Goal: Feedback & Contribution: Leave review/rating

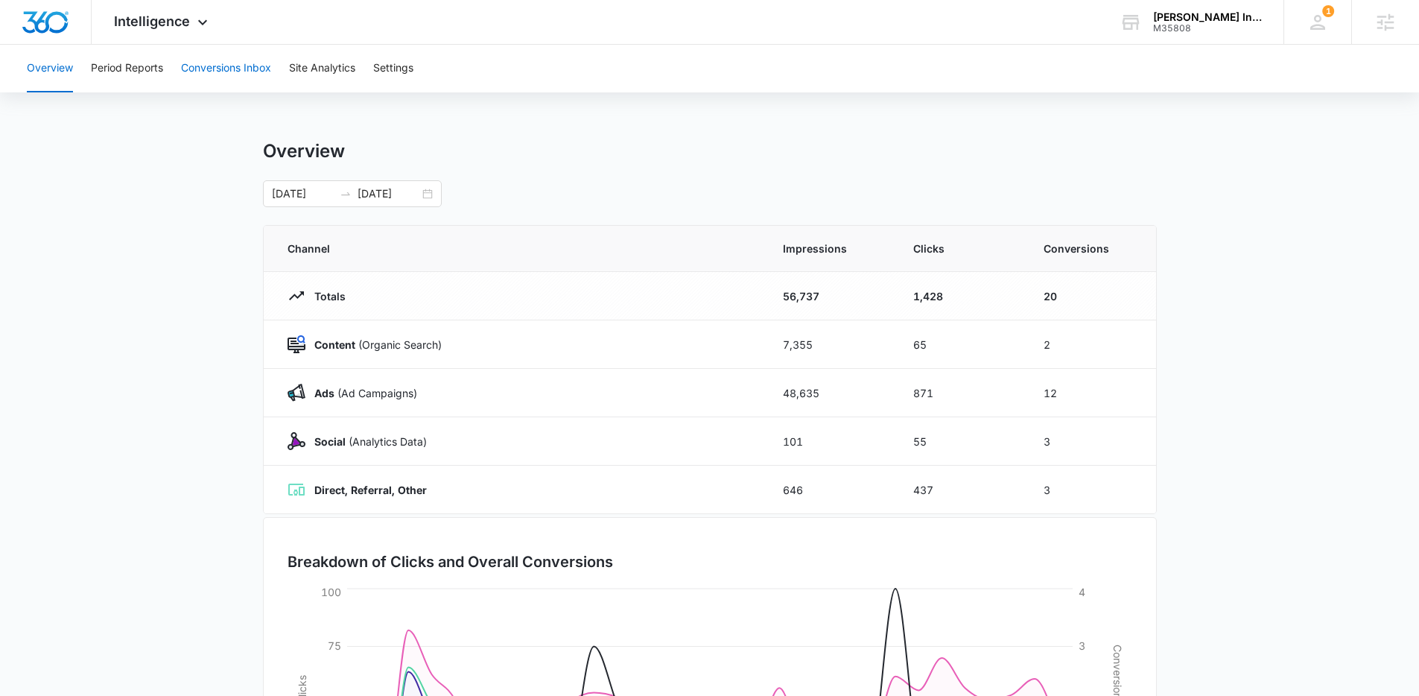
click at [236, 73] on button "Conversions Inbox" at bounding box center [226, 69] width 90 height 48
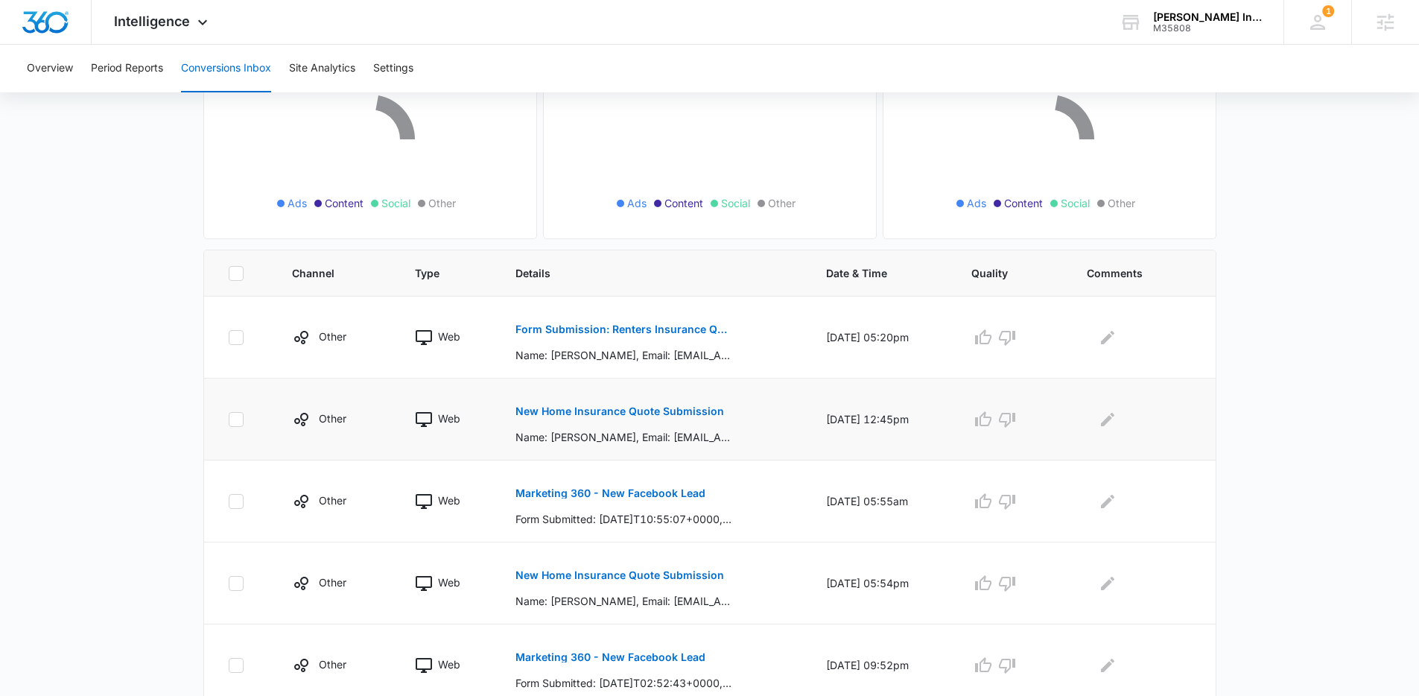
scroll to position [285, 0]
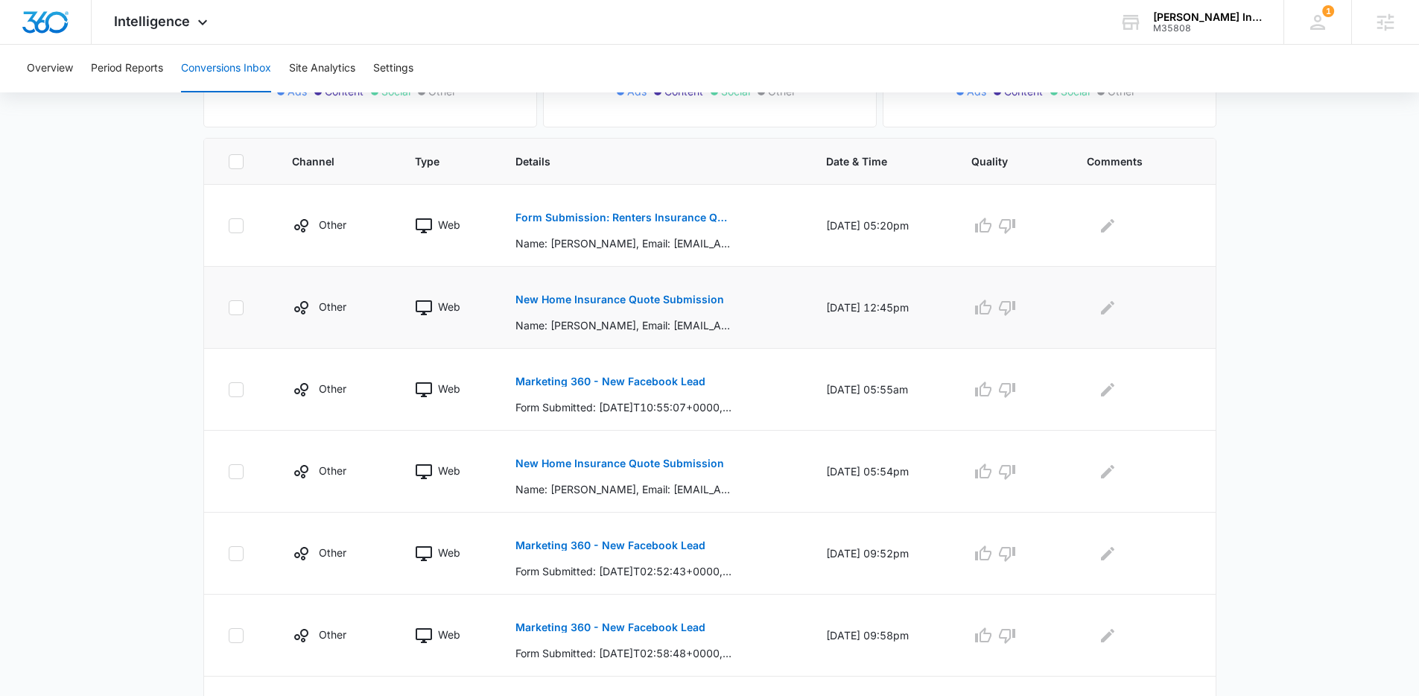
click at [691, 297] on p "New Home Insurance Quote Submission" at bounding box center [620, 299] width 209 height 10
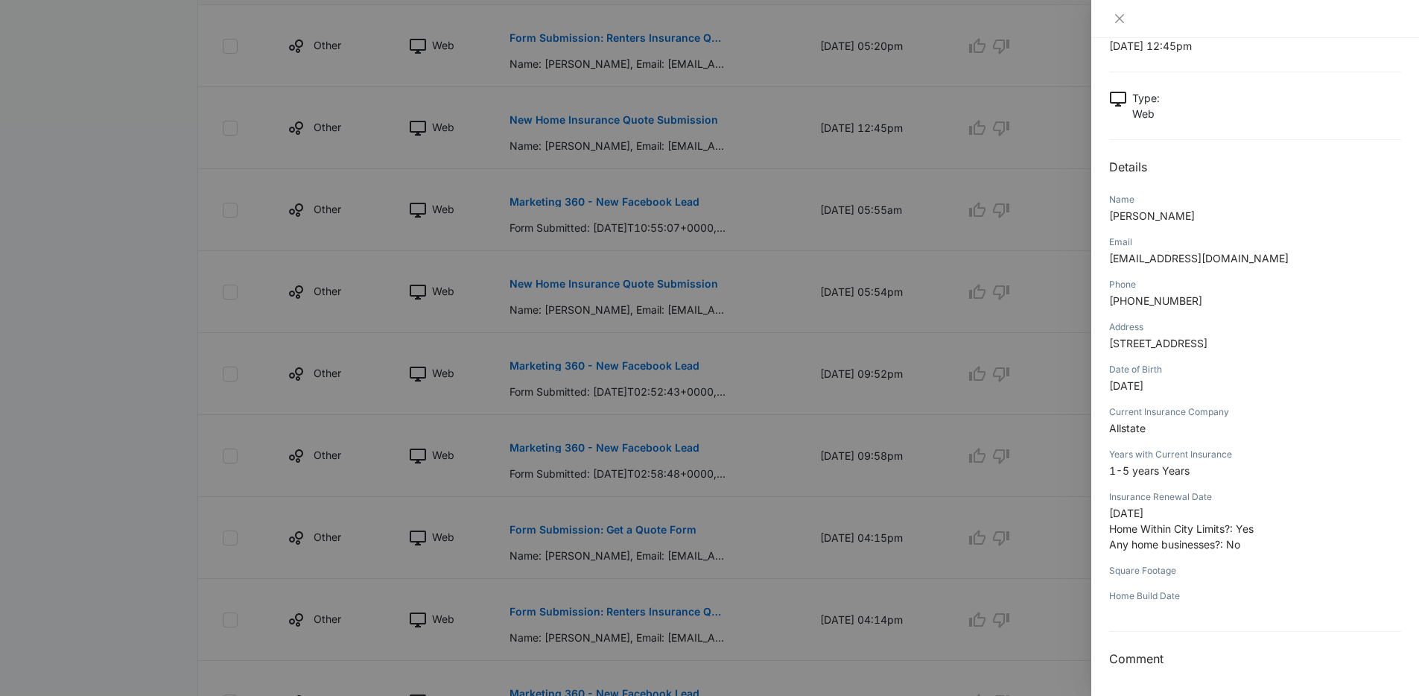
scroll to position [615, 0]
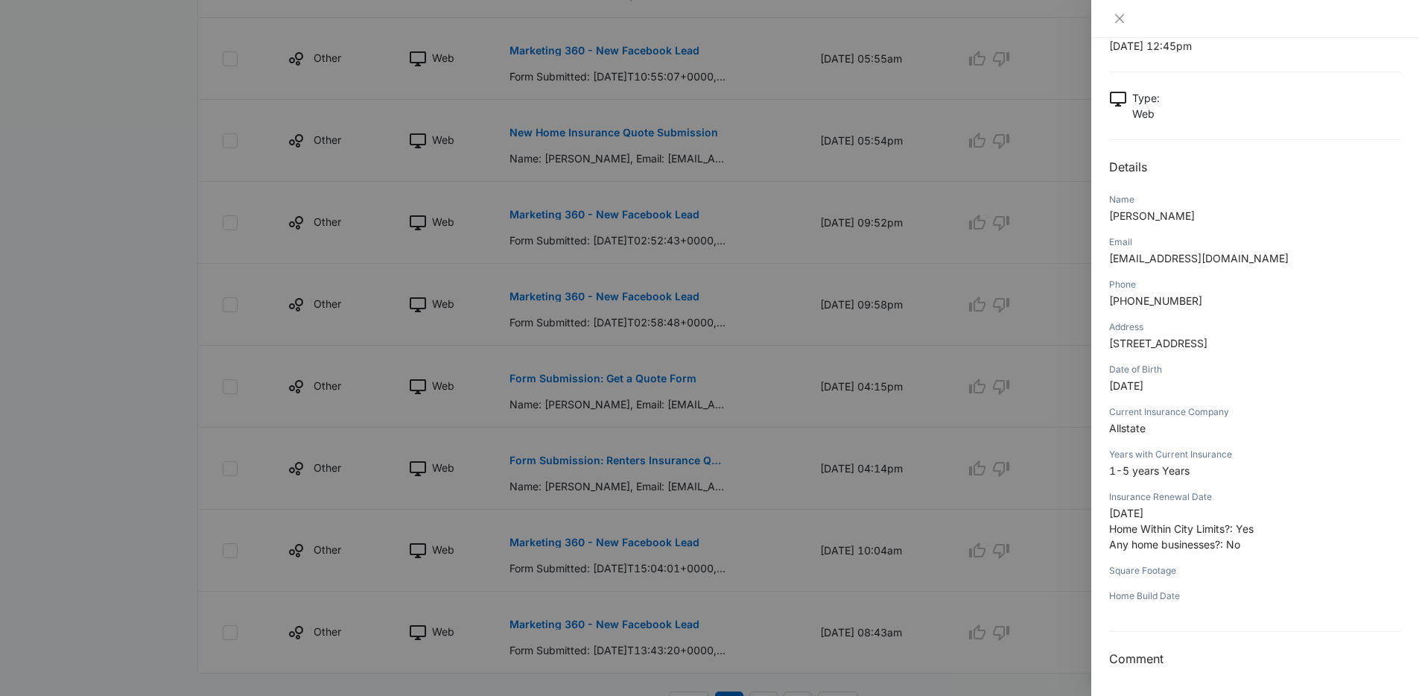
click at [744, 305] on div at bounding box center [709, 348] width 1419 height 696
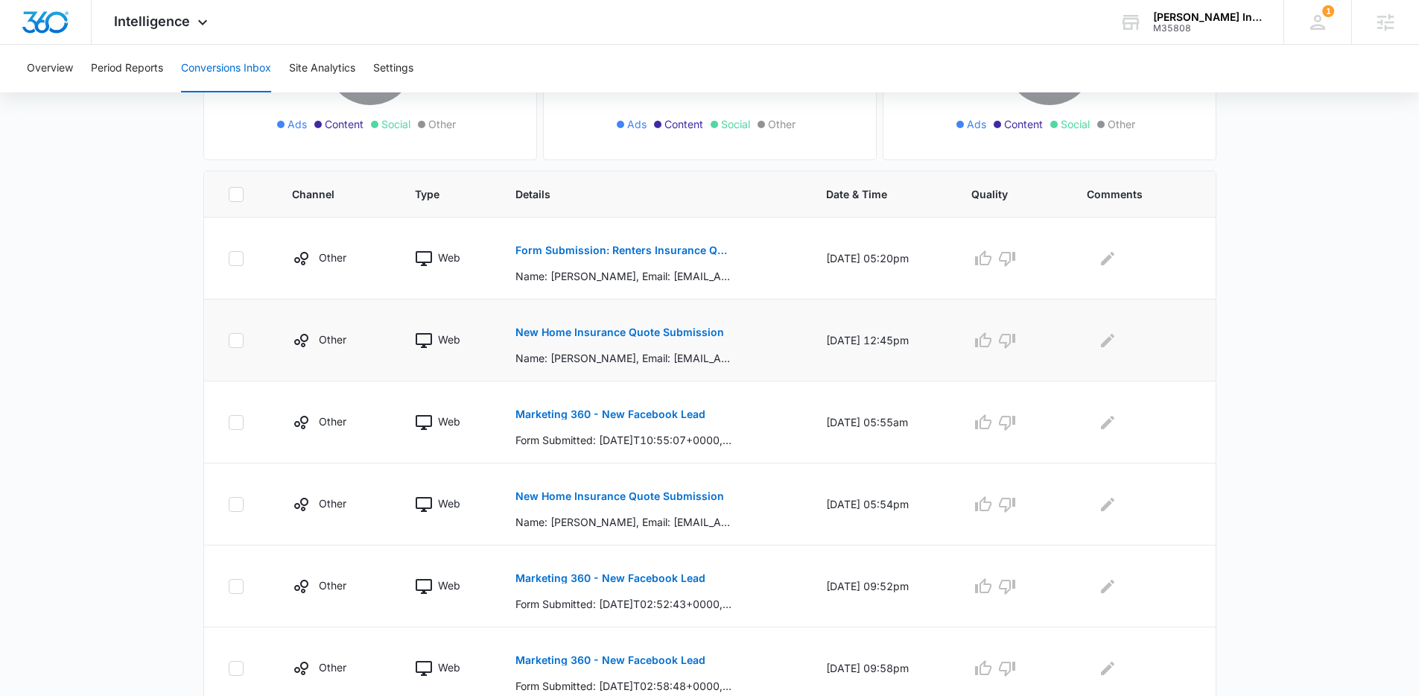
scroll to position [248, 0]
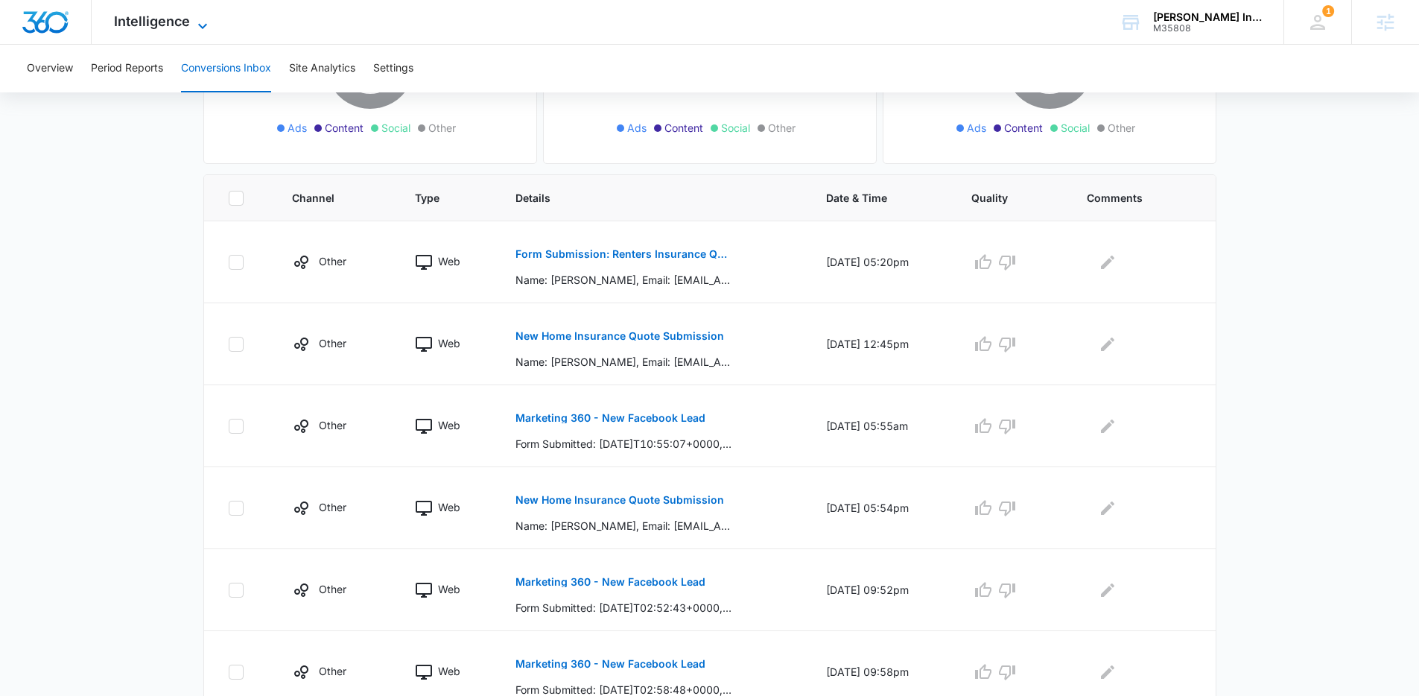
click at [185, 28] on span "Intelligence" at bounding box center [152, 21] width 76 height 16
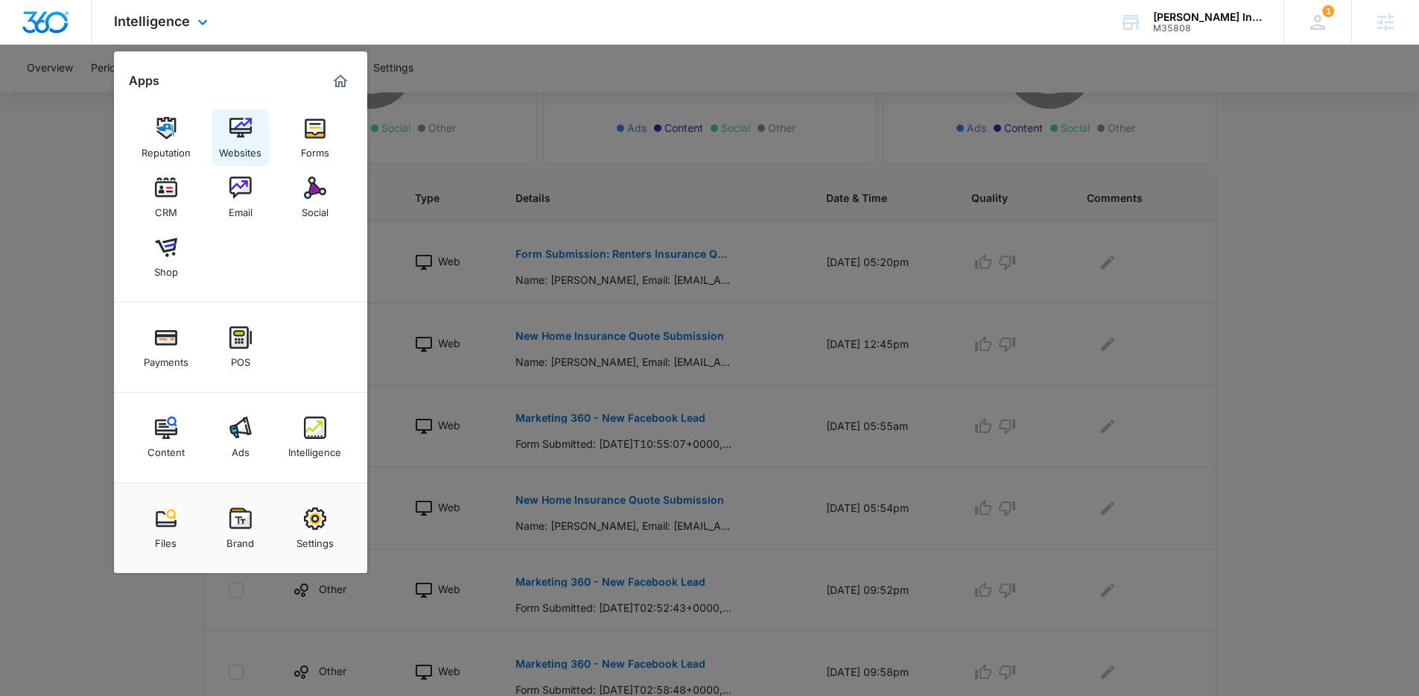
click at [233, 118] on img at bounding box center [240, 128] width 22 height 22
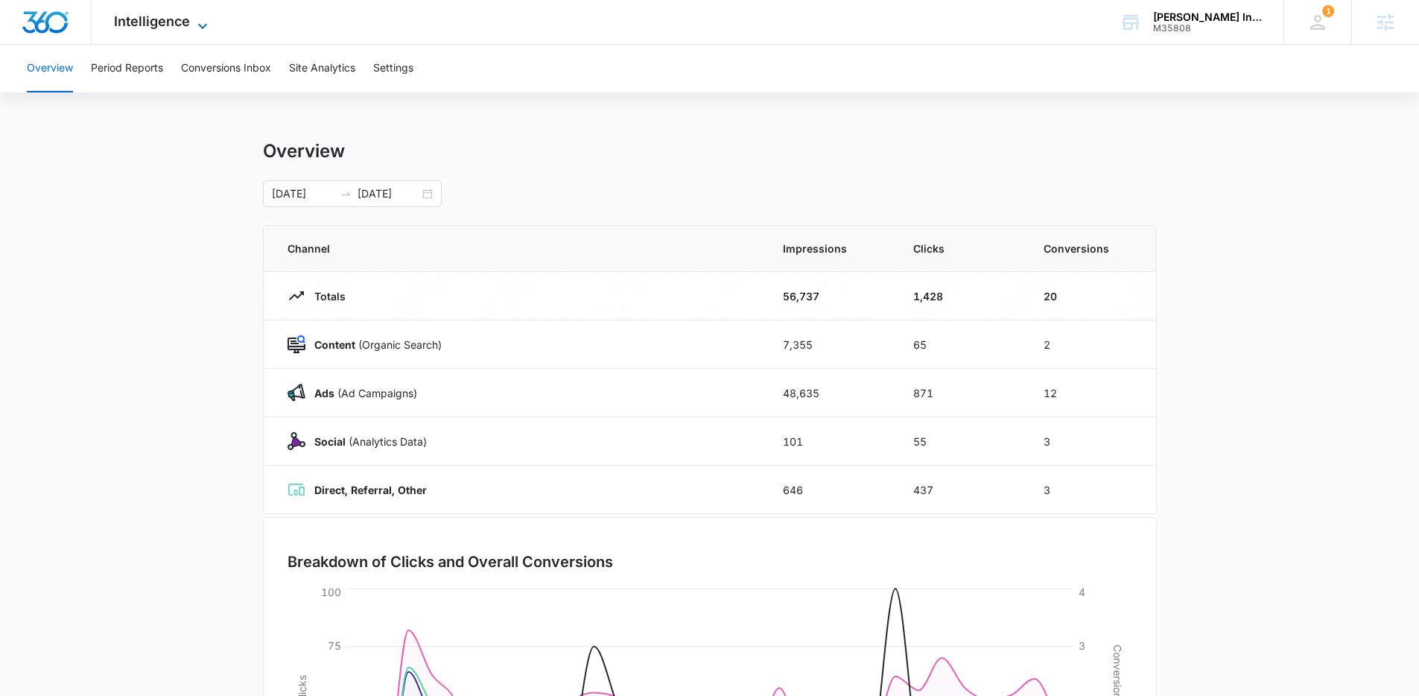
click at [178, 21] on span "Intelligence" at bounding box center [152, 21] width 76 height 16
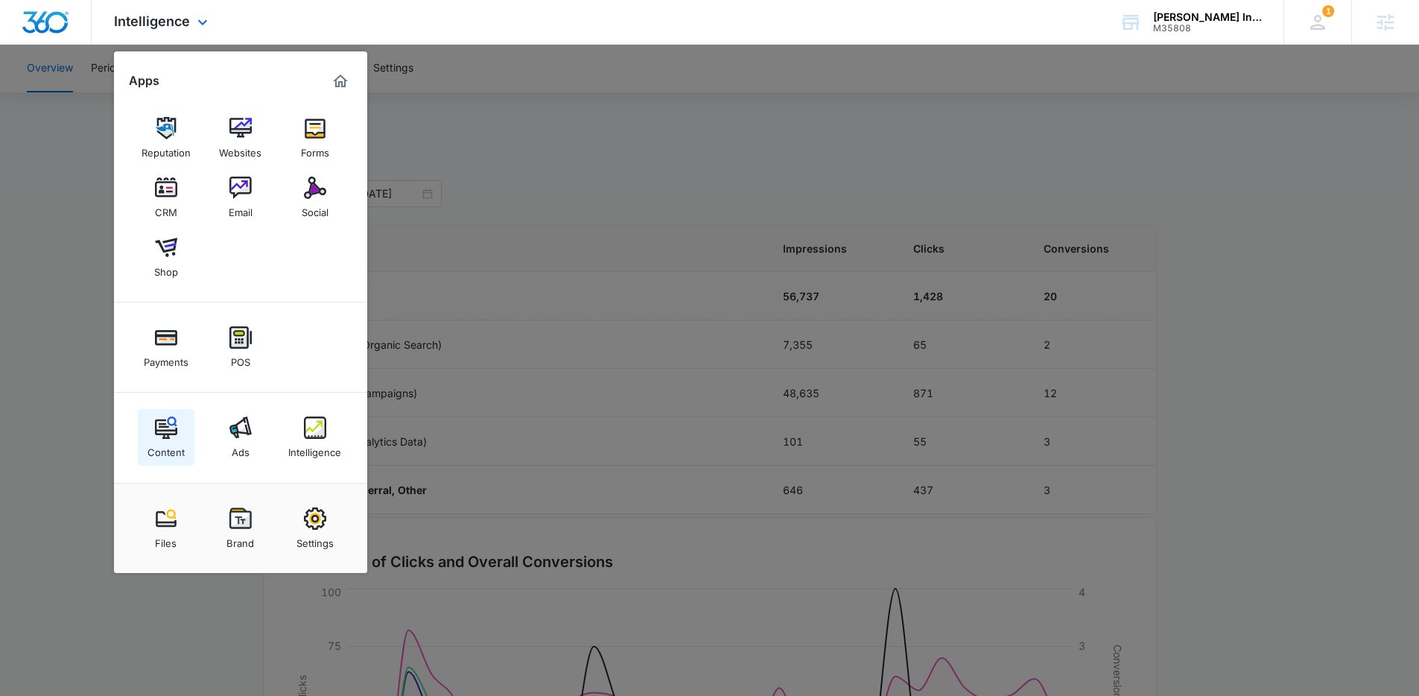
click at [160, 426] on img at bounding box center [166, 427] width 22 height 22
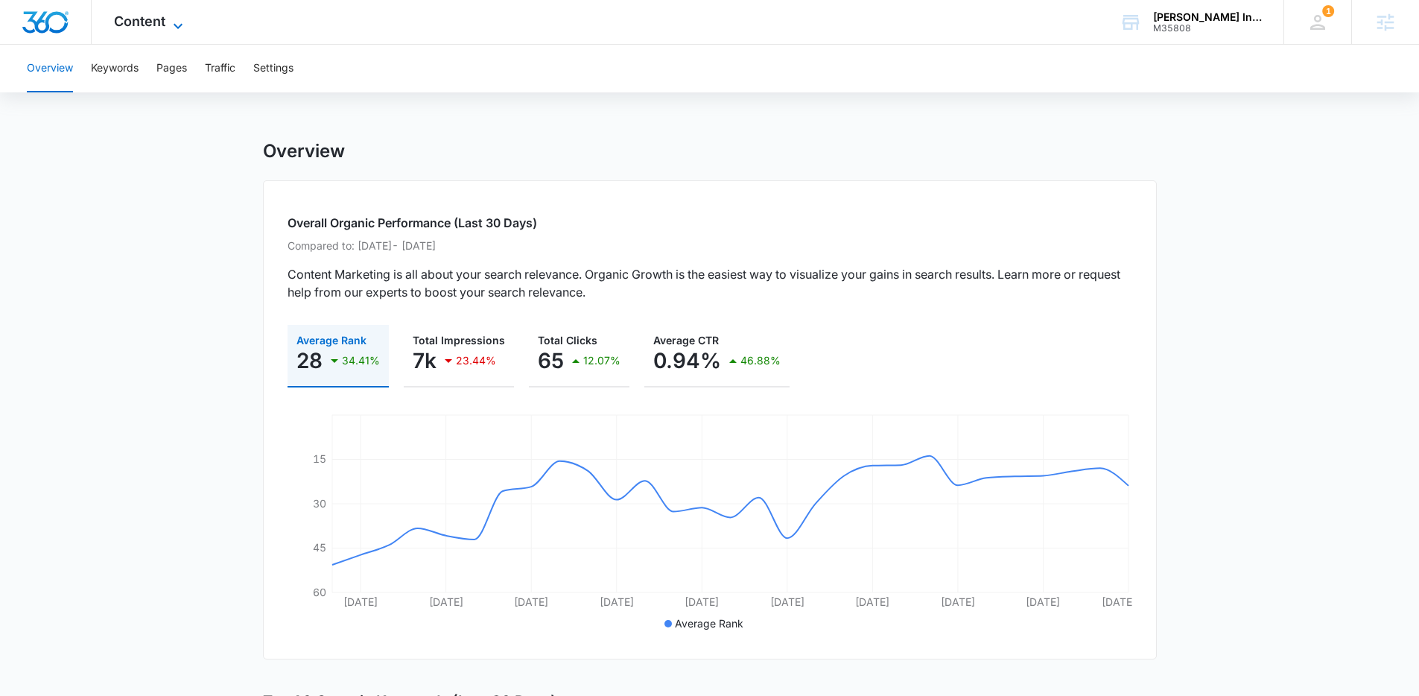
click at [160, 26] on span "Content" at bounding box center [139, 21] width 51 height 16
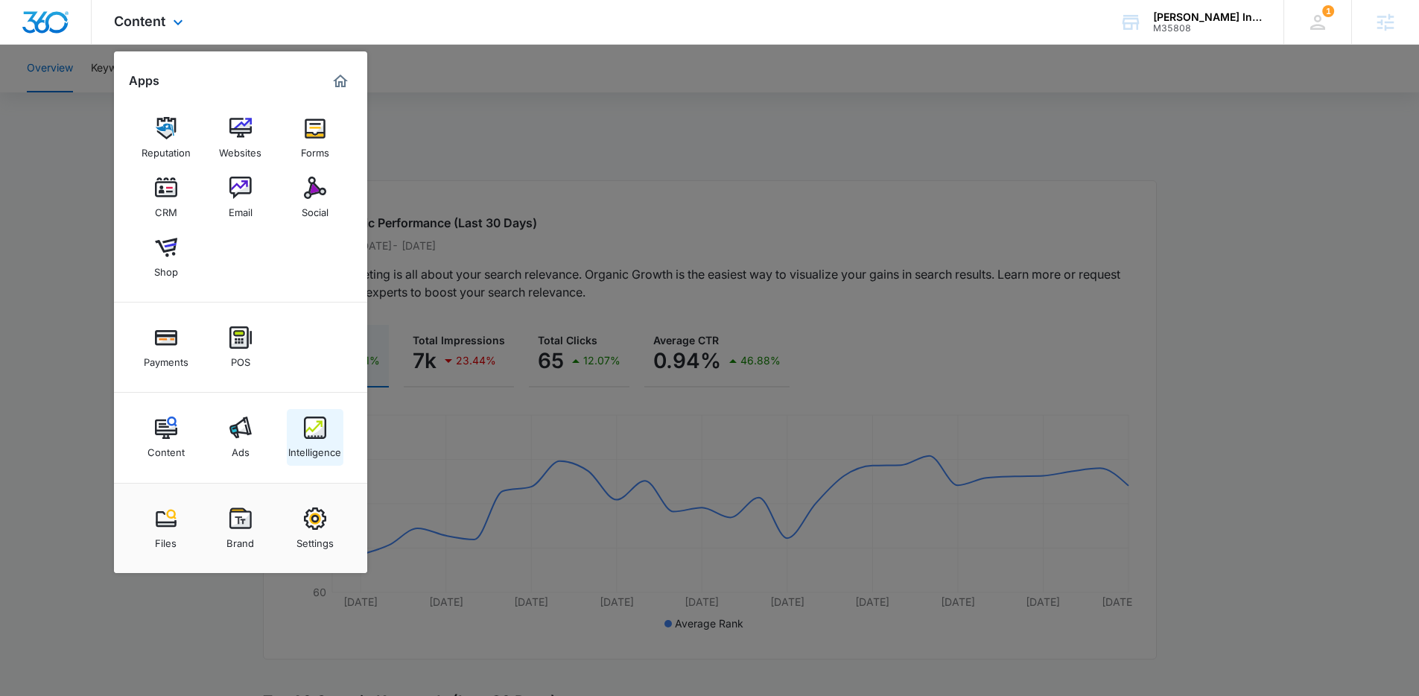
click at [317, 425] on img at bounding box center [315, 427] width 22 height 22
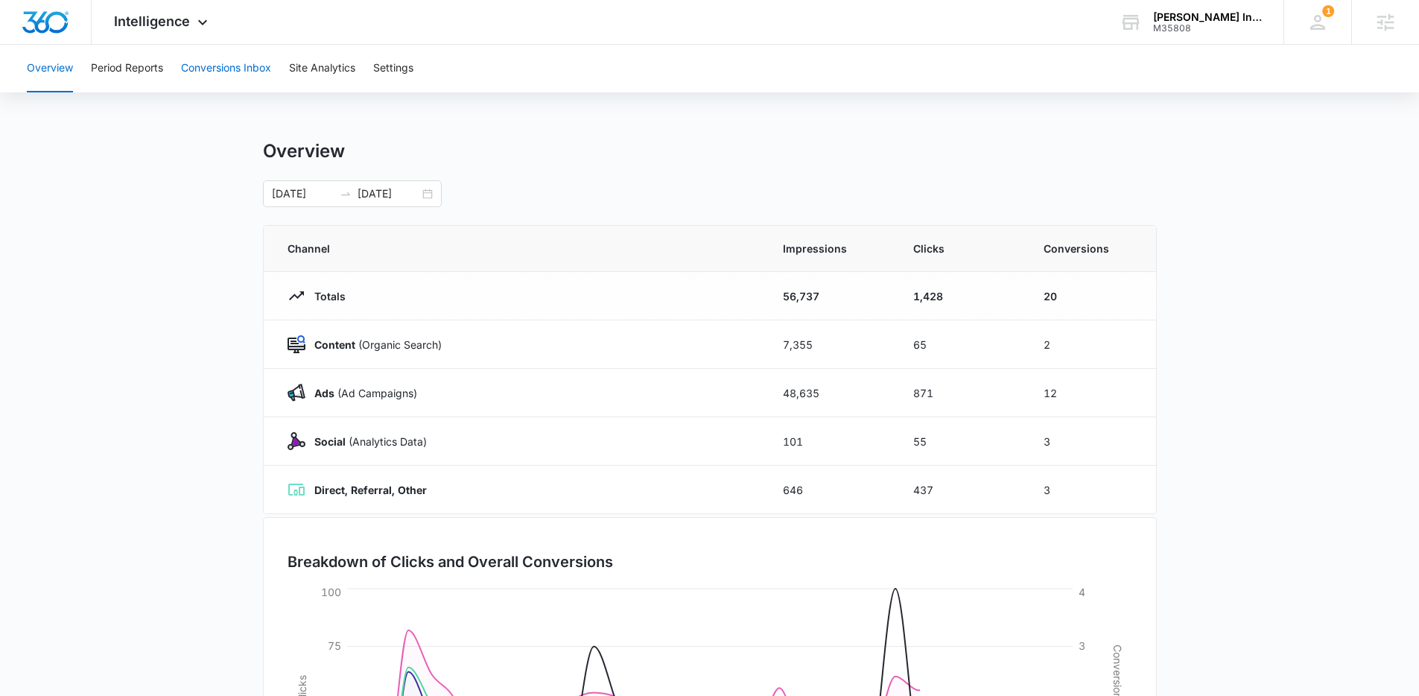
click at [194, 69] on button "Conversions Inbox" at bounding box center [226, 69] width 90 height 48
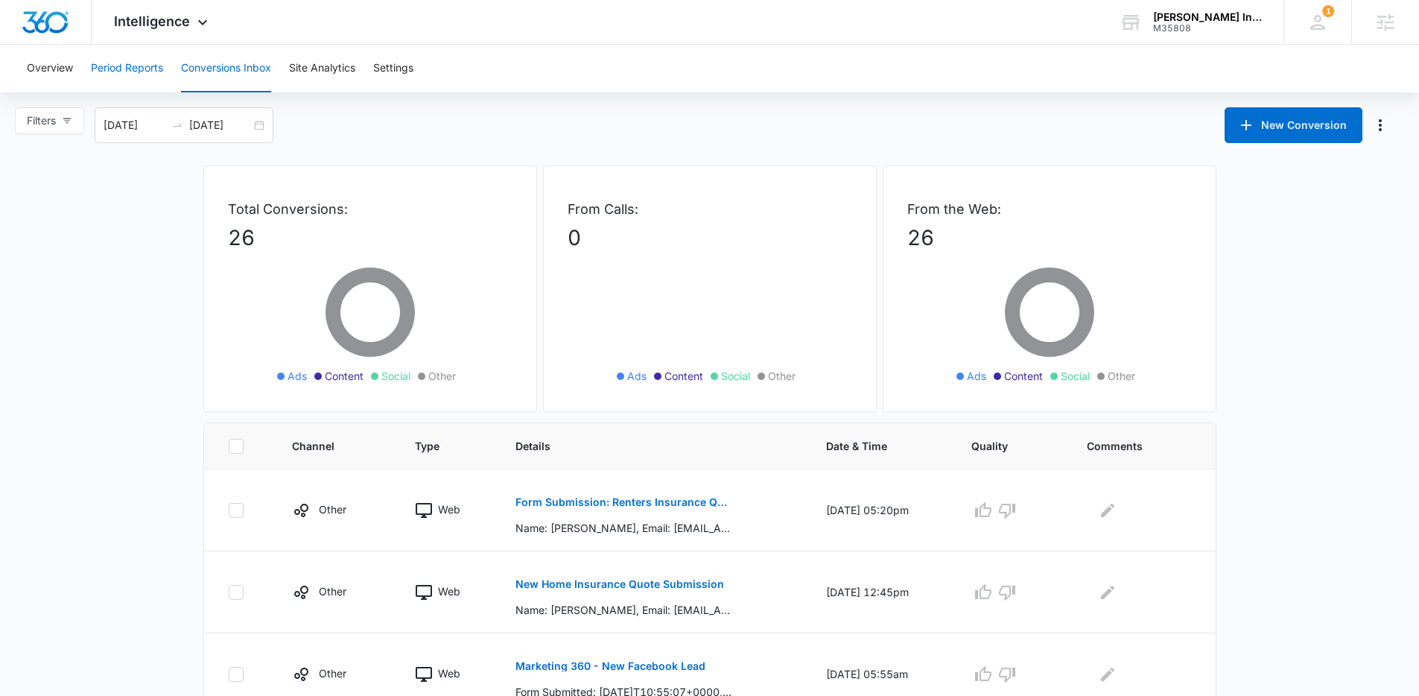
click at [145, 69] on button "Period Reports" at bounding box center [127, 69] width 72 height 48
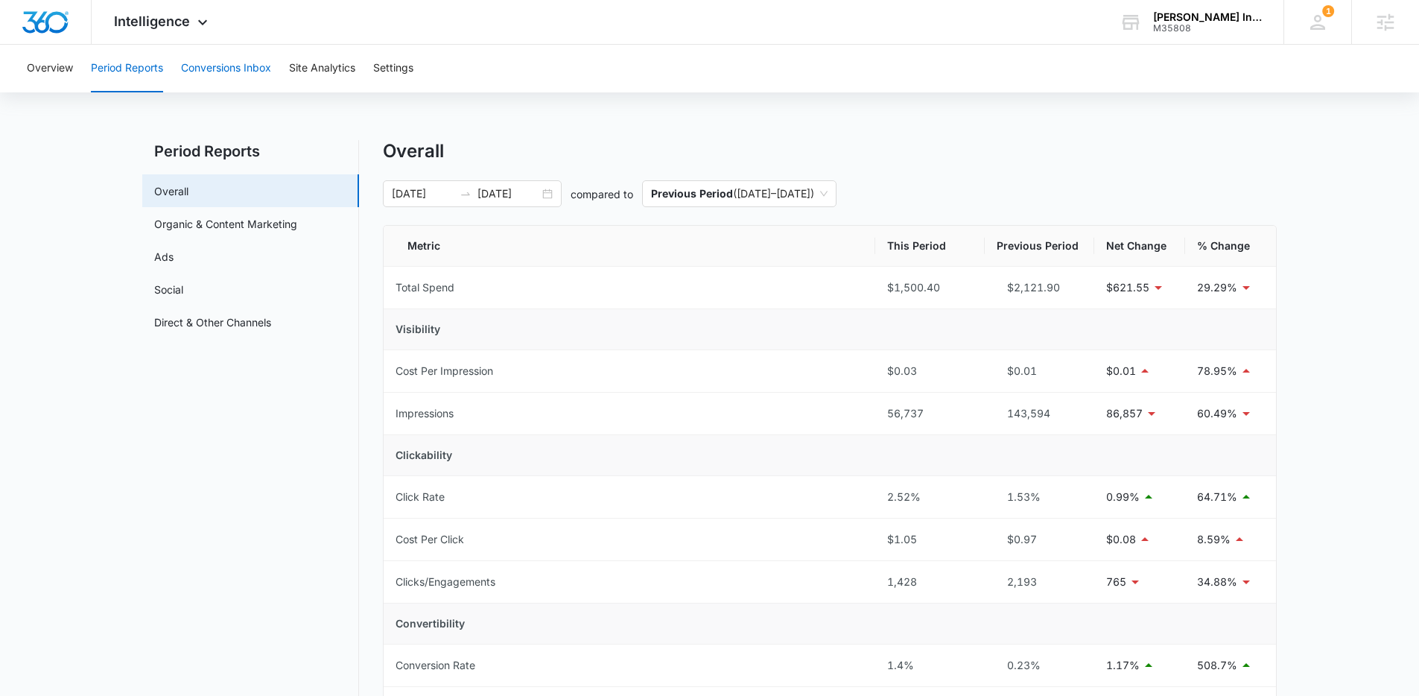
click at [241, 79] on button "Conversions Inbox" at bounding box center [226, 69] width 90 height 48
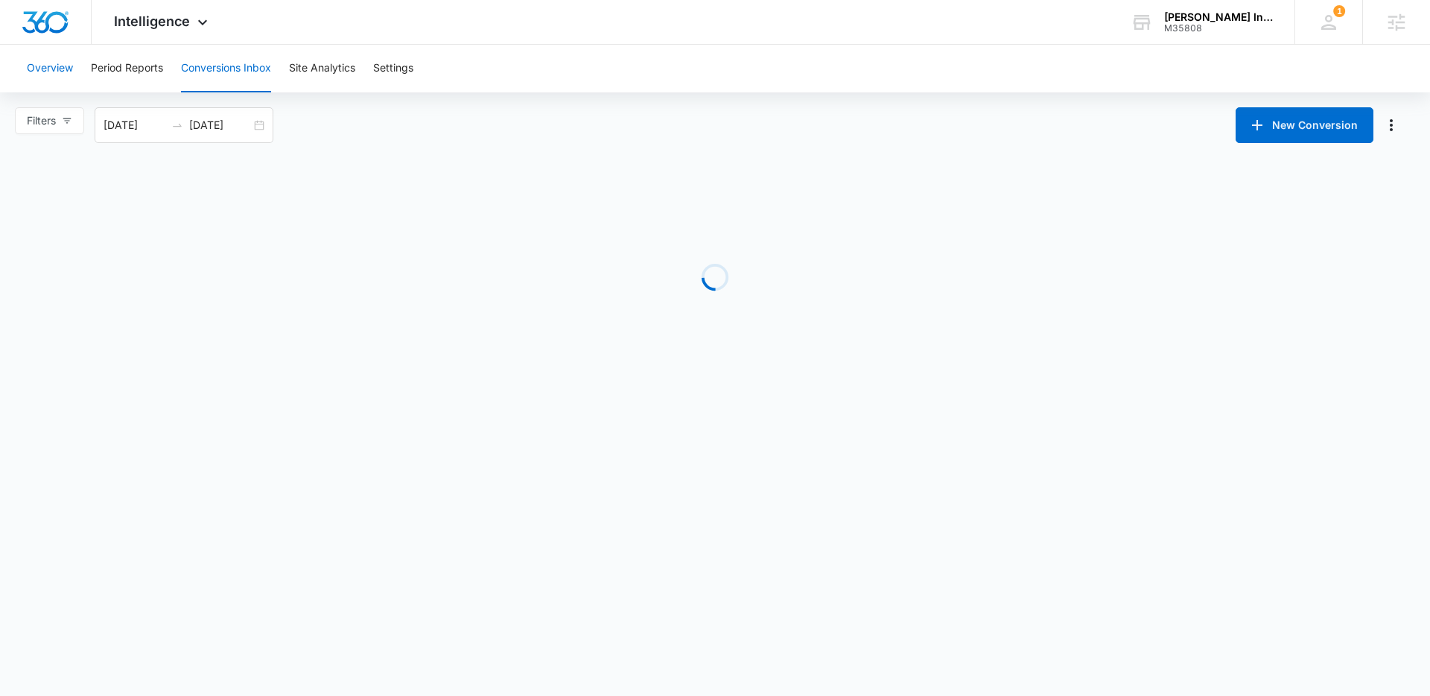
click at [59, 62] on button "Overview" at bounding box center [50, 69] width 46 height 48
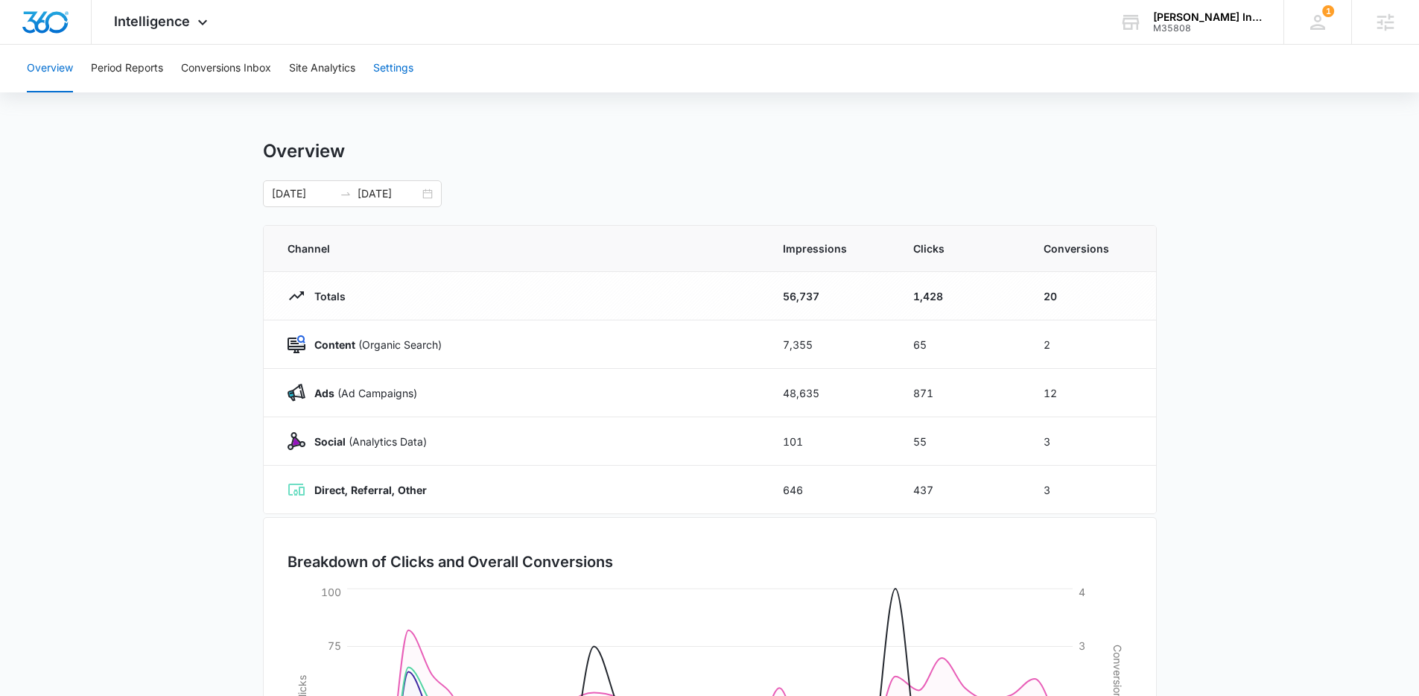
click at [405, 77] on button "Settings" at bounding box center [393, 69] width 40 height 48
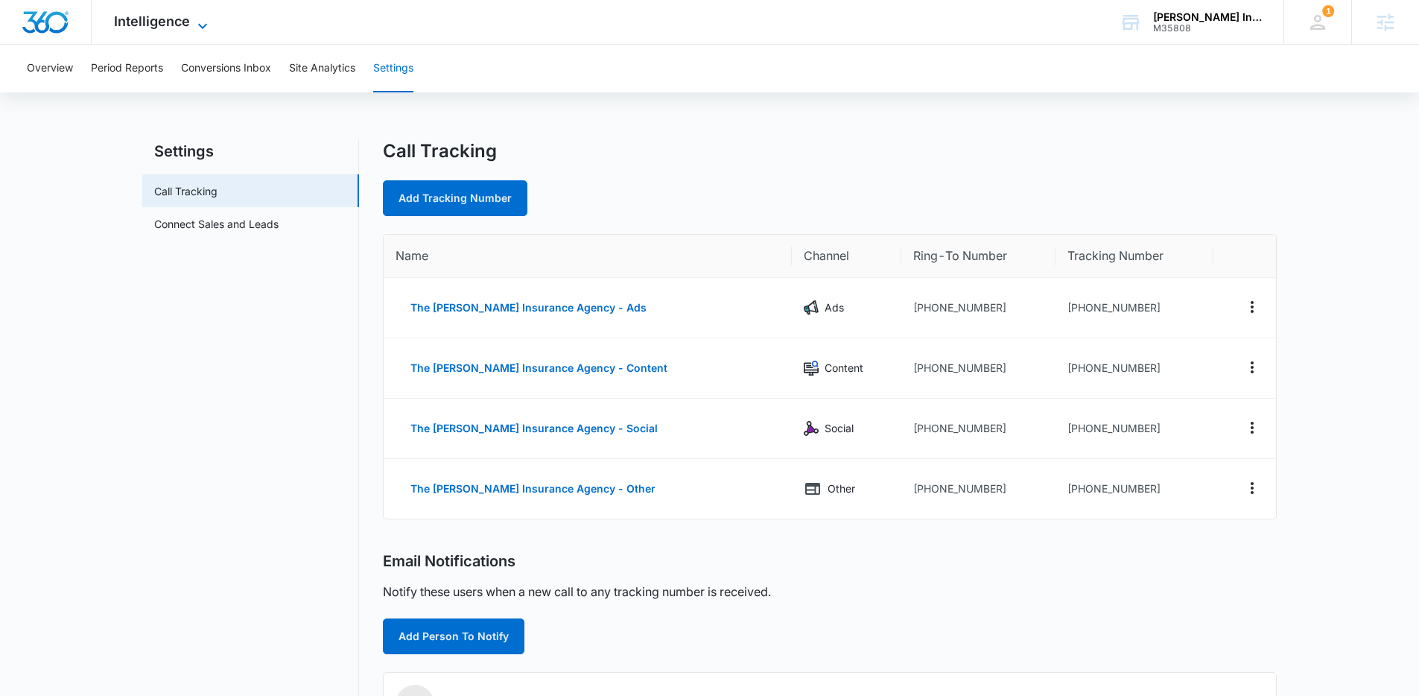
click at [168, 26] on span "Intelligence" at bounding box center [152, 21] width 76 height 16
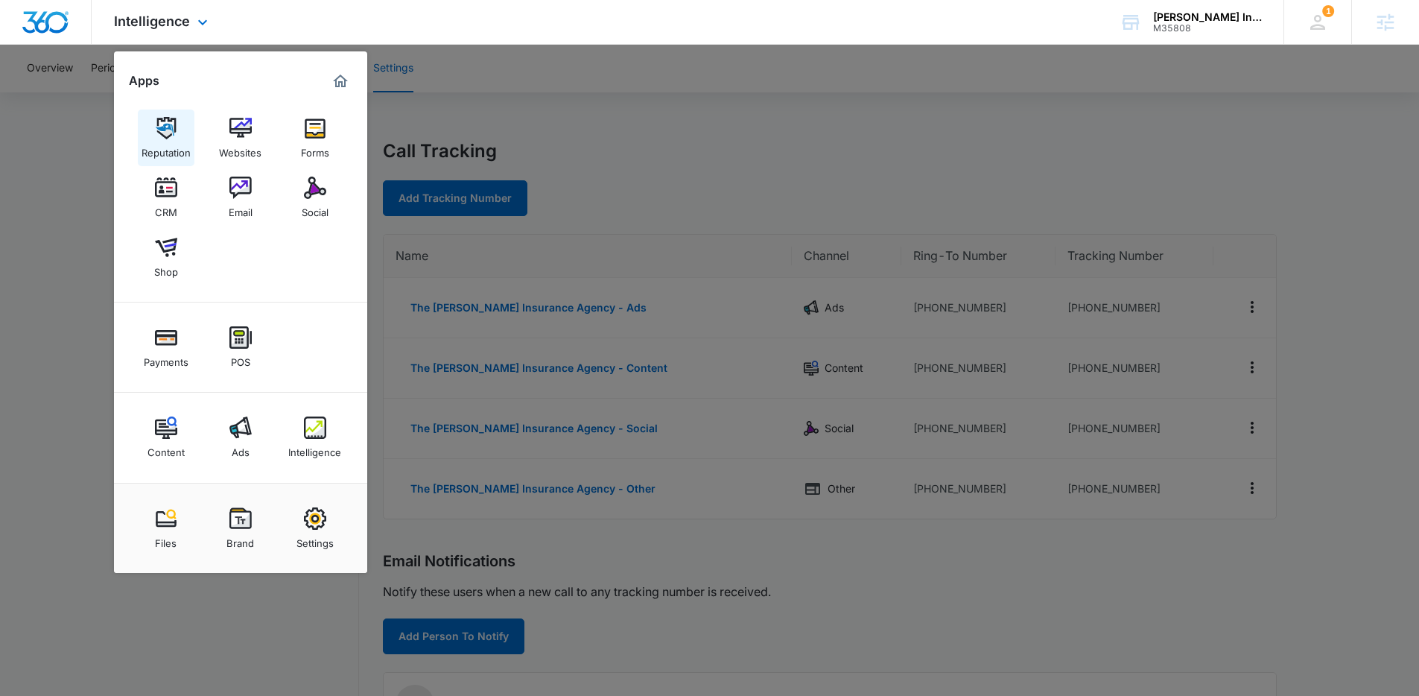
click at [165, 153] on div "Reputation" at bounding box center [166, 148] width 49 height 19
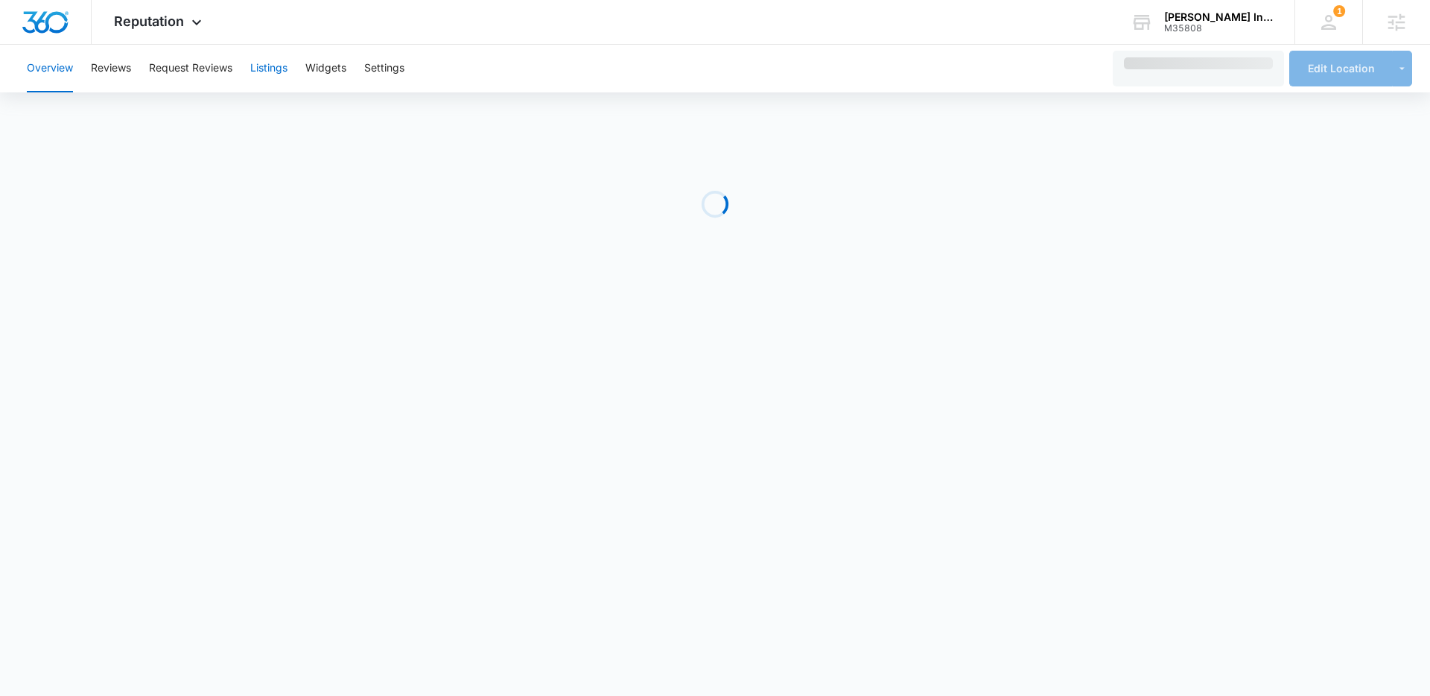
click at [255, 69] on button "Listings" at bounding box center [268, 69] width 37 height 48
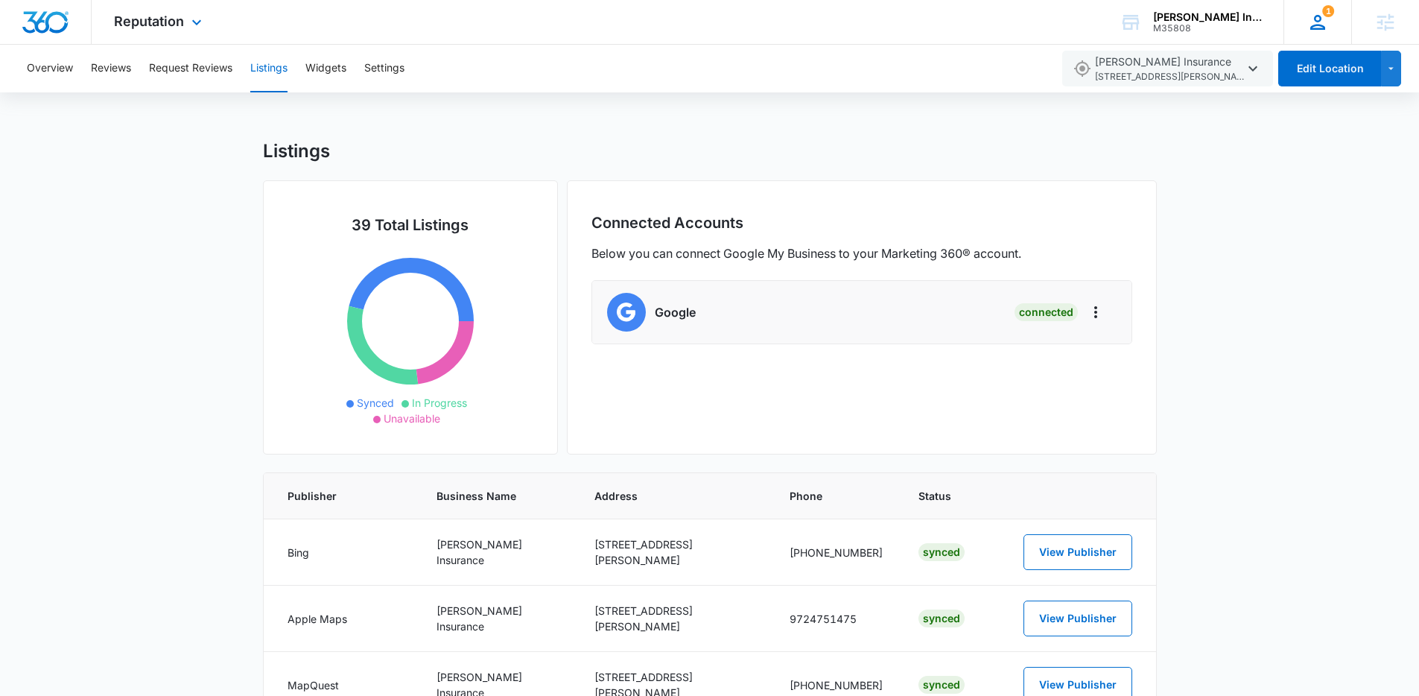
click at [1316, 31] on icon at bounding box center [1318, 22] width 22 height 22
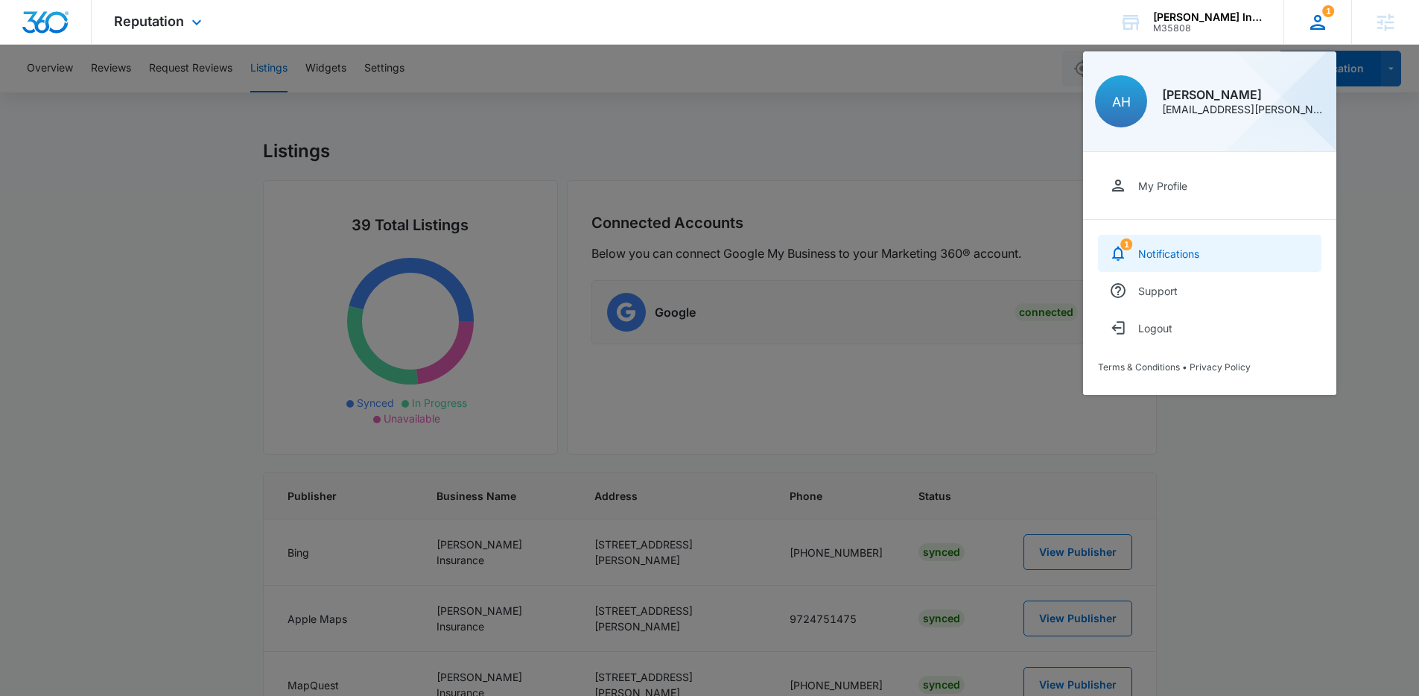
click at [1194, 253] on div "Notifications" at bounding box center [1168, 253] width 61 height 13
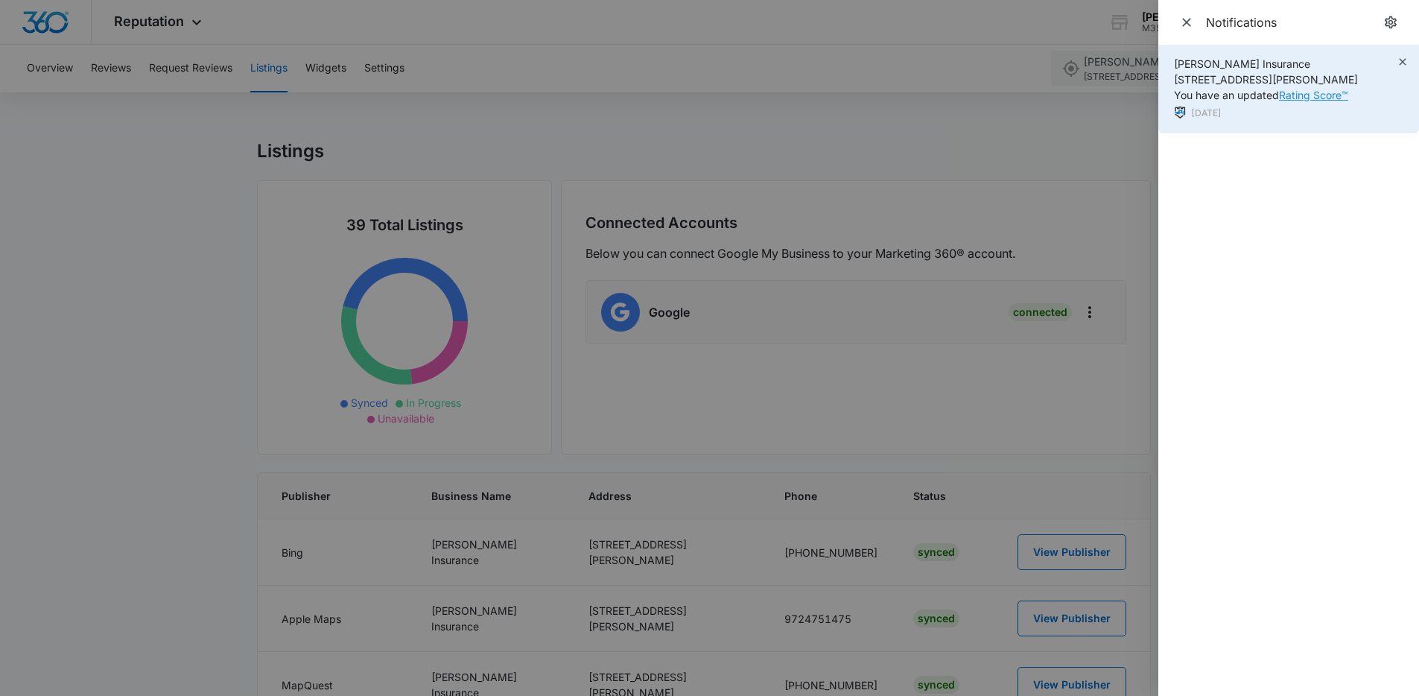
click at [1304, 96] on link "Rating Score™" at bounding box center [1313, 95] width 69 height 13
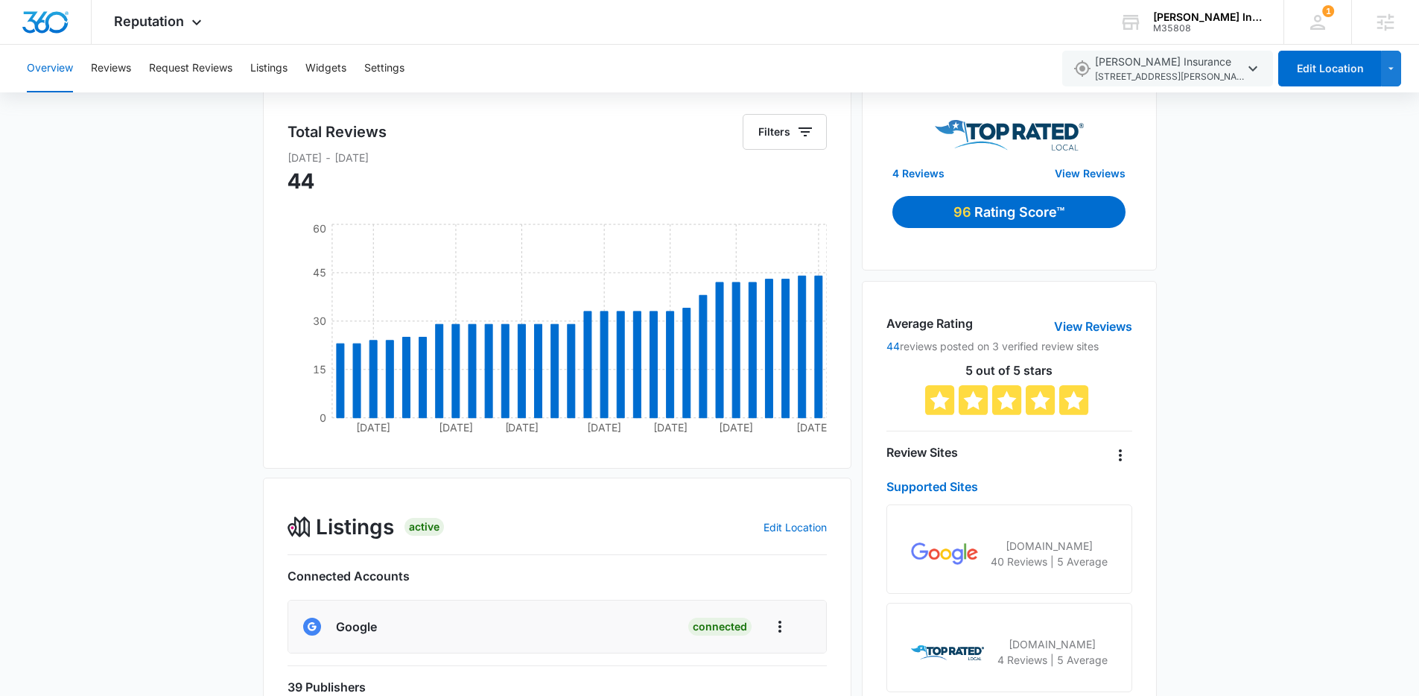
scroll to position [86, 0]
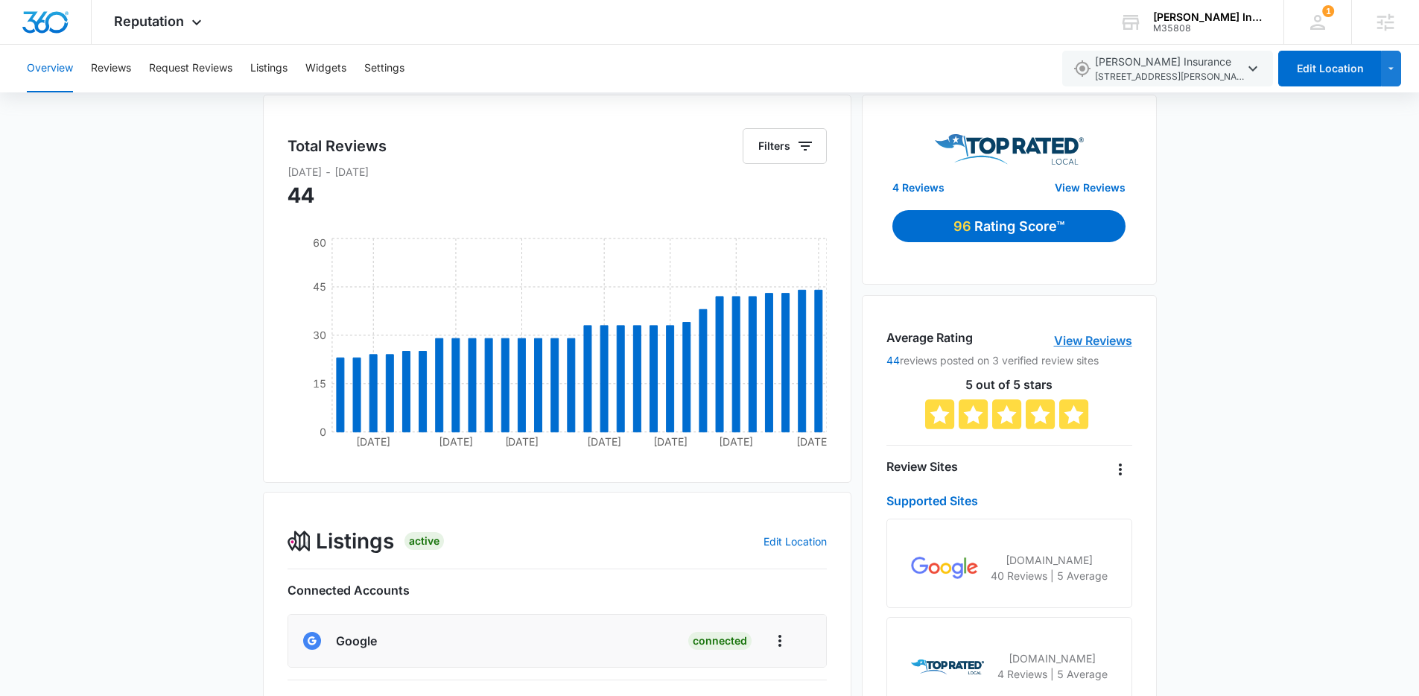
click at [1107, 340] on link "View Reviews" at bounding box center [1093, 341] width 78 height 18
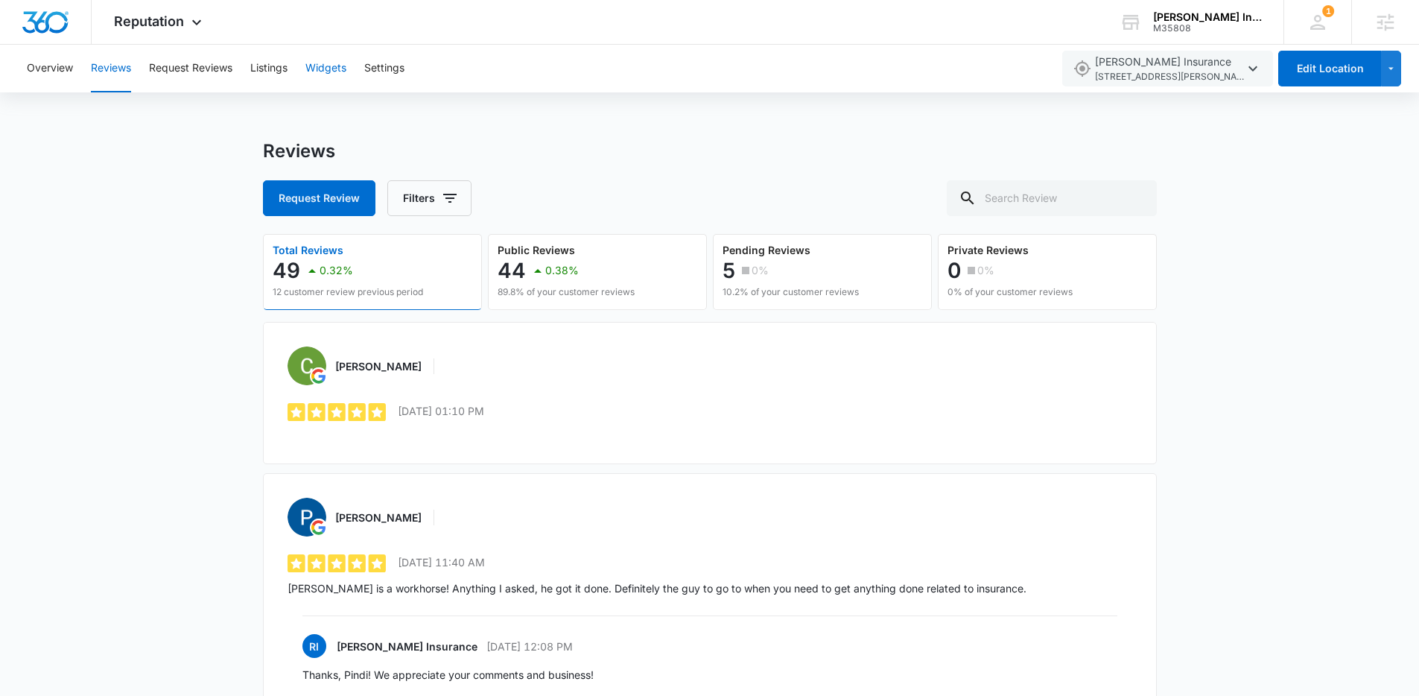
click at [315, 58] on button "Widgets" at bounding box center [325, 69] width 41 height 48
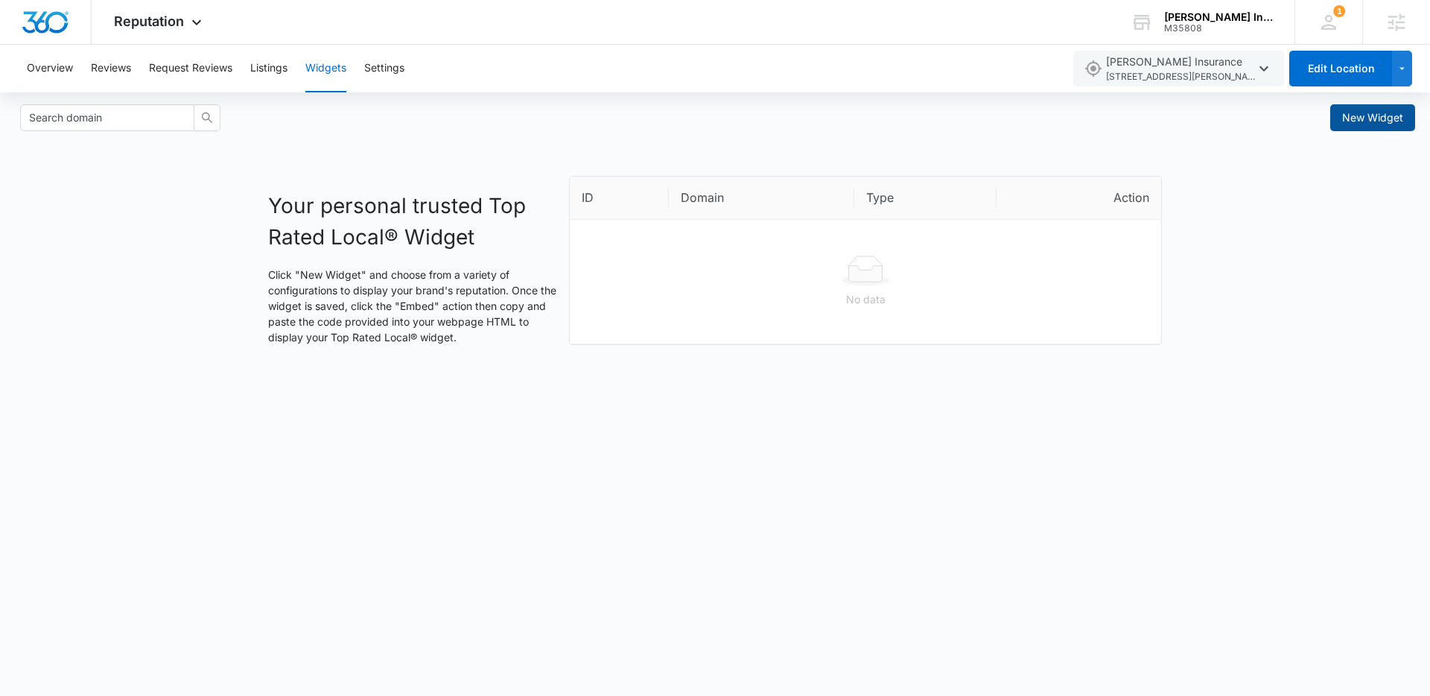
click at [1374, 126] on button "New Widget" at bounding box center [1373, 117] width 85 height 27
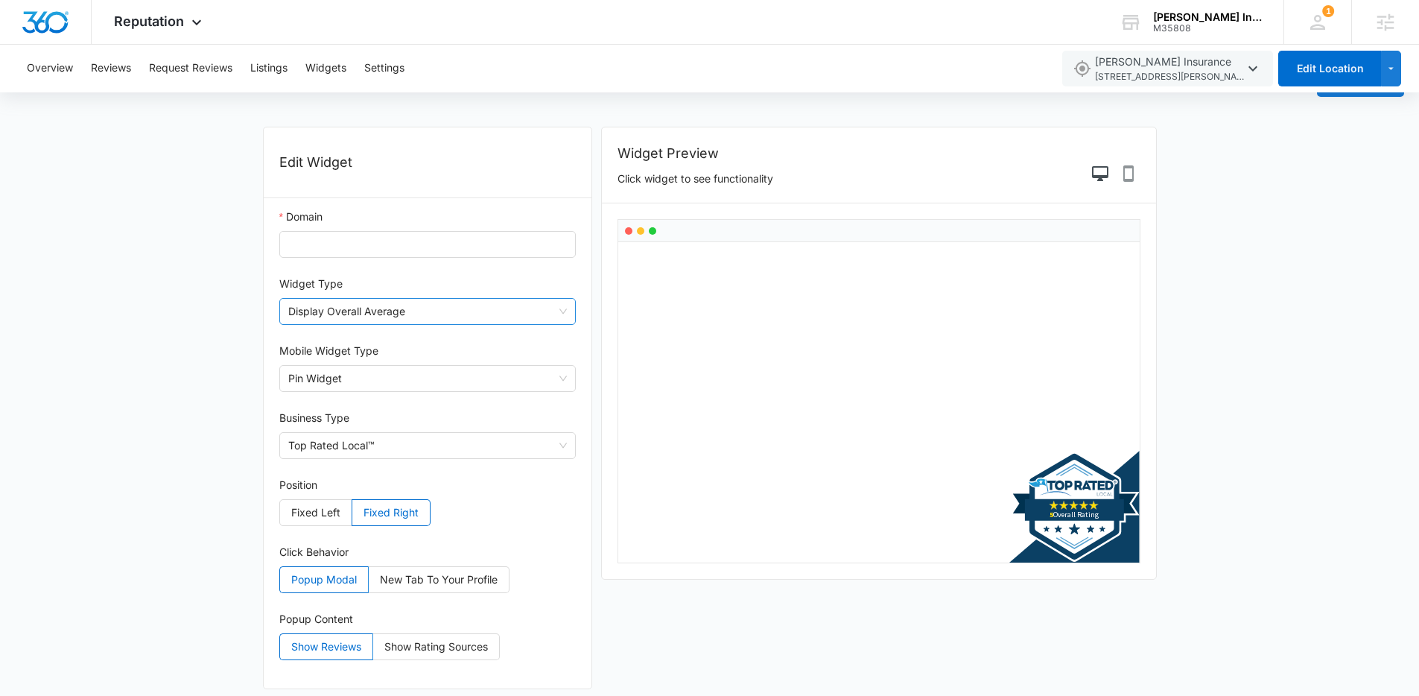
scroll to position [42, 0]
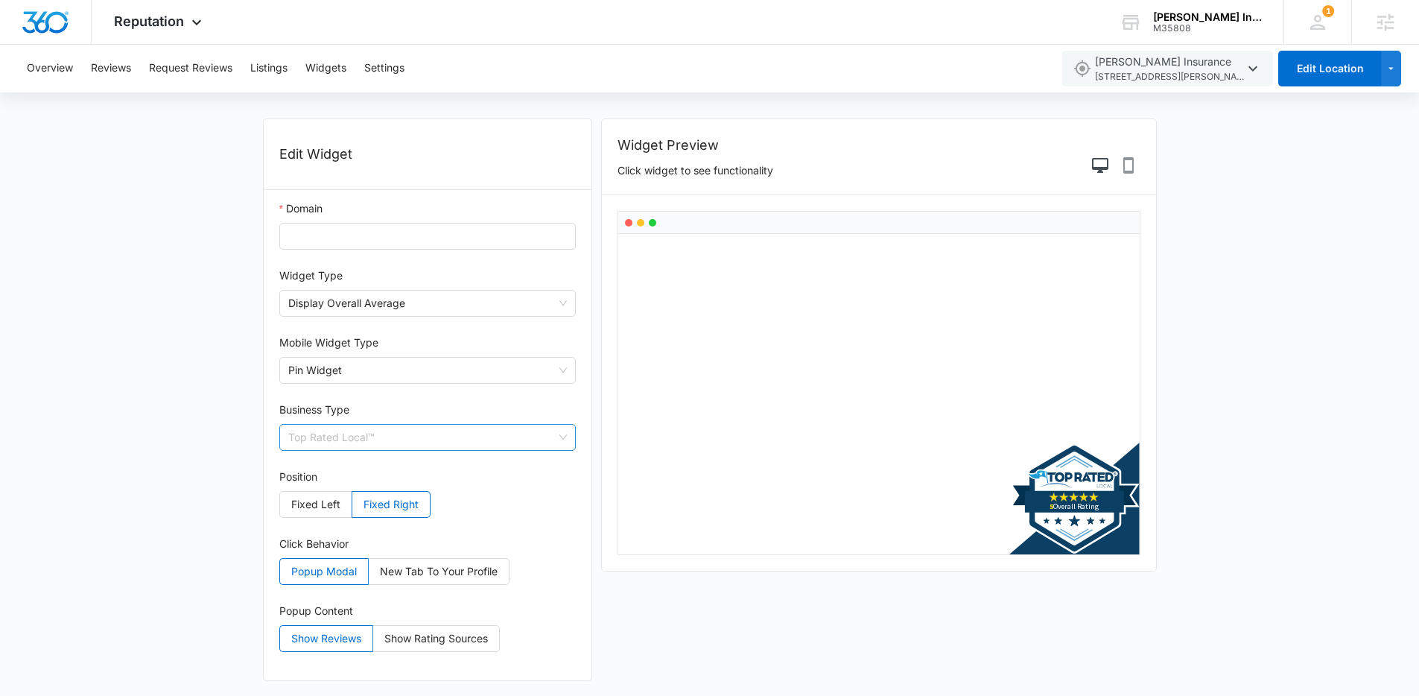
click at [463, 429] on span "Top Rated Local™" at bounding box center [427, 437] width 279 height 25
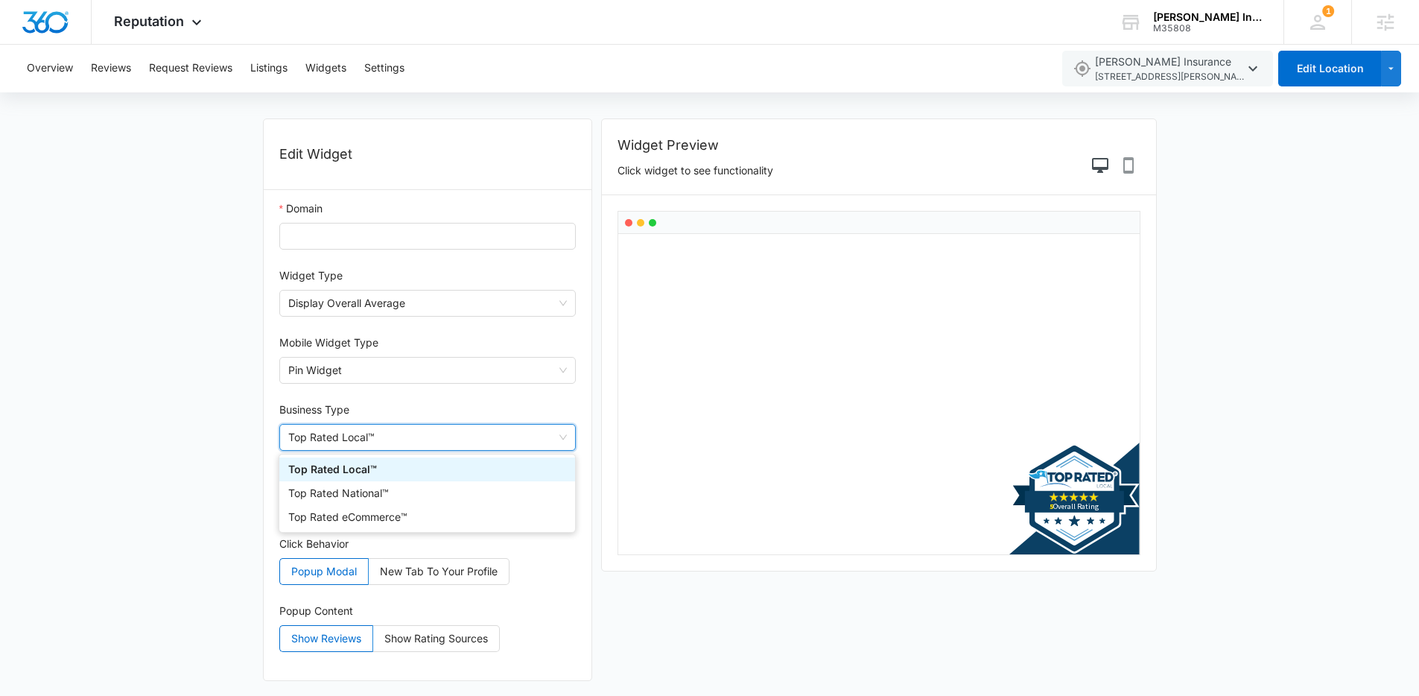
click at [463, 429] on span "Top Rated Local™" at bounding box center [427, 437] width 279 height 25
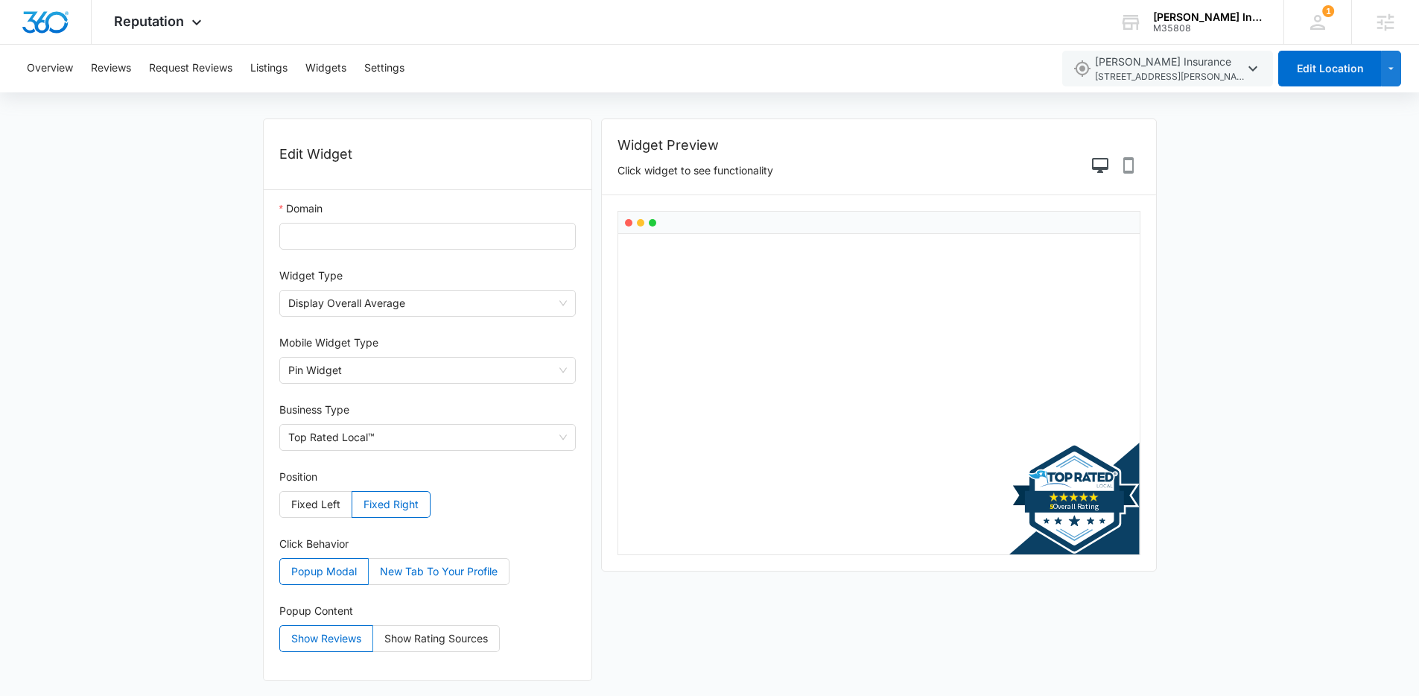
click at [429, 576] on span "New Tab To Your Profile" at bounding box center [439, 571] width 118 height 13
click at [369, 575] on input "New Tab To Your Profile" at bounding box center [369, 575] width 0 height 0
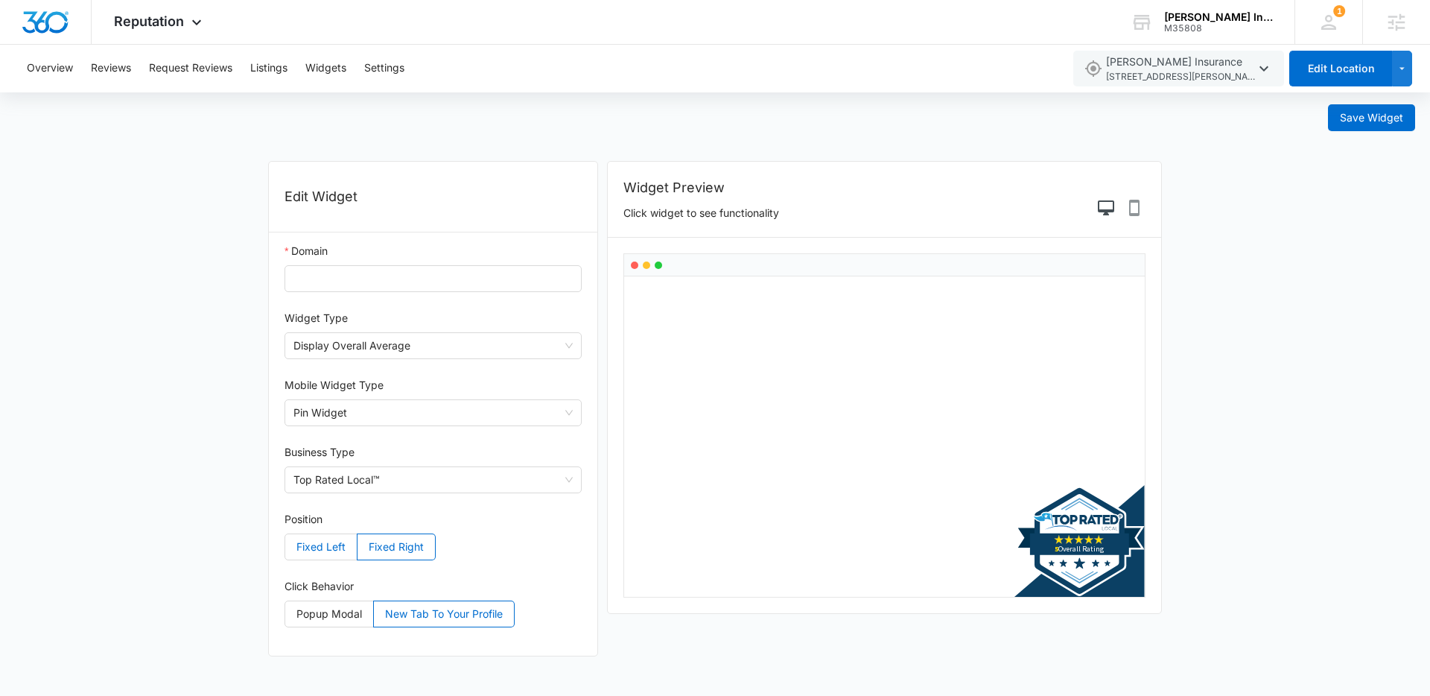
click at [320, 554] on label "Fixed Left" at bounding box center [321, 546] width 73 height 27
click at [285, 551] on input "Fixed Left" at bounding box center [285, 551] width 0 height 0
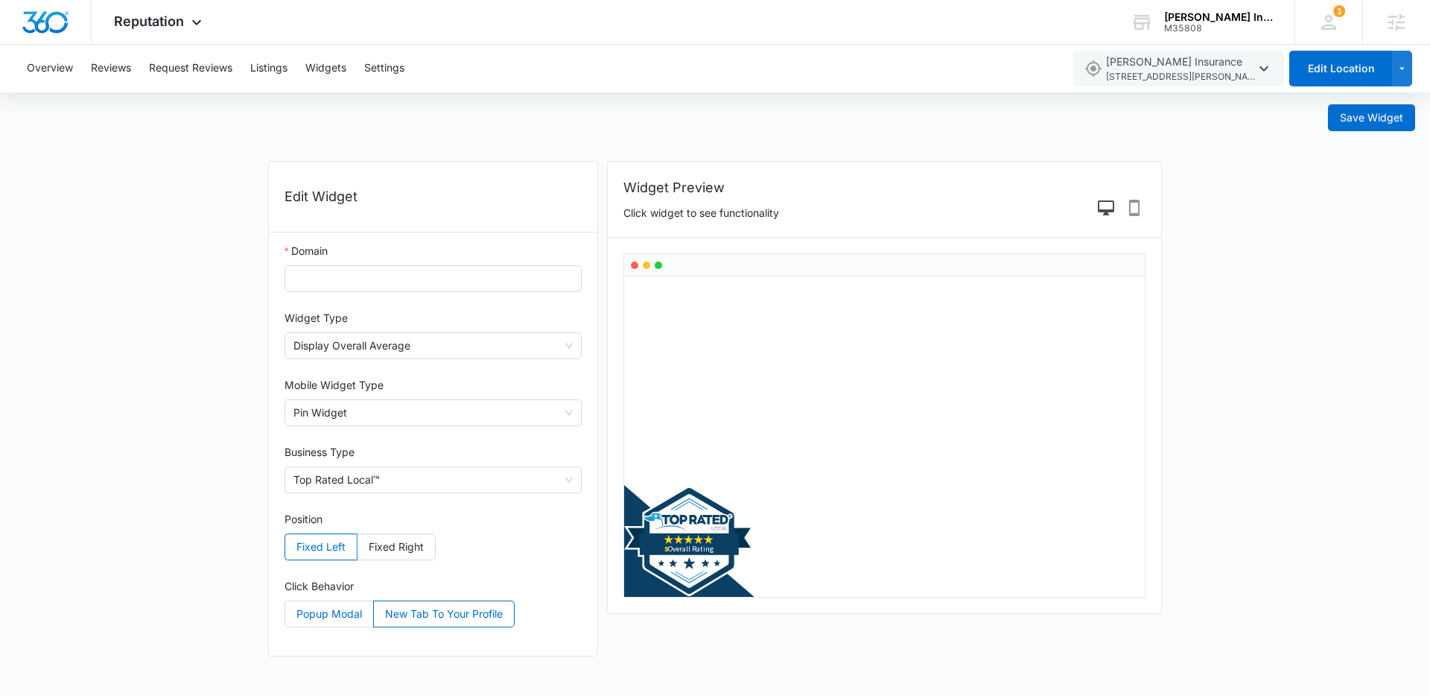
click at [364, 620] on label "Popup Modal" at bounding box center [329, 613] width 89 height 27
click at [285, 618] on input "Popup Modal" at bounding box center [285, 618] width 0 height 0
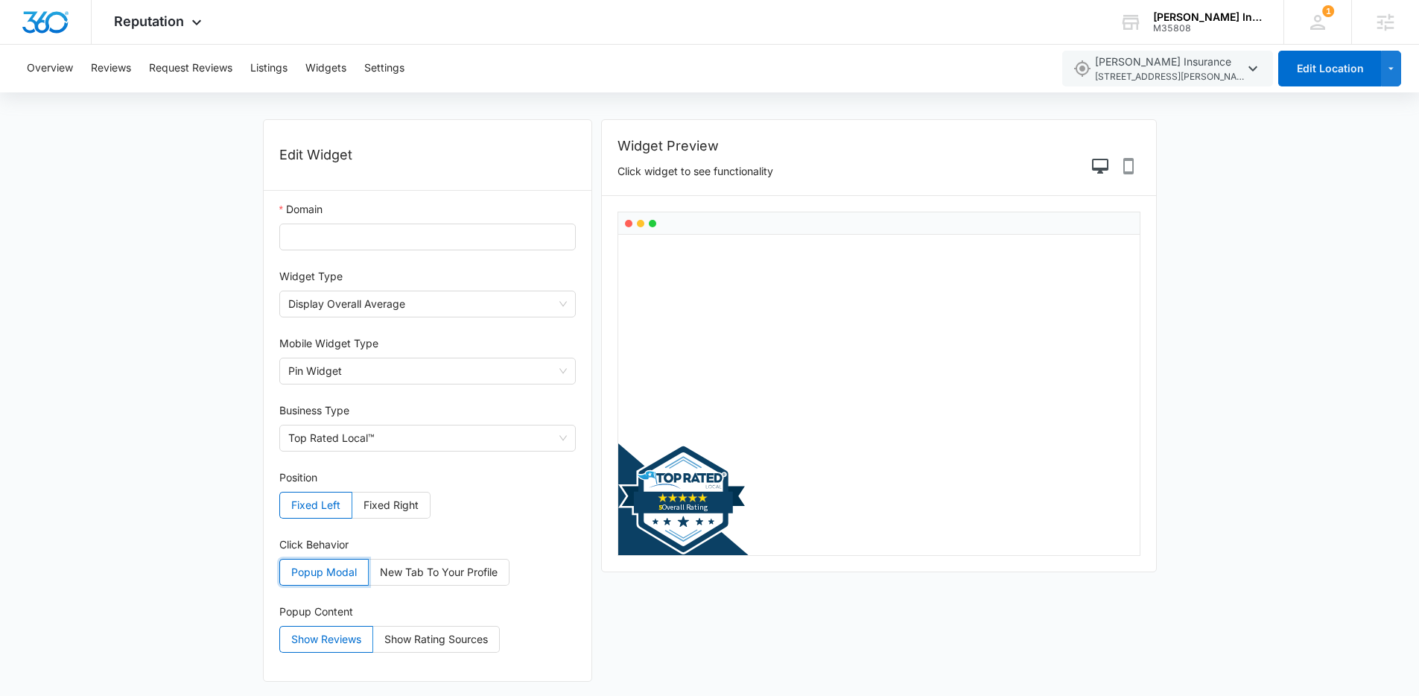
scroll to position [42, 0]
click at [456, 577] on span "New Tab To Your Profile" at bounding box center [439, 571] width 118 height 13
click at [369, 575] on input "New Tab To Your Profile" at bounding box center [369, 575] width 0 height 0
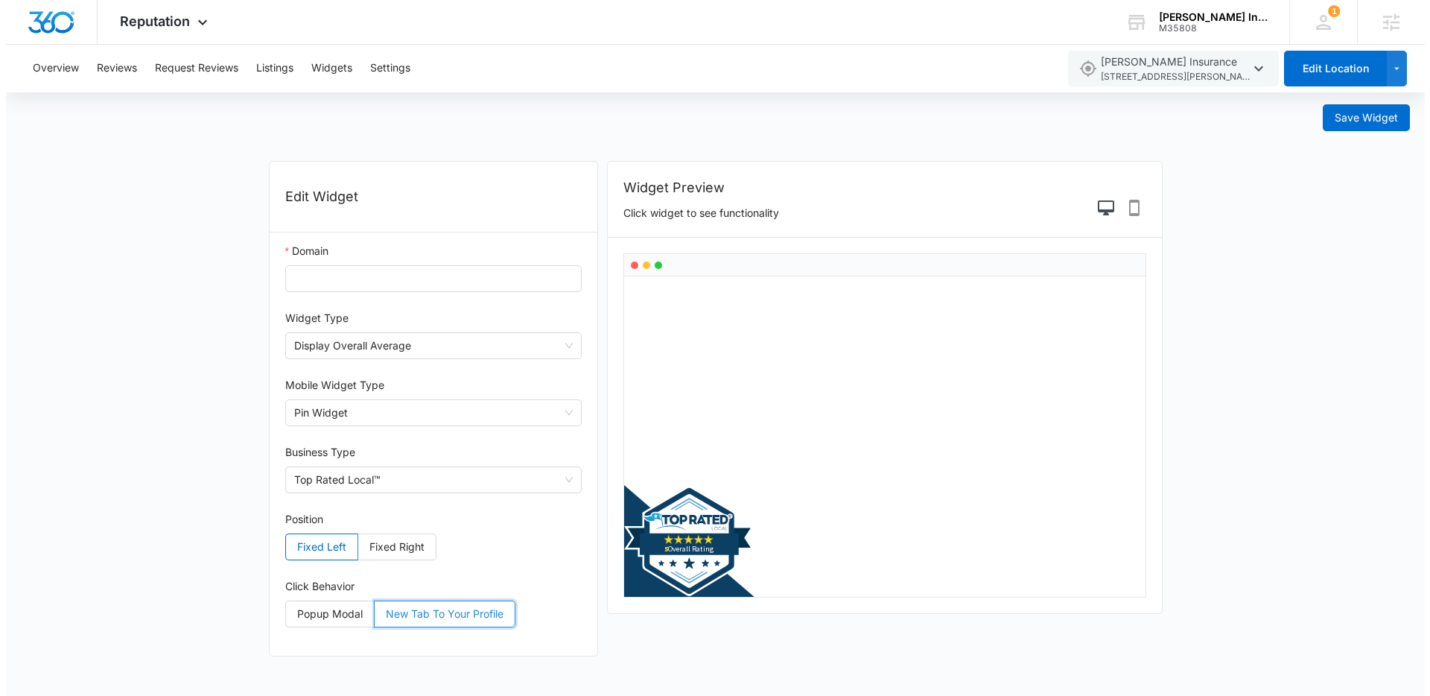
scroll to position [0, 0]
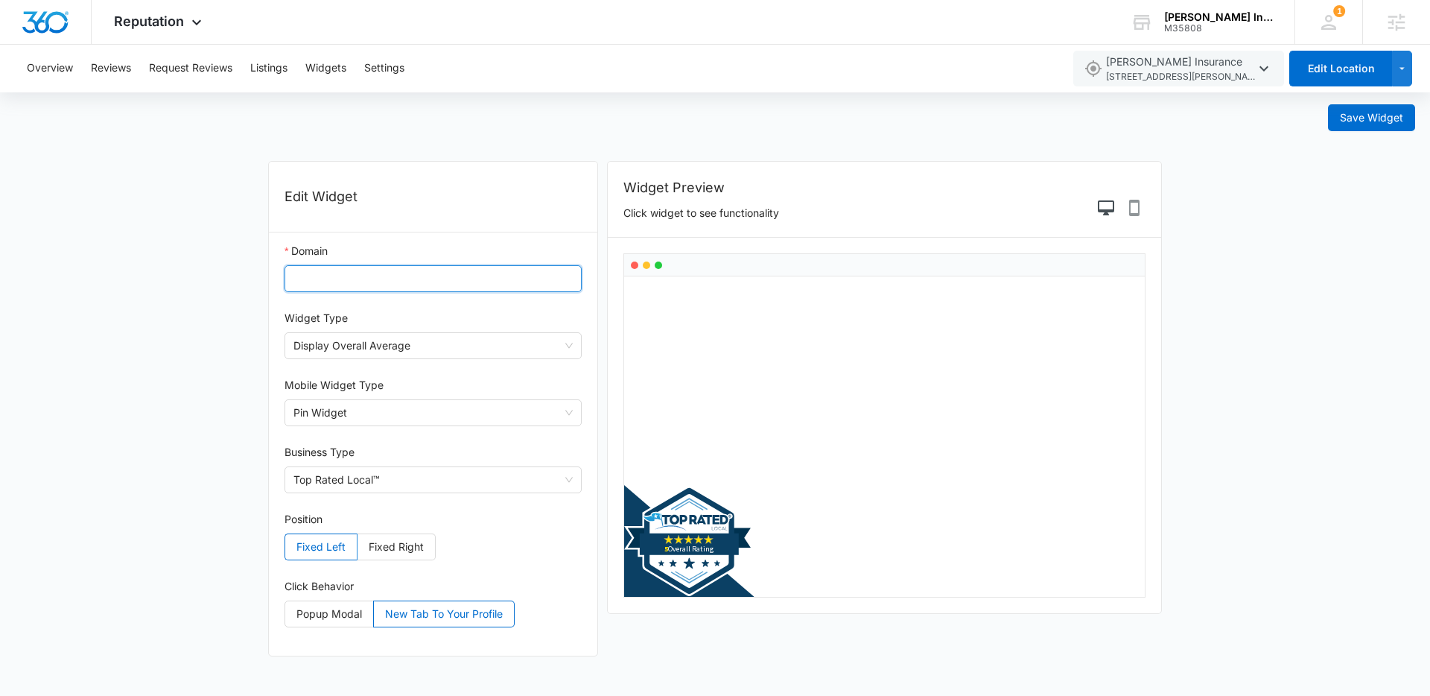
click at [420, 285] on input "Domain" at bounding box center [433, 278] width 297 height 27
paste input "https://www.ryaninsurance.org/"
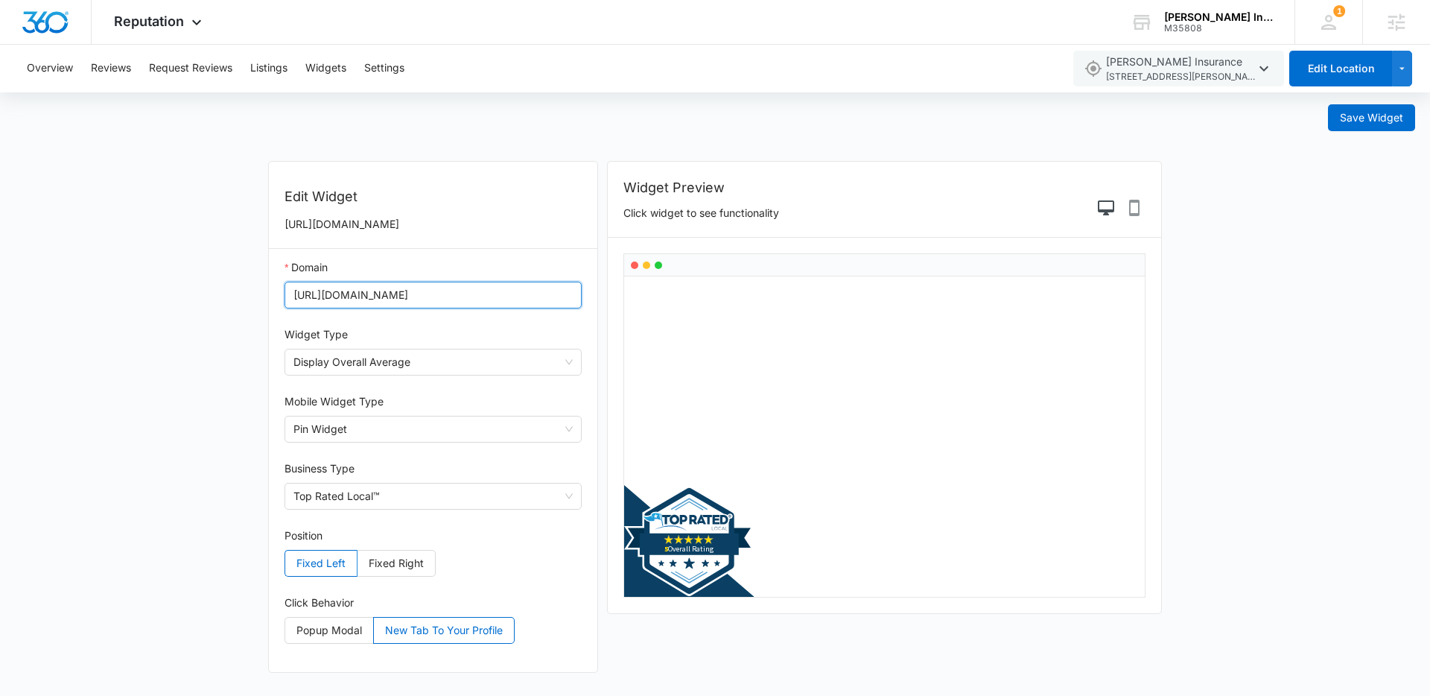
type input "https://www.ryaninsurance.org/"
click at [259, 270] on div "Edit Widget https://www.ryaninsurance.org/ Domain https://www.ryaninsurance.org…" at bounding box center [715, 424] width 924 height 527
click at [1141, 211] on icon "Phone Preview" at bounding box center [1135, 208] width 18 height 18
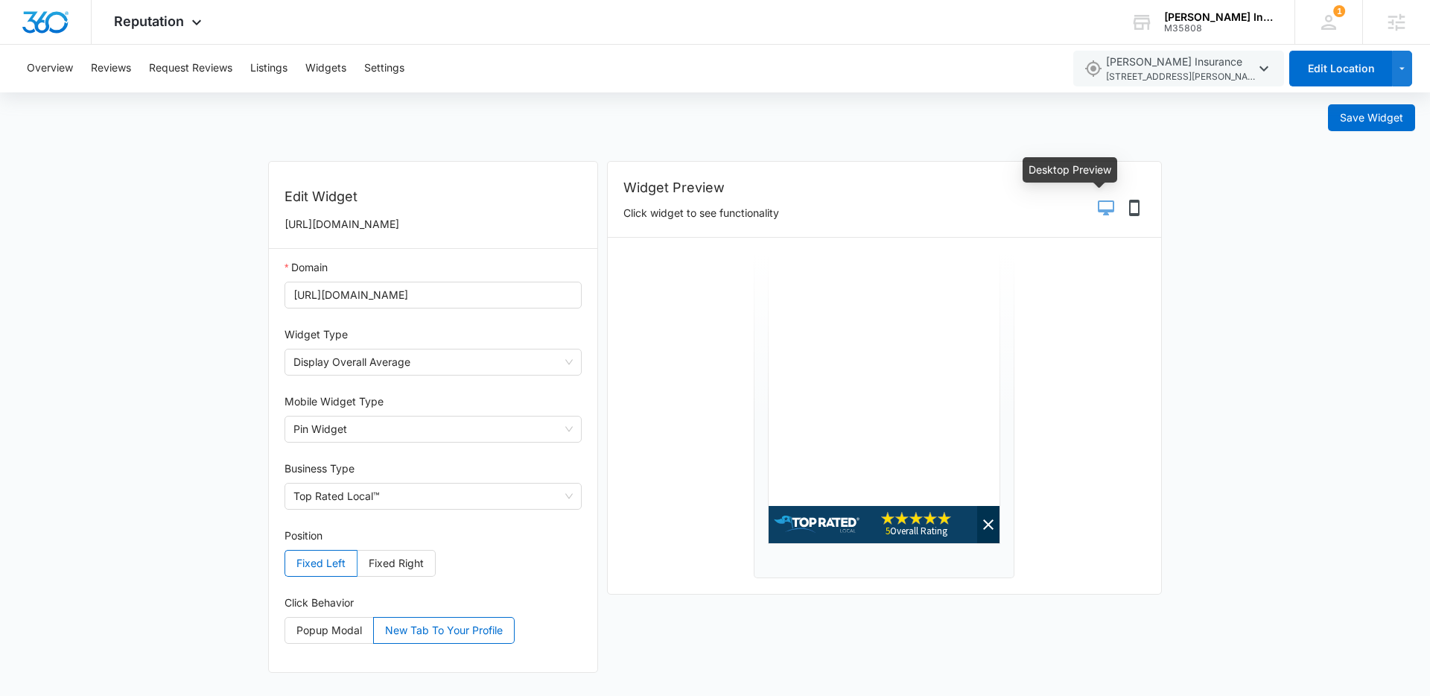
click at [1107, 212] on icon "Desktop Preview" at bounding box center [1106, 207] width 16 height 15
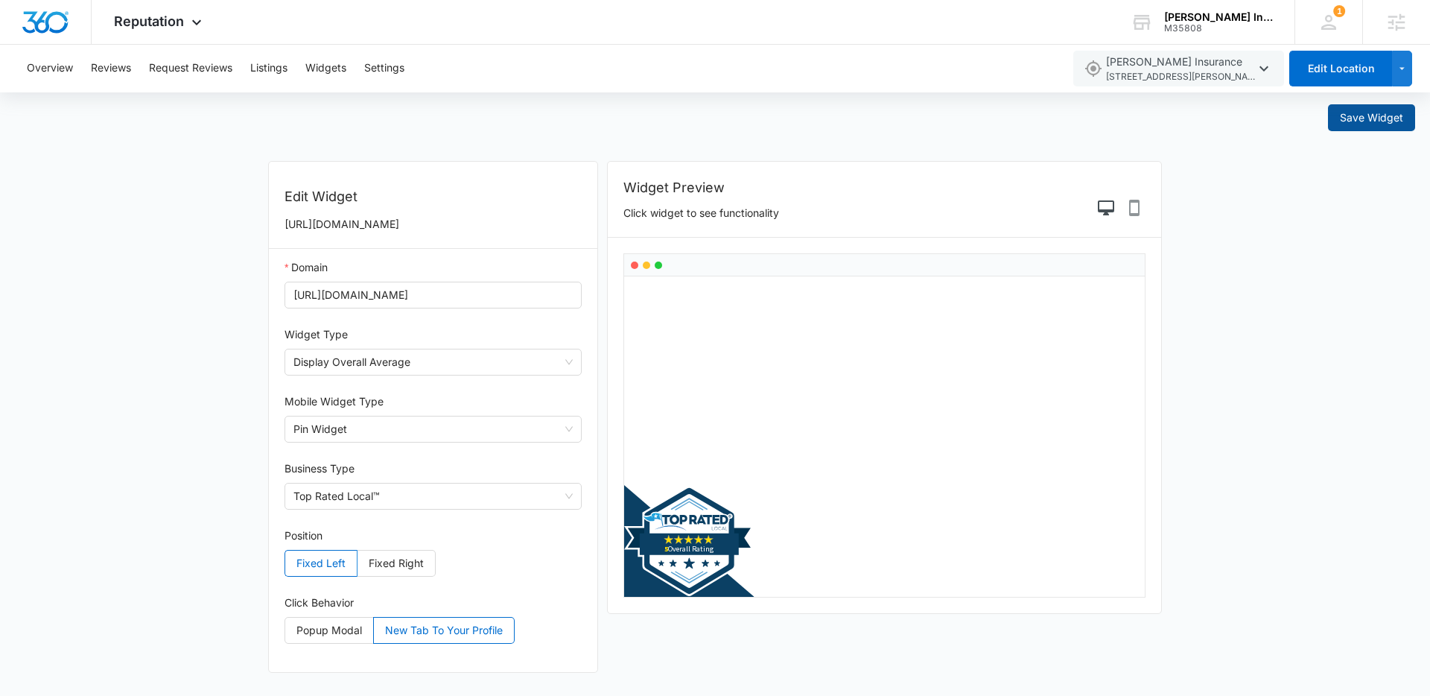
click at [1352, 130] on button "Save Widget" at bounding box center [1371, 117] width 87 height 27
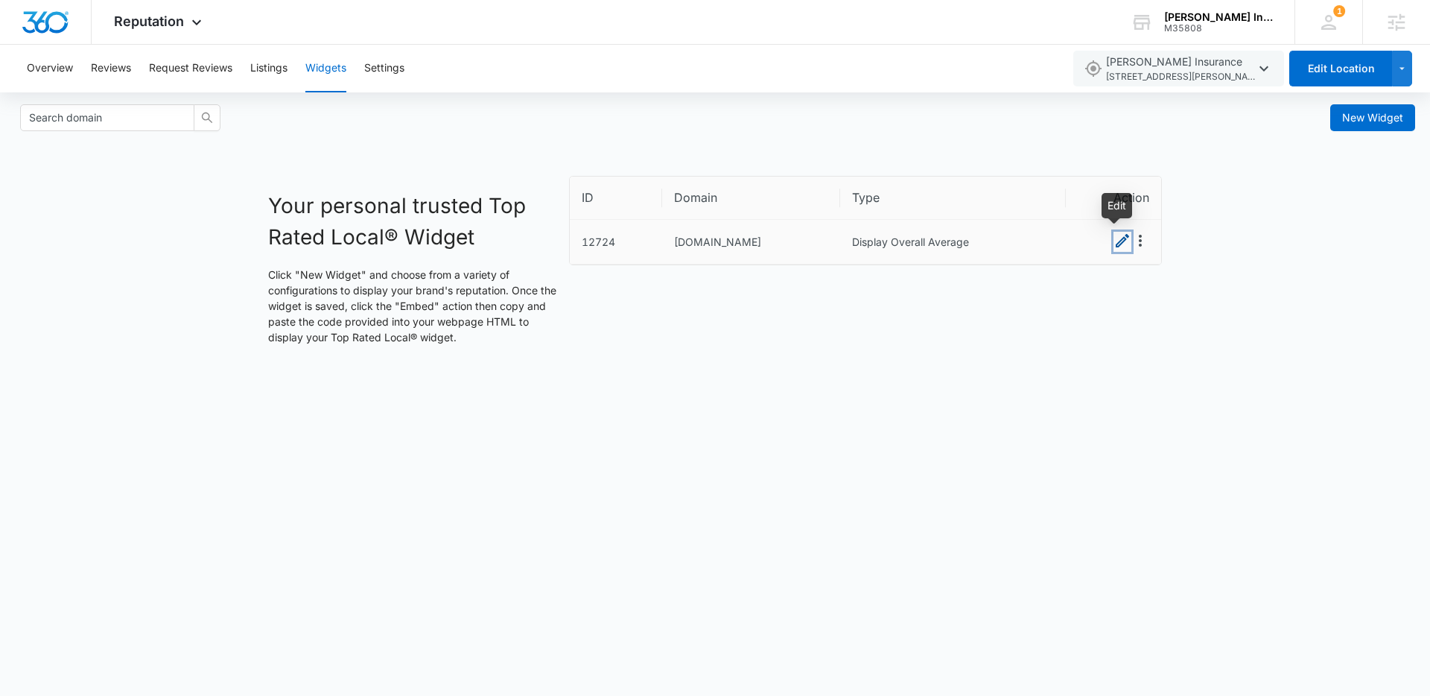
click at [1120, 240] on icon "Edit" at bounding box center [1123, 241] width 18 height 18
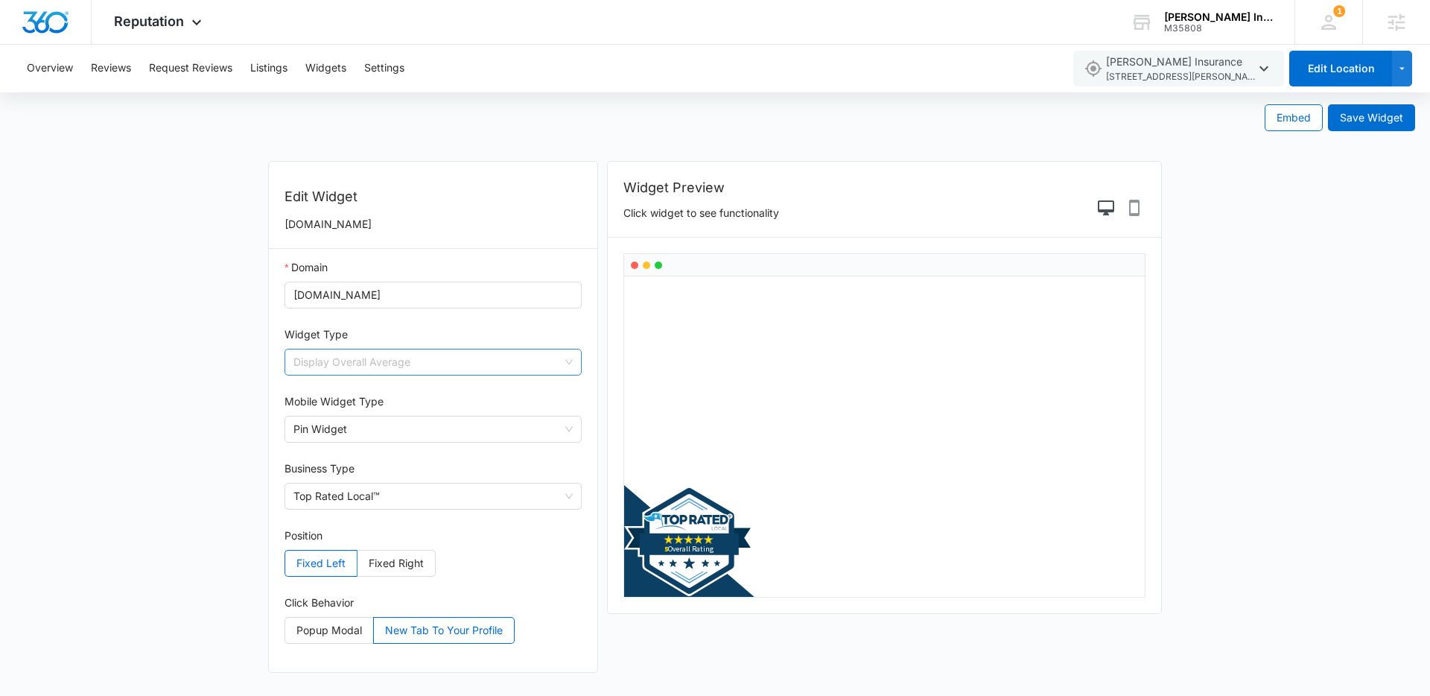
click at [417, 367] on span "Display Overall Average" at bounding box center [433, 361] width 279 height 25
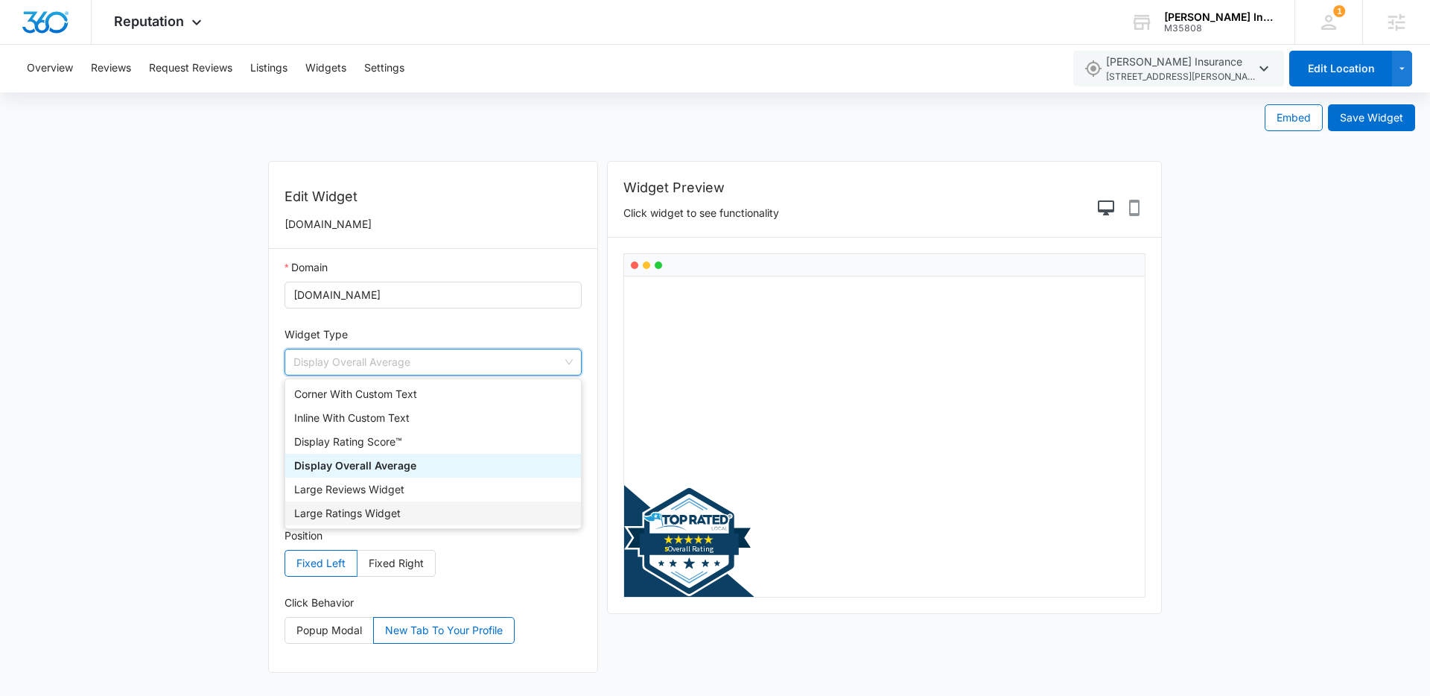
click at [399, 512] on div "Large Ratings Widget" at bounding box center [433, 513] width 278 height 16
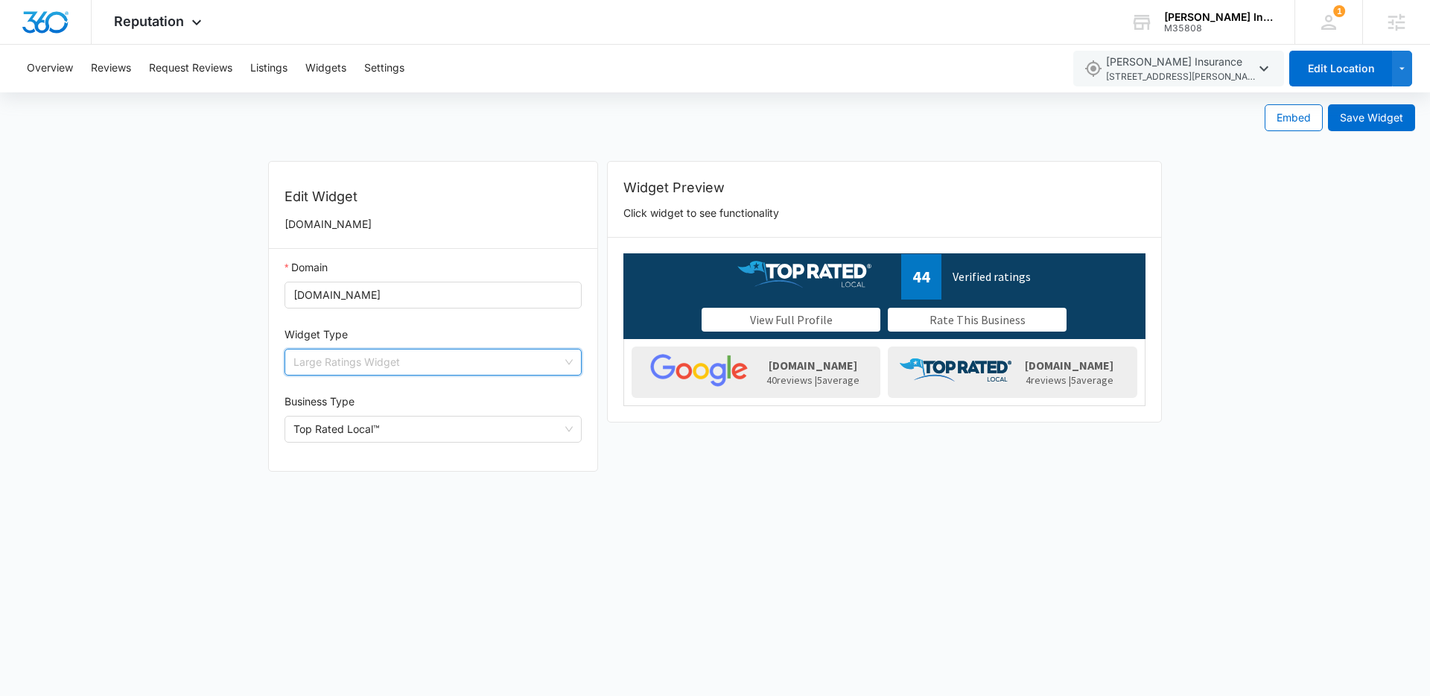
click at [454, 358] on span "Large Ratings Widget" at bounding box center [433, 361] width 279 height 25
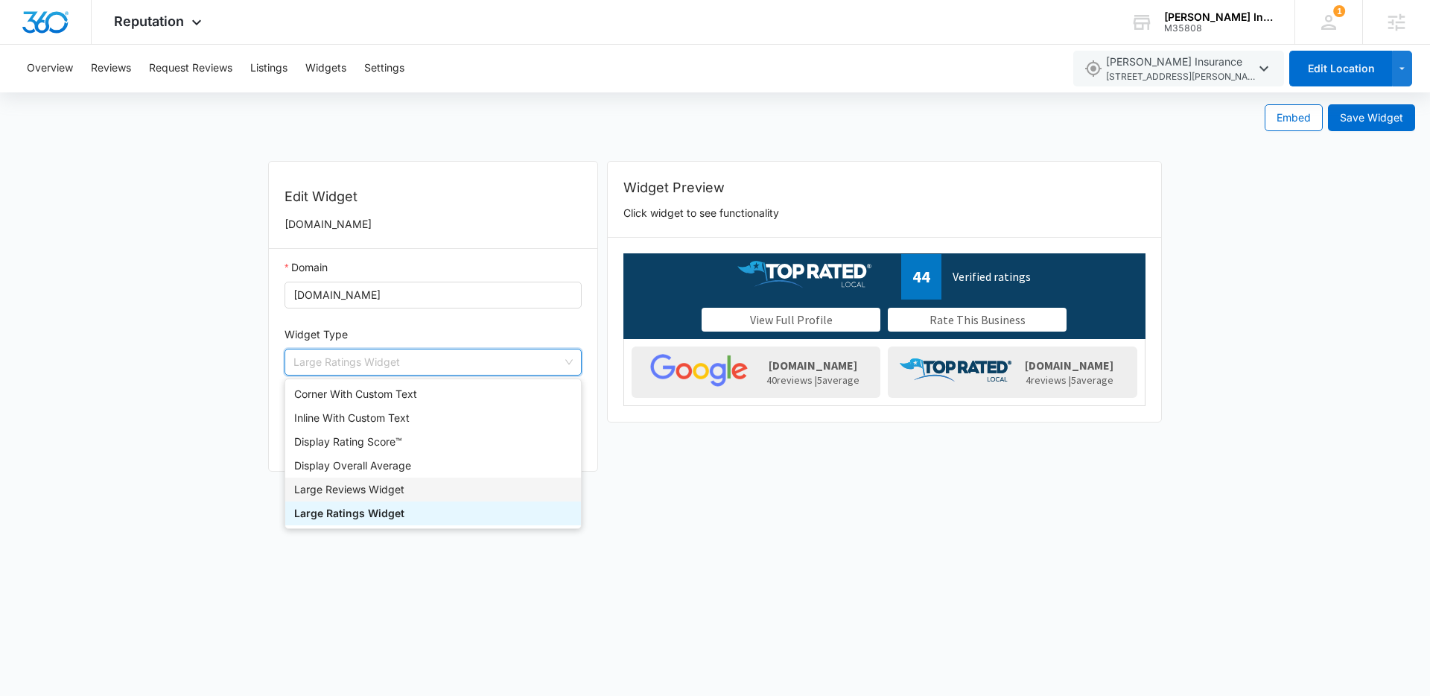
click at [364, 492] on div "Large Reviews Widget" at bounding box center [433, 489] width 278 height 16
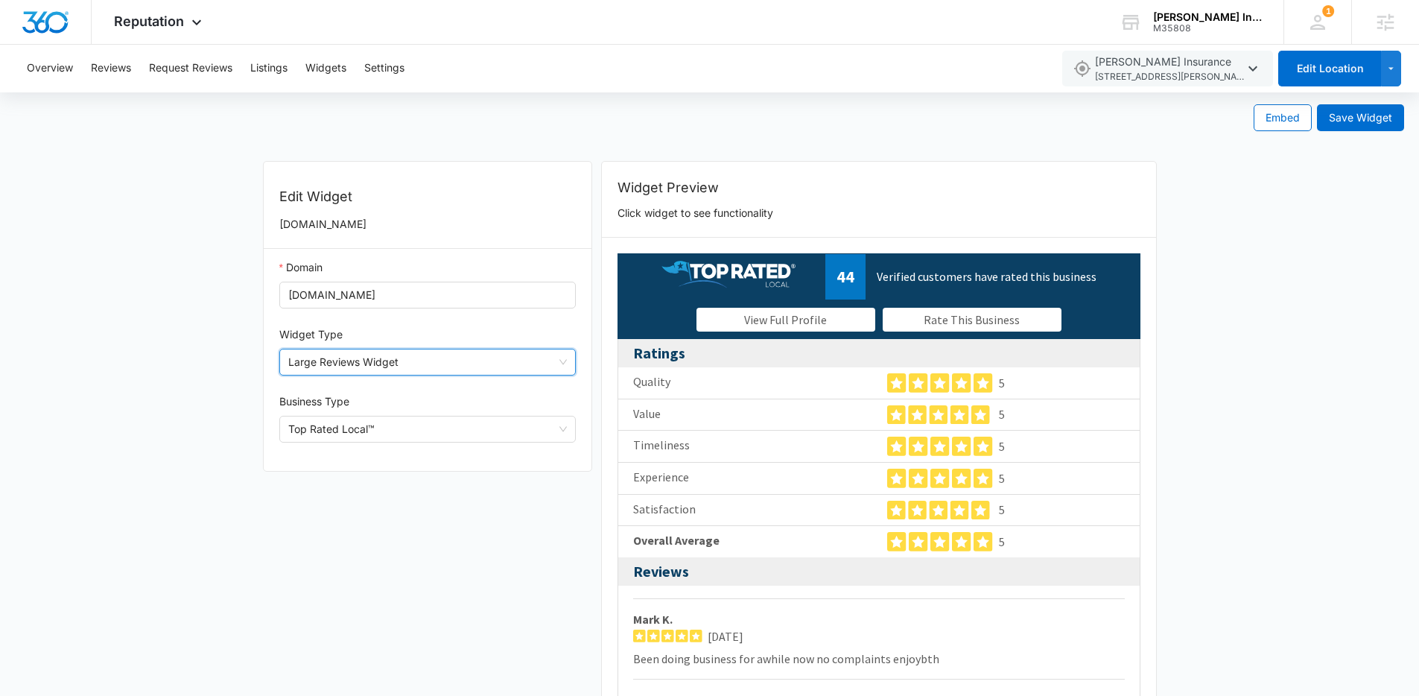
click at [466, 364] on span "Large Reviews Widget" at bounding box center [427, 361] width 279 height 25
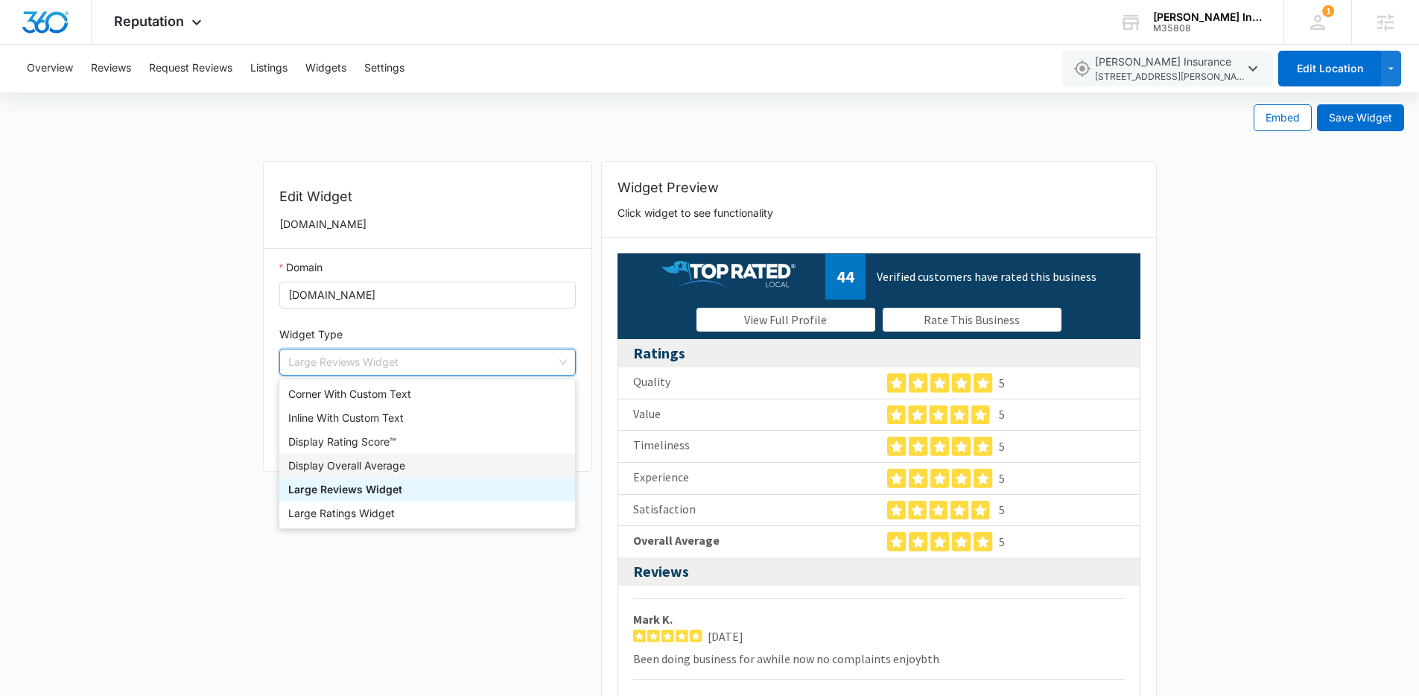
click at [372, 460] on div "Display Overall Average" at bounding box center [427, 465] width 278 height 16
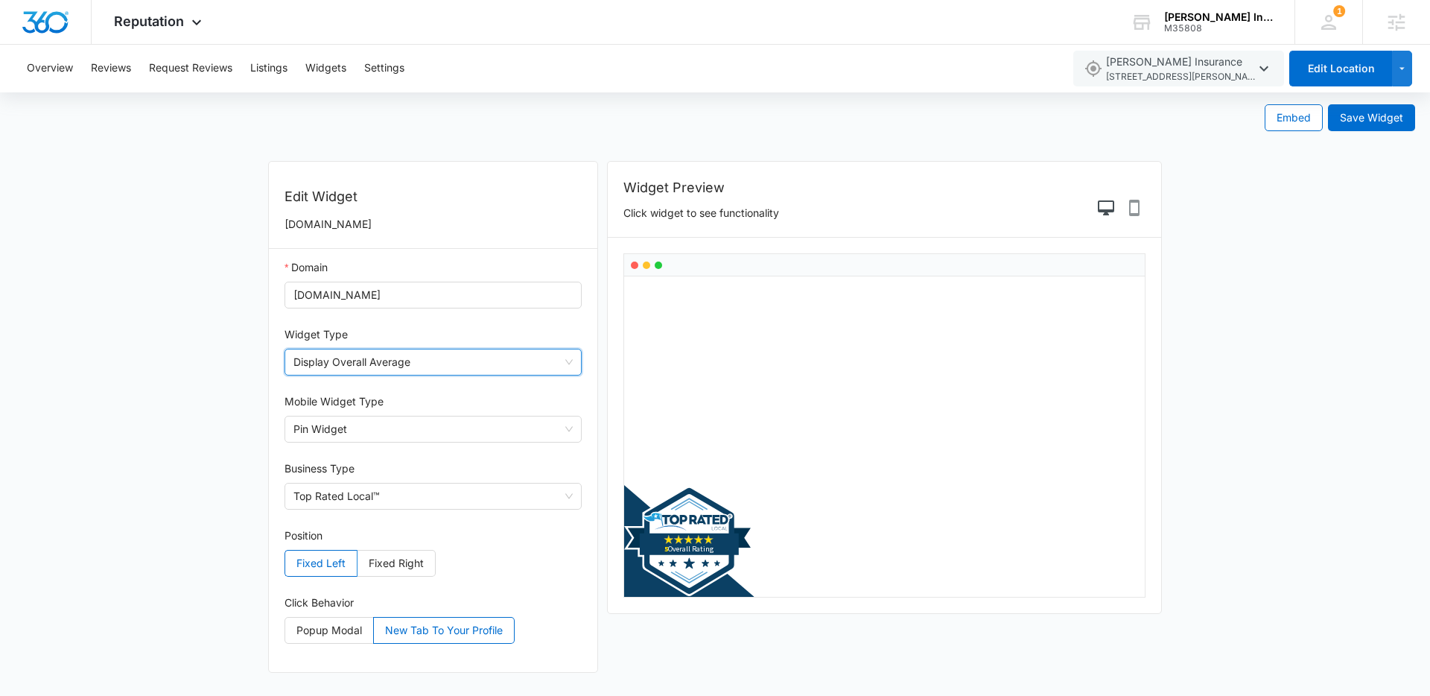
click at [370, 359] on span "Display Overall Average" at bounding box center [433, 361] width 279 height 25
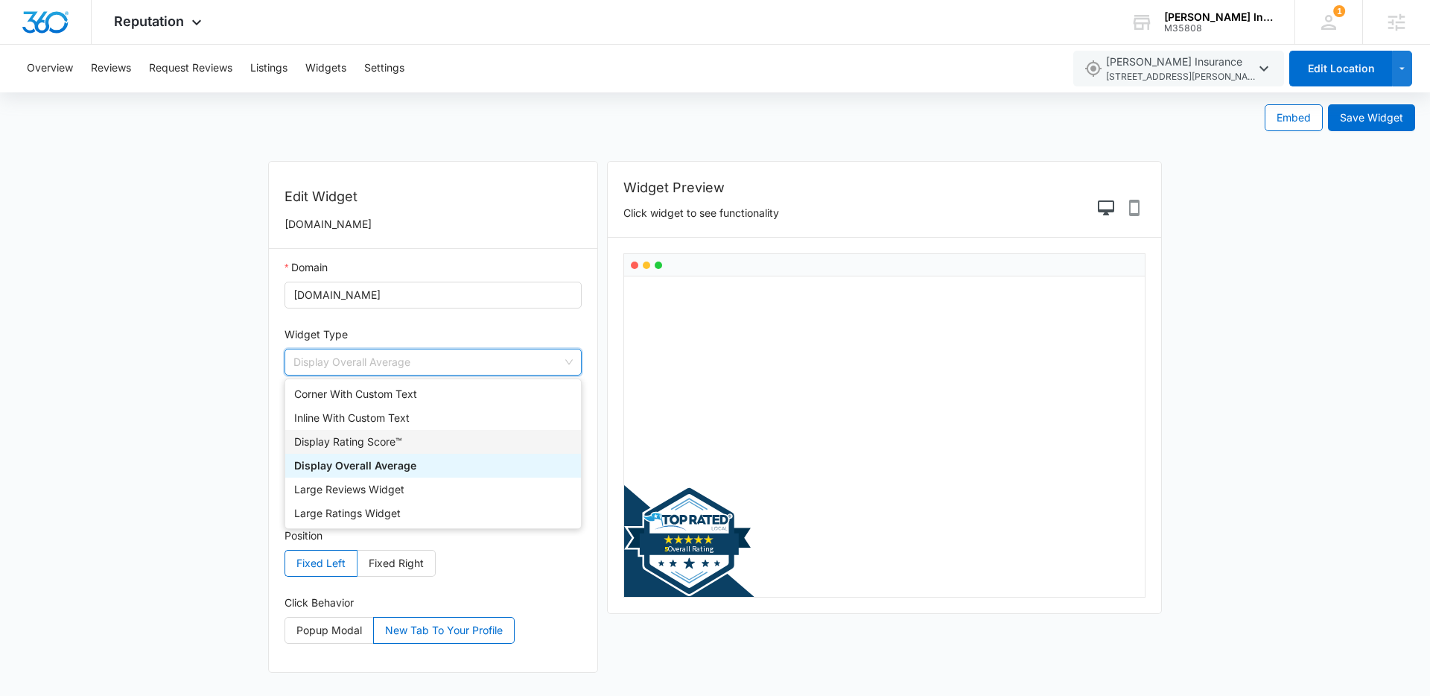
click at [341, 442] on div "Display Rating Score™" at bounding box center [433, 442] width 278 height 16
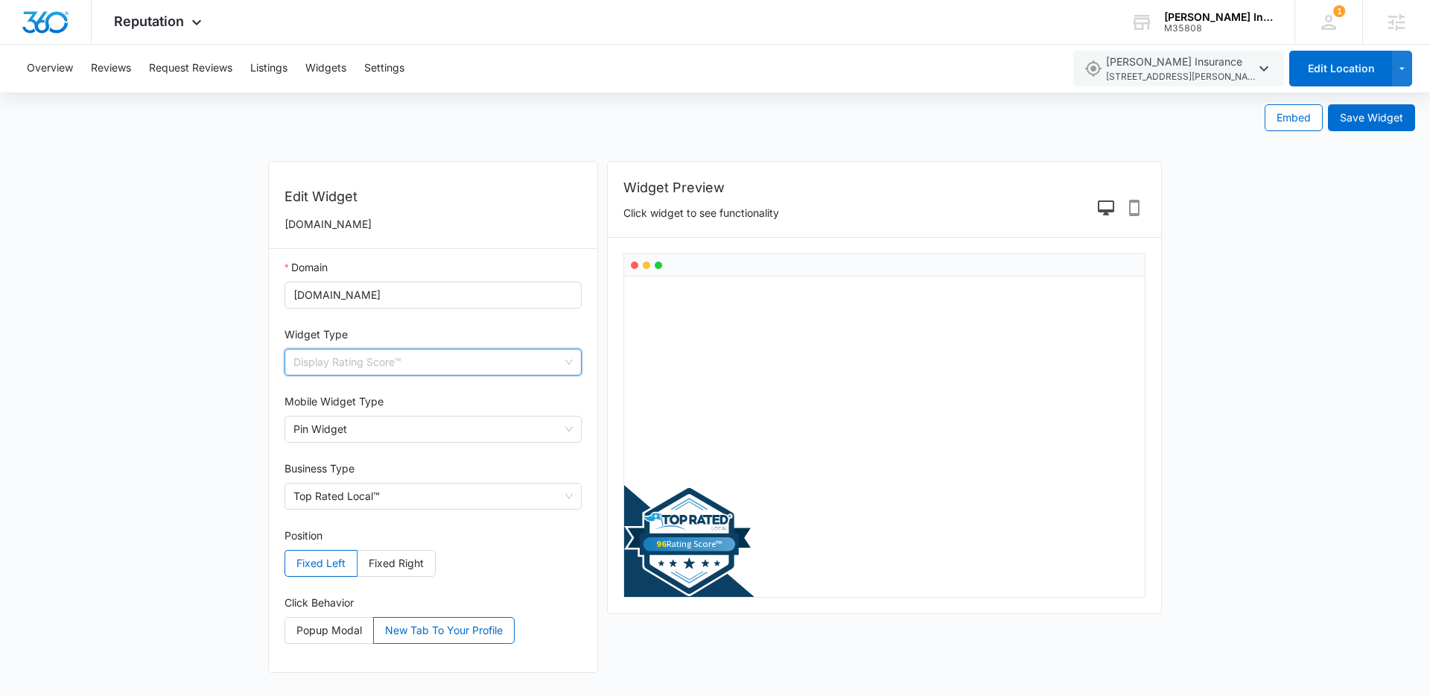
click at [410, 371] on span "Display Rating Score™" at bounding box center [433, 361] width 279 height 25
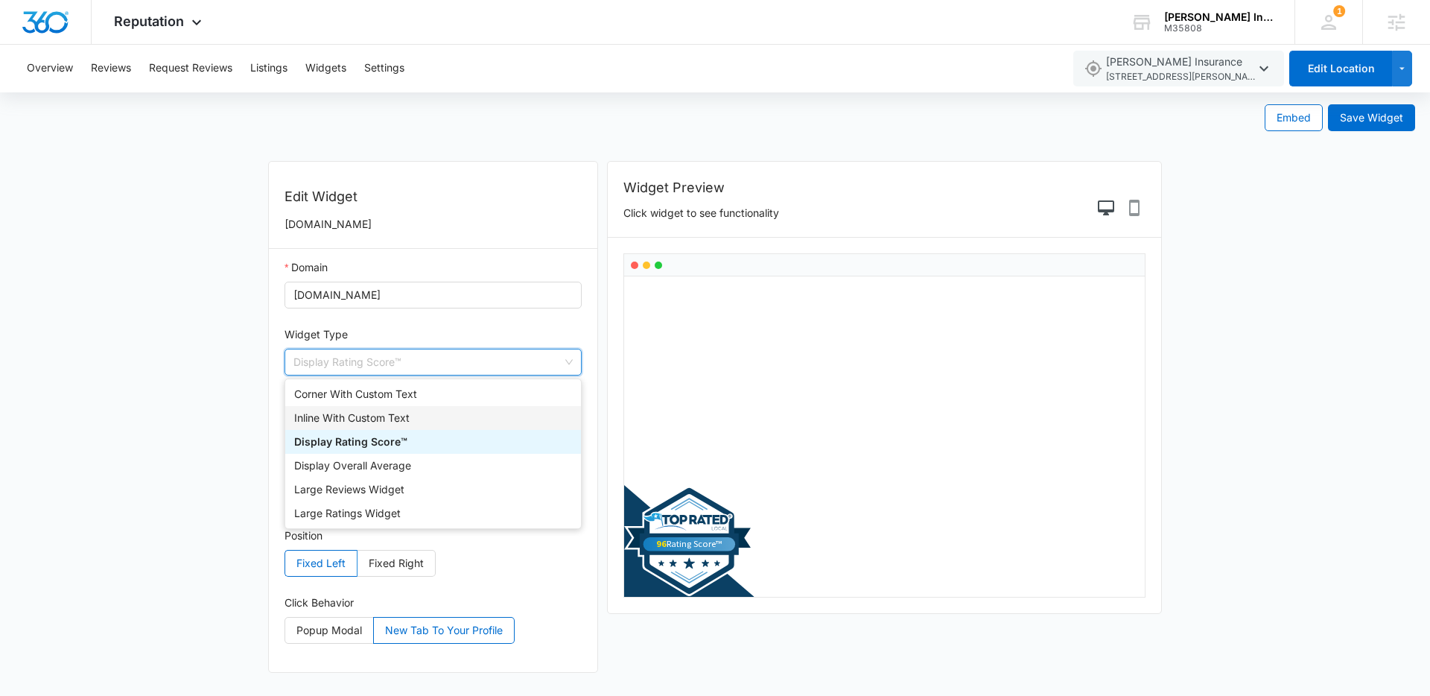
click at [367, 419] on div "Inline With Custom Text" at bounding box center [433, 418] width 278 height 16
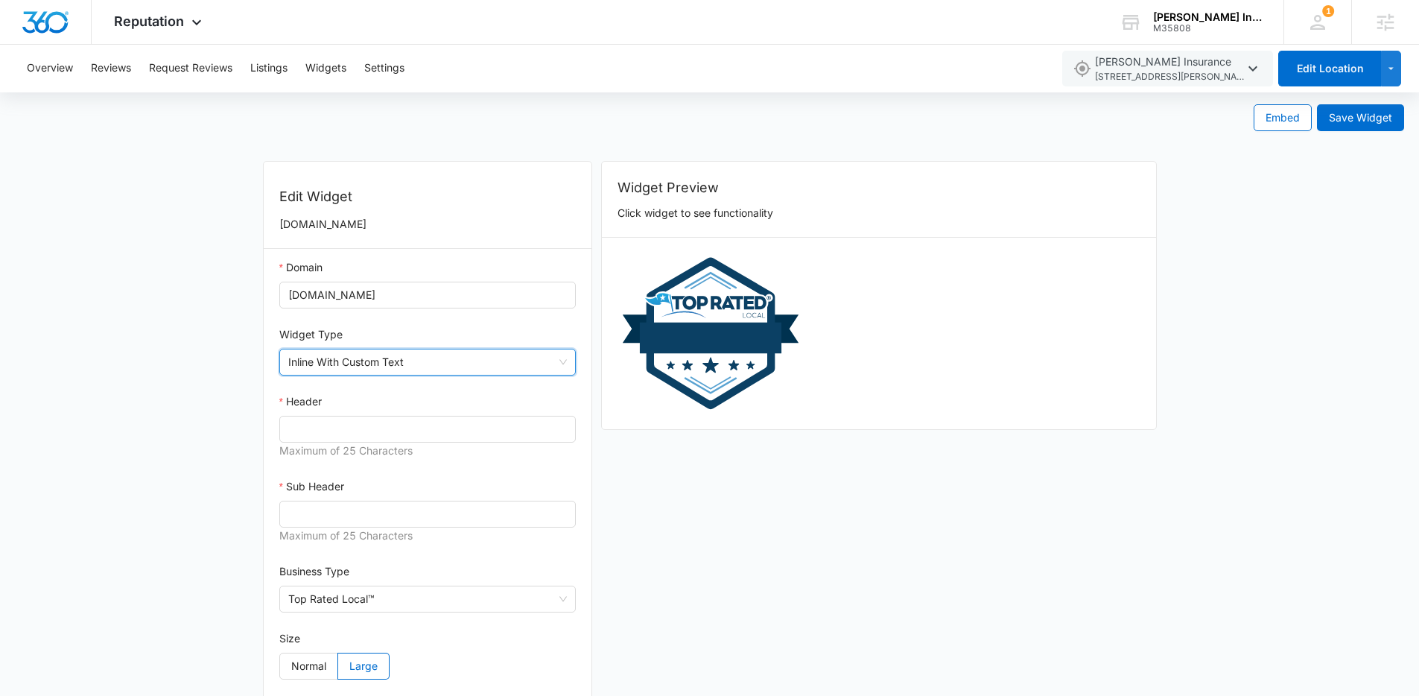
click at [464, 370] on span "Inline With Custom Text" at bounding box center [427, 361] width 279 height 25
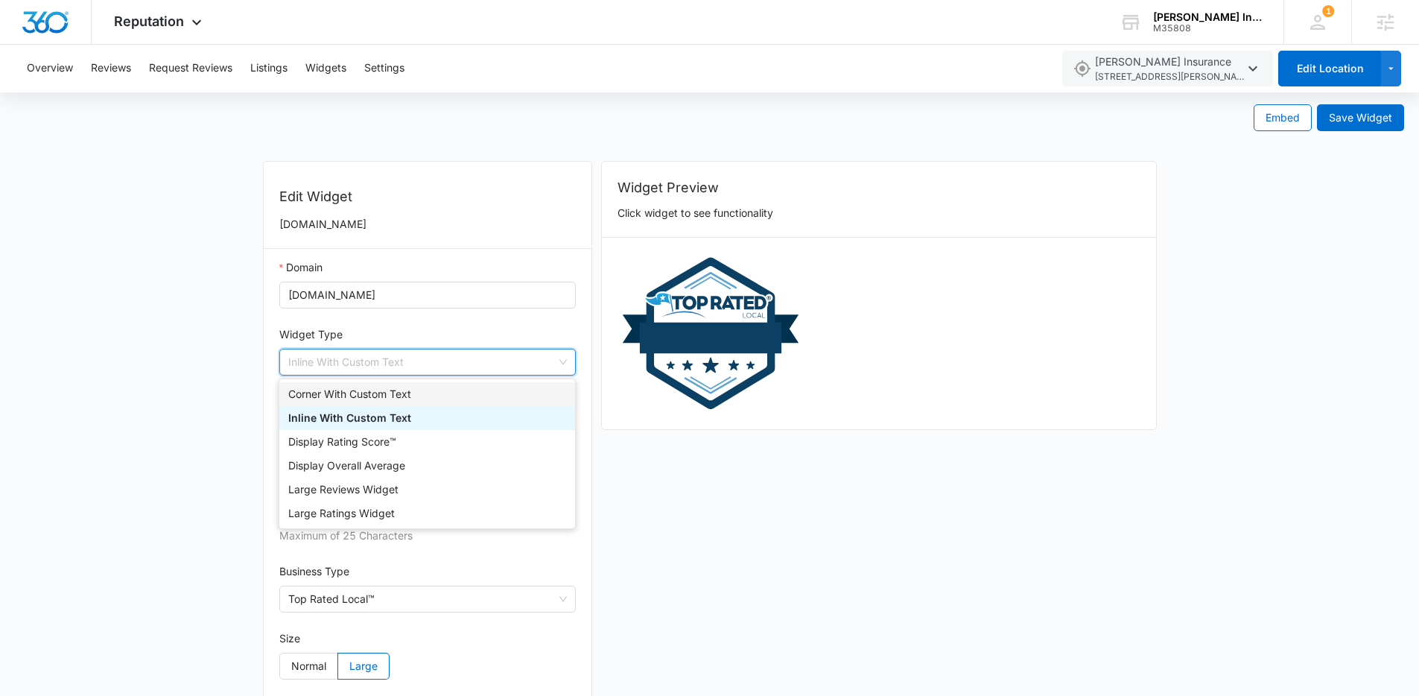
click at [404, 384] on div "Corner With Custom Text" at bounding box center [427, 394] width 296 height 24
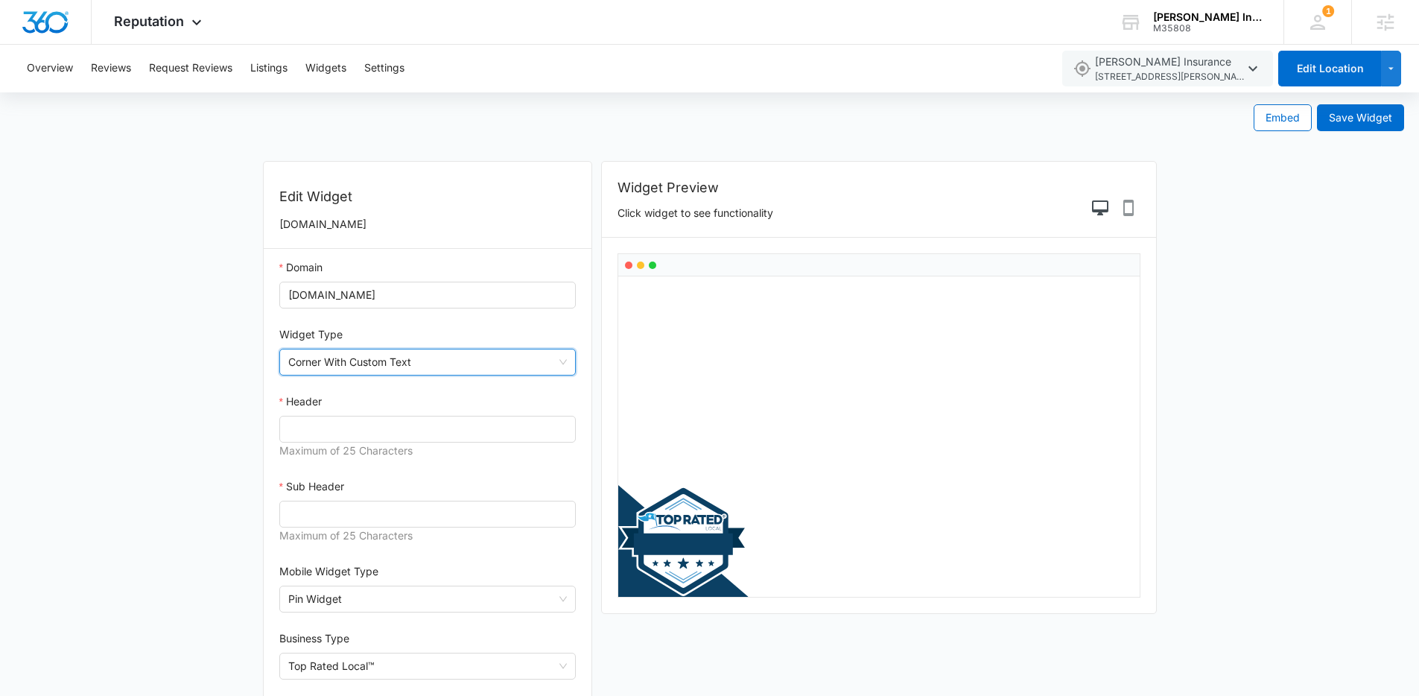
click at [428, 362] on span "Corner With Custom Text" at bounding box center [427, 361] width 279 height 25
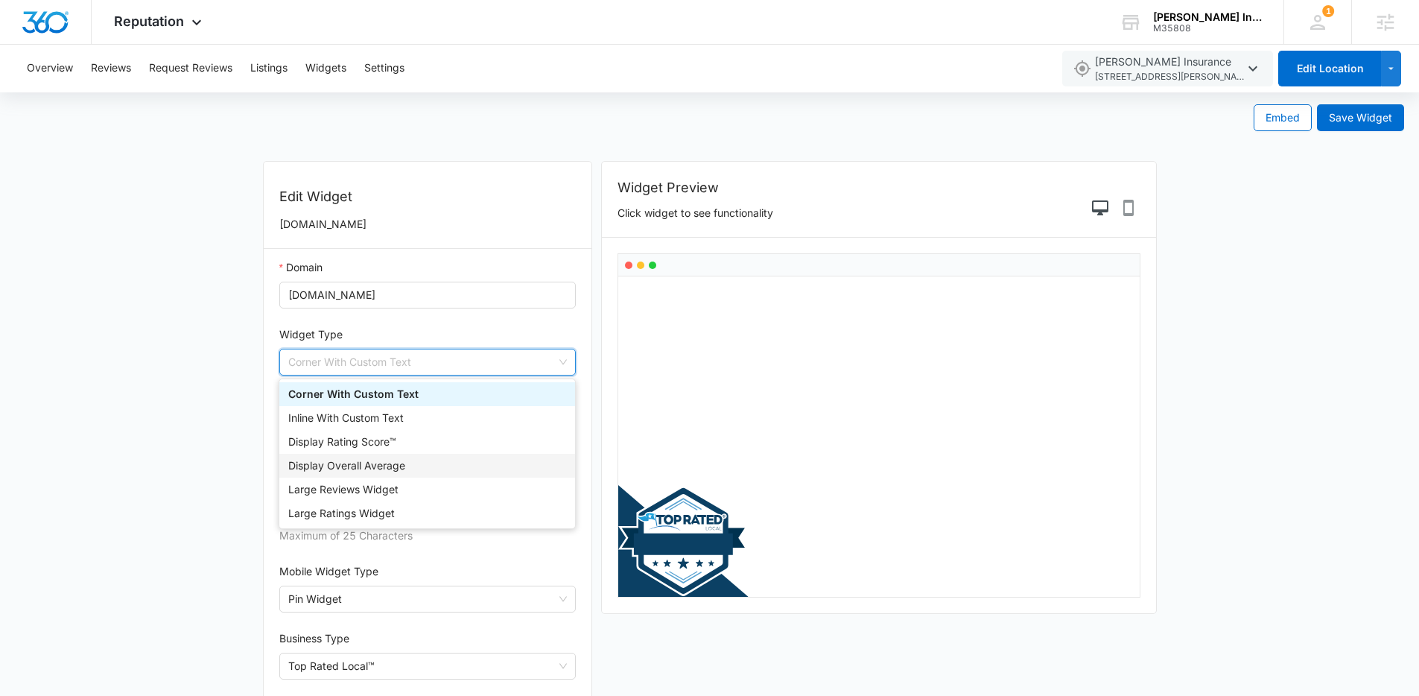
click at [380, 463] on div "Display Overall Average" at bounding box center [427, 465] width 278 height 16
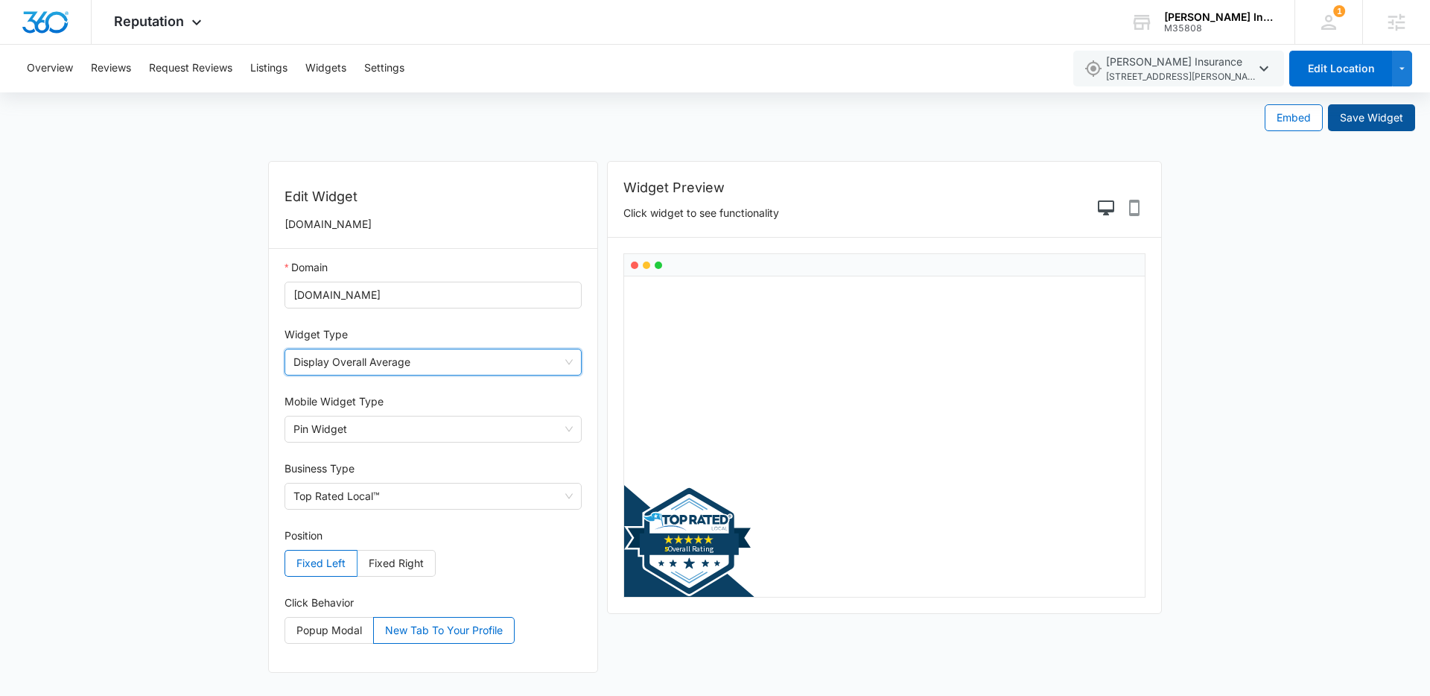
click at [1375, 123] on span "Save Widget" at bounding box center [1371, 118] width 63 height 16
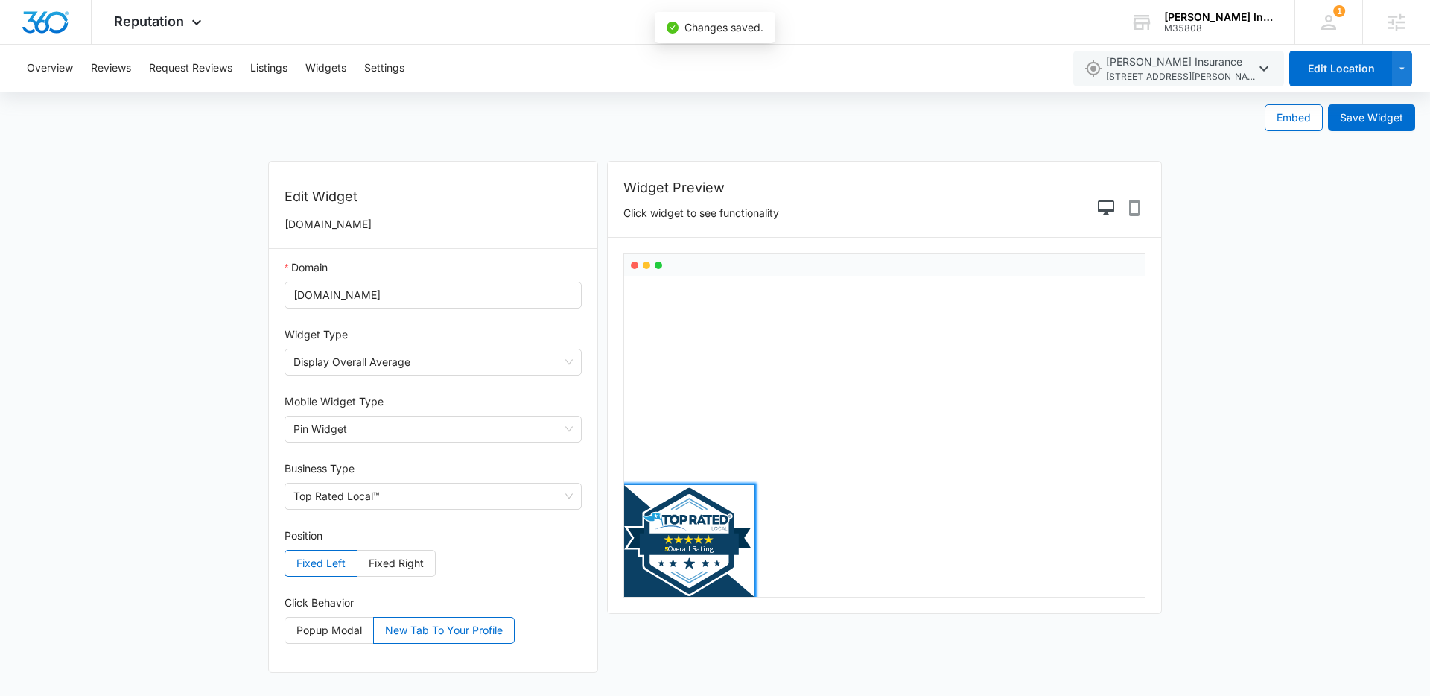
click at [742, 534] on use at bounding box center [689, 540] width 130 height 111
click at [1369, 125] on span "Save Widget" at bounding box center [1371, 118] width 63 height 16
click at [1301, 116] on span "Embed" at bounding box center [1294, 118] width 34 height 16
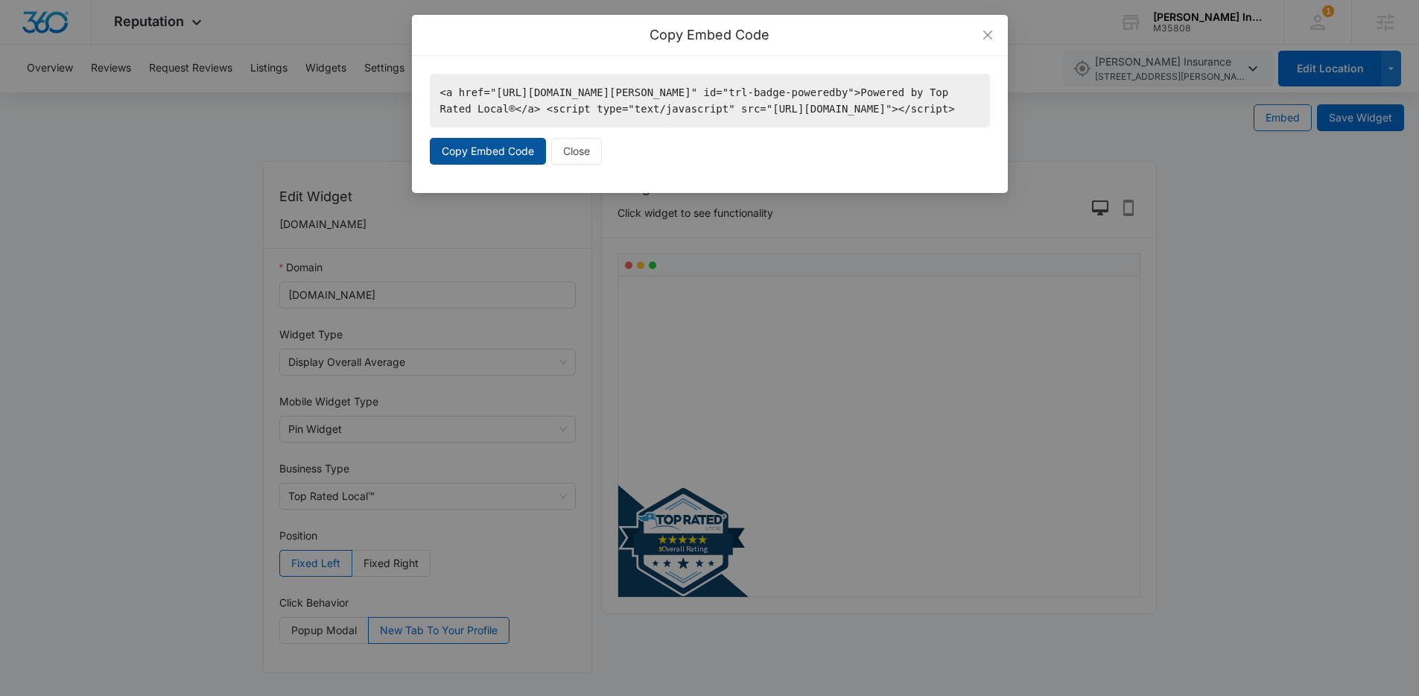
click at [501, 159] on span "Copy Embed Code" at bounding box center [488, 151] width 92 height 16
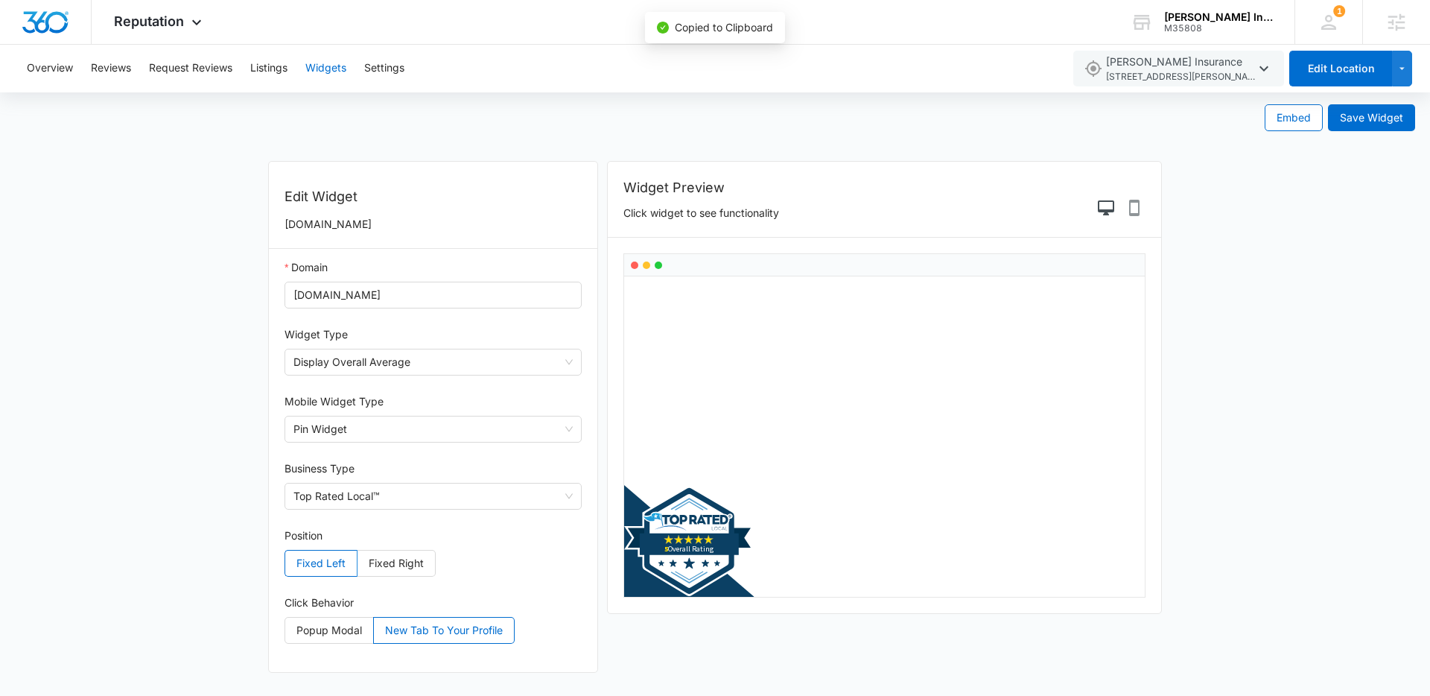
click at [341, 63] on button "Widgets" at bounding box center [325, 69] width 41 height 48
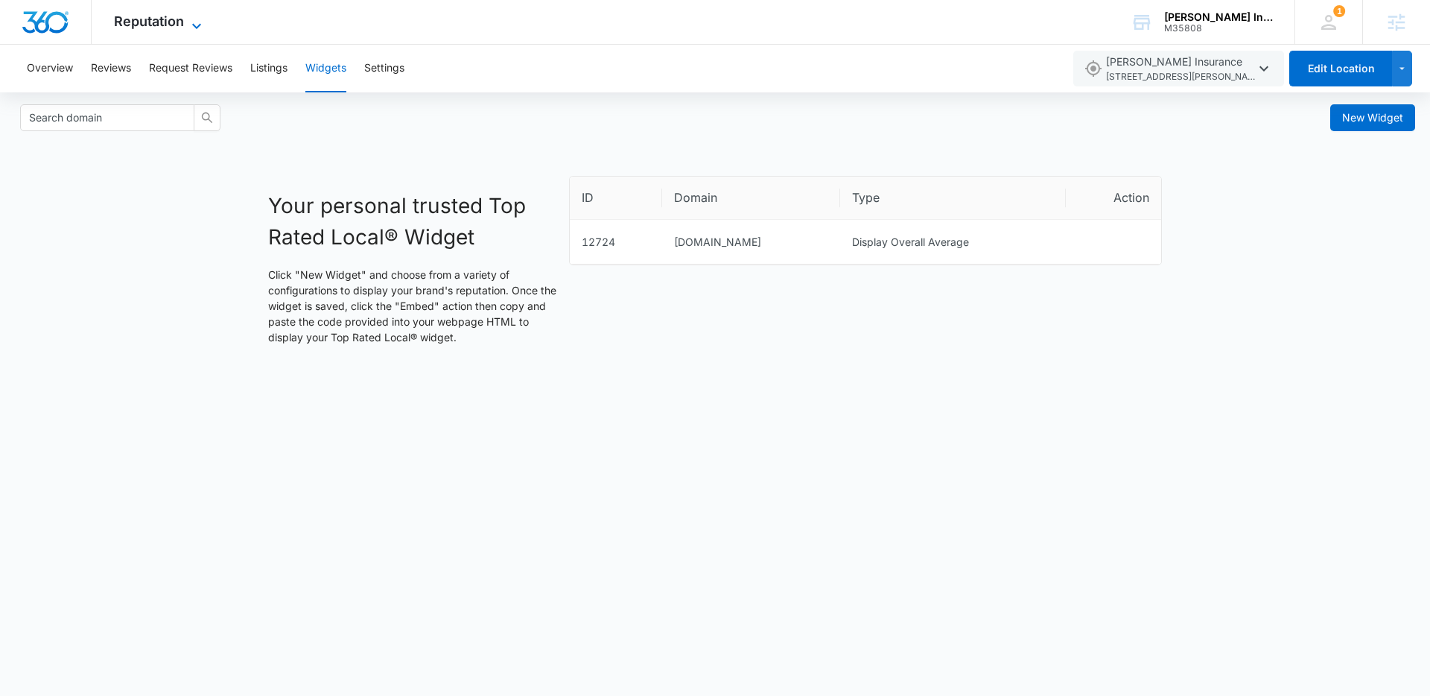
click at [164, 24] on span "Reputation" at bounding box center [149, 21] width 70 height 16
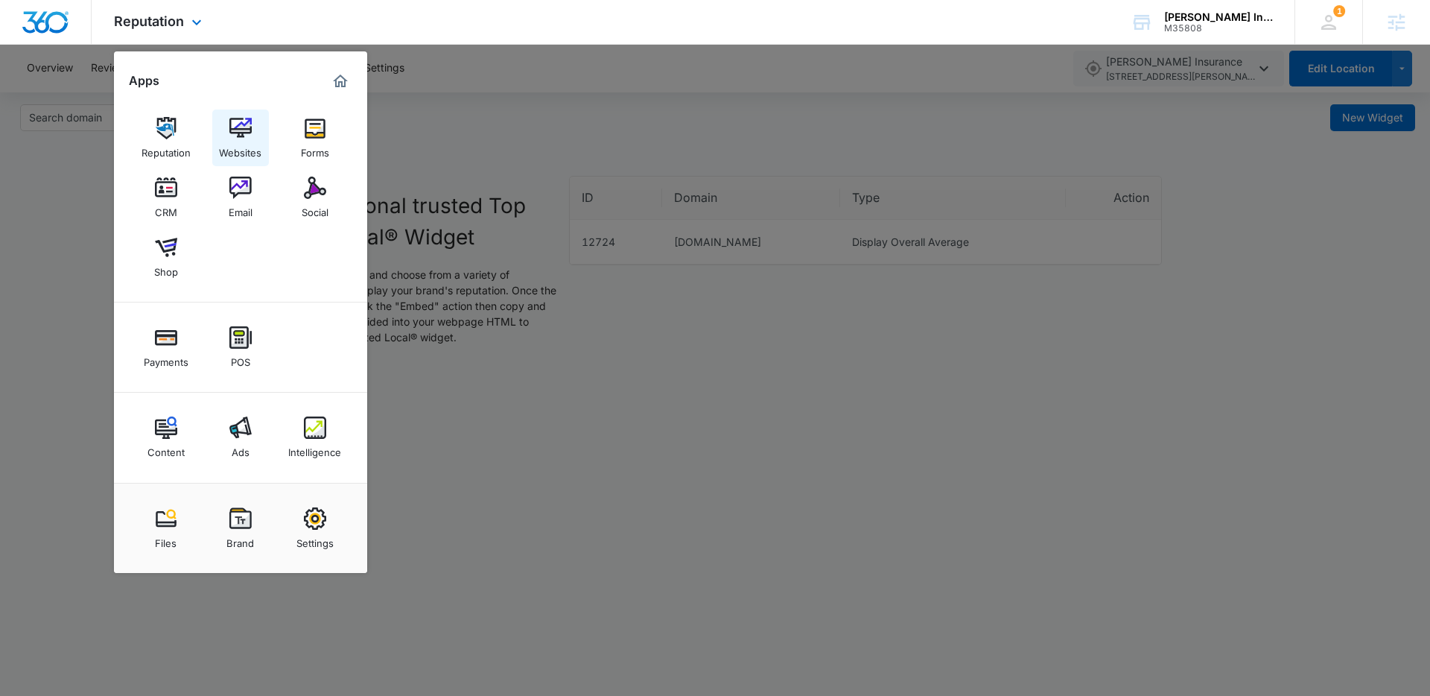
click at [245, 140] on div "Websites" at bounding box center [240, 148] width 42 height 19
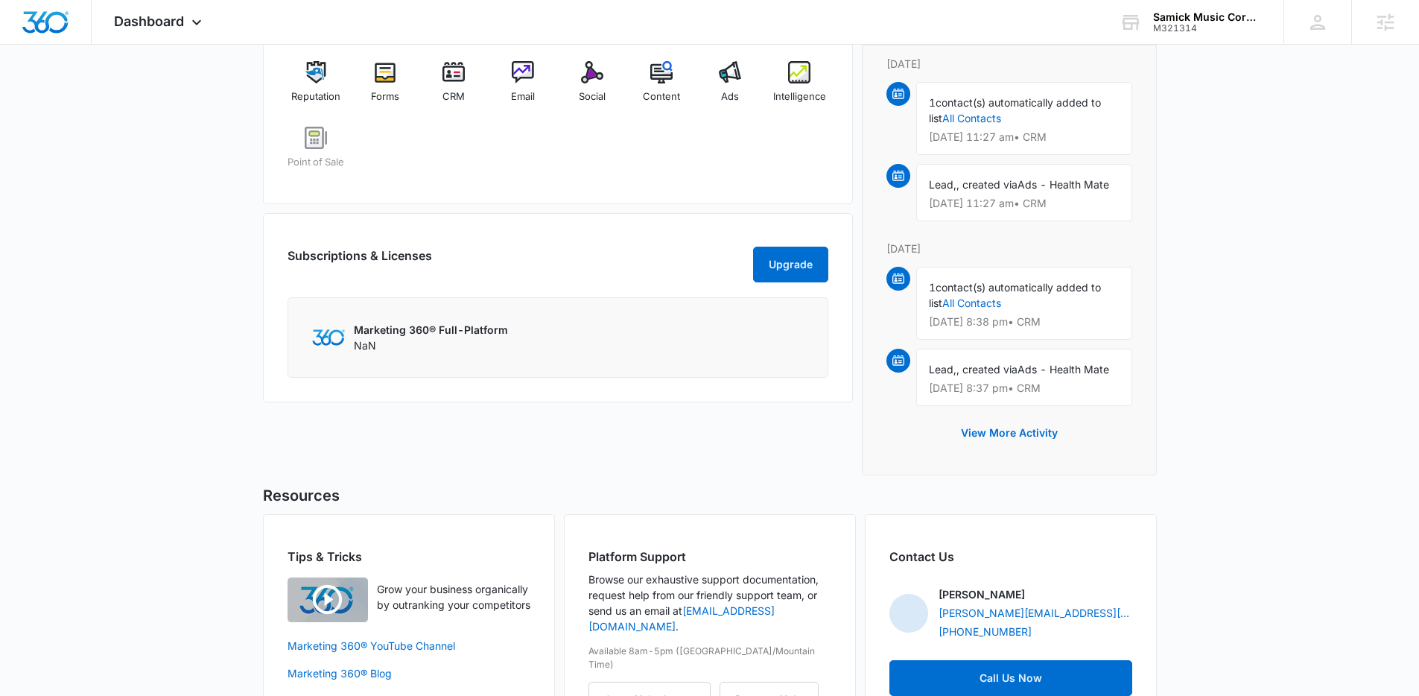
scroll to position [926, 0]
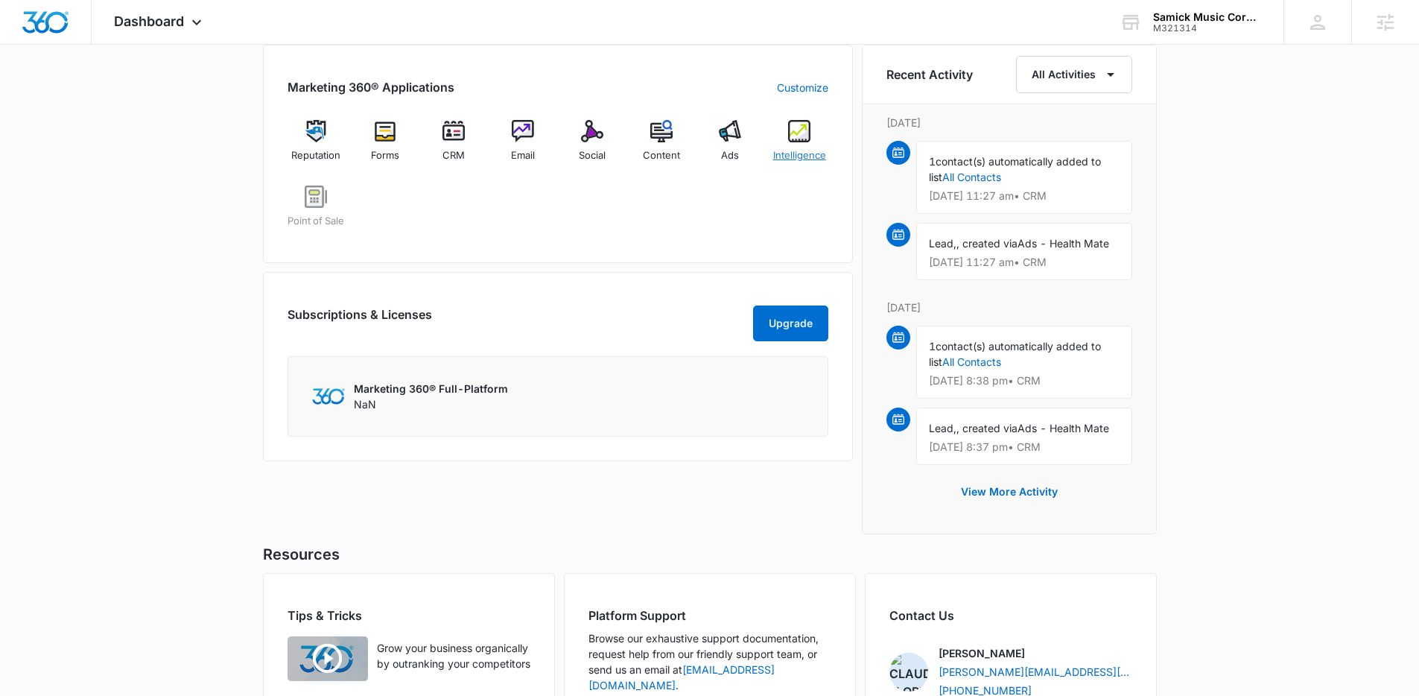
click at [786, 142] on div "Intelligence" at bounding box center [799, 147] width 57 height 54
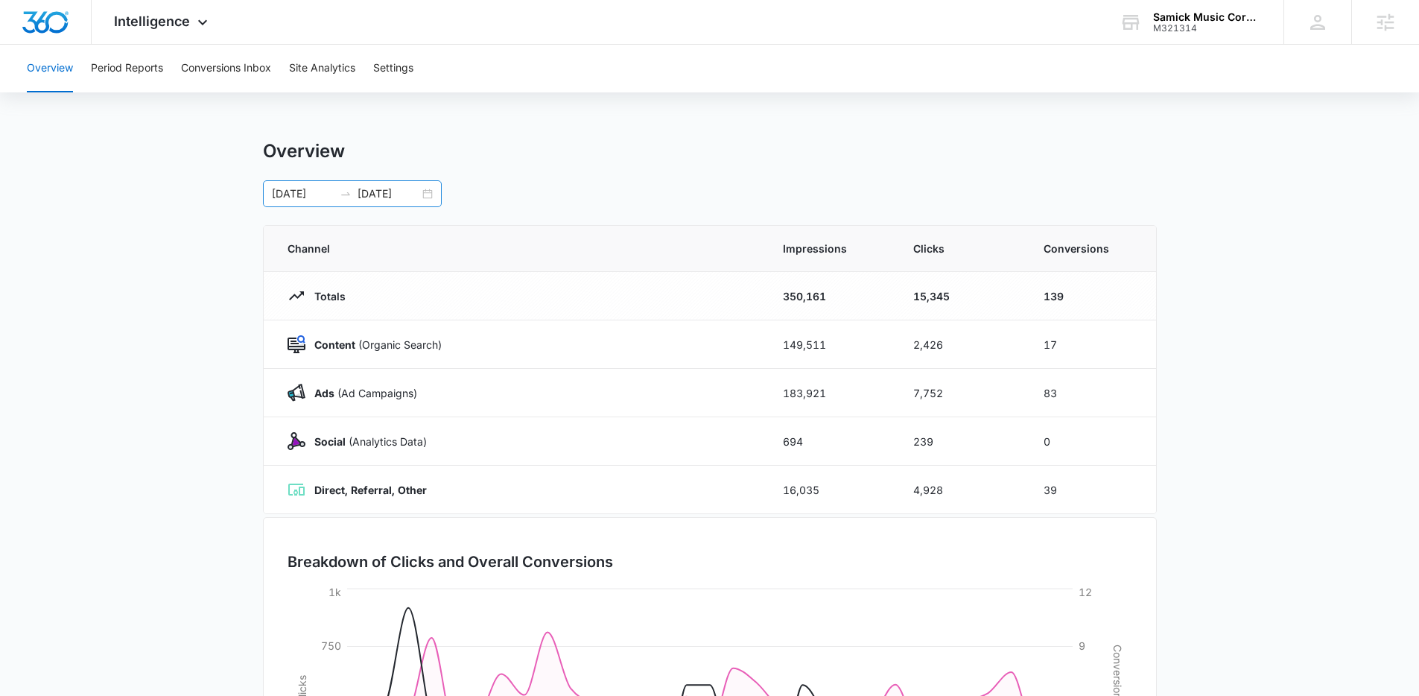
click at [437, 197] on div "[DATE] [DATE]" at bounding box center [352, 193] width 179 height 27
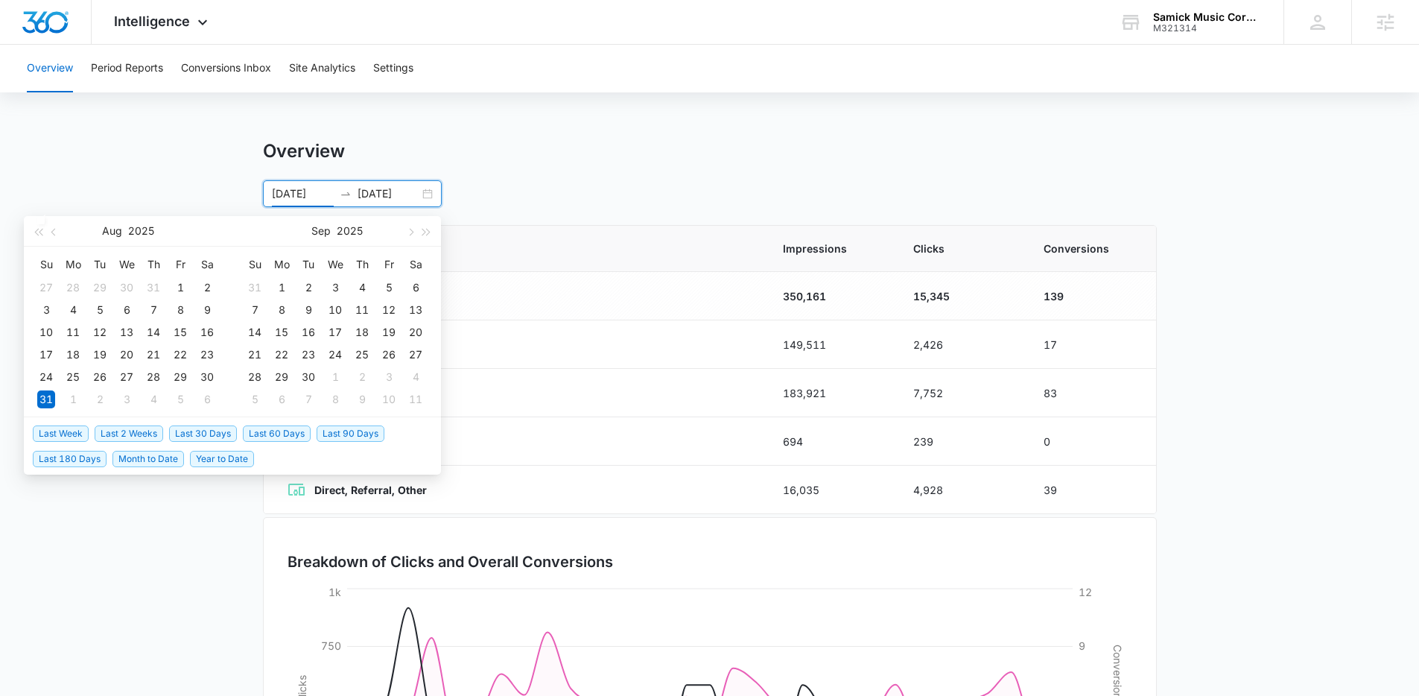
click at [127, 457] on span "Month to Date" at bounding box center [148, 459] width 72 height 16
type input "[DATE]"
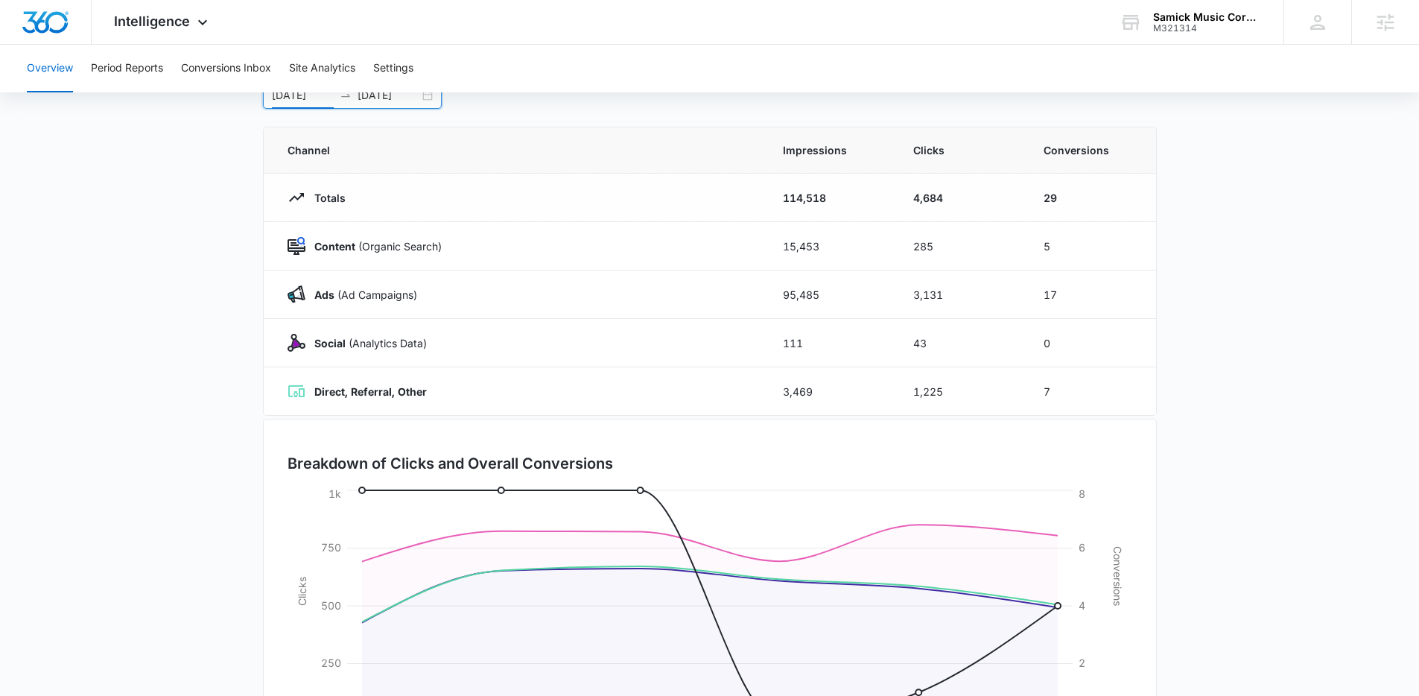
scroll to position [71, 0]
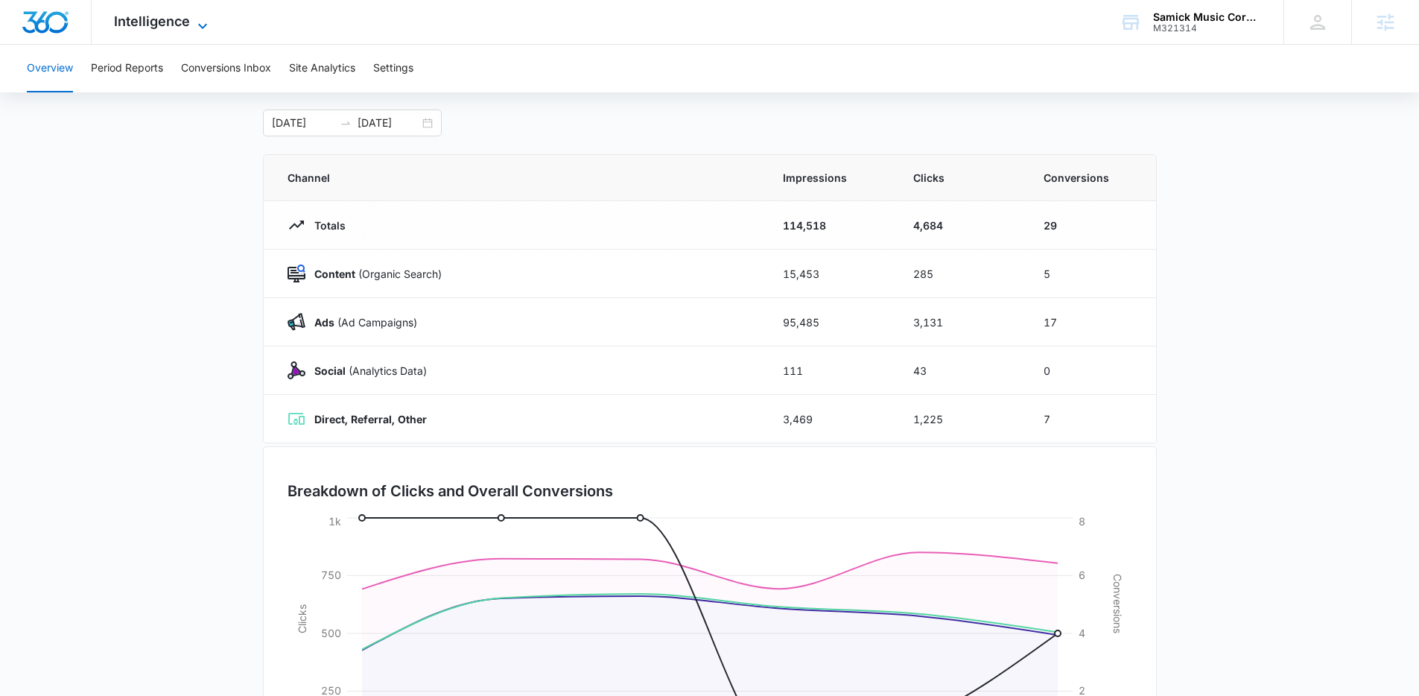
click at [183, 14] on span "Intelligence" at bounding box center [152, 21] width 76 height 16
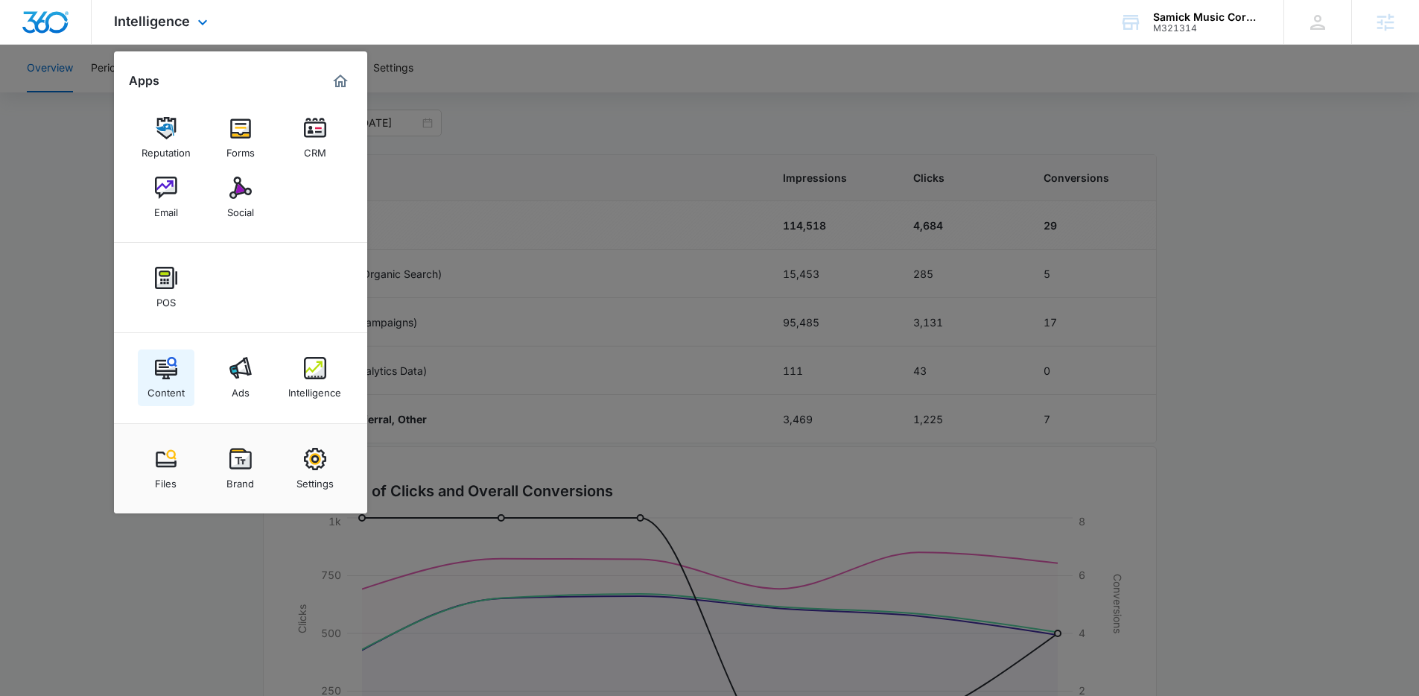
click at [188, 366] on link "Content" at bounding box center [166, 377] width 57 height 57
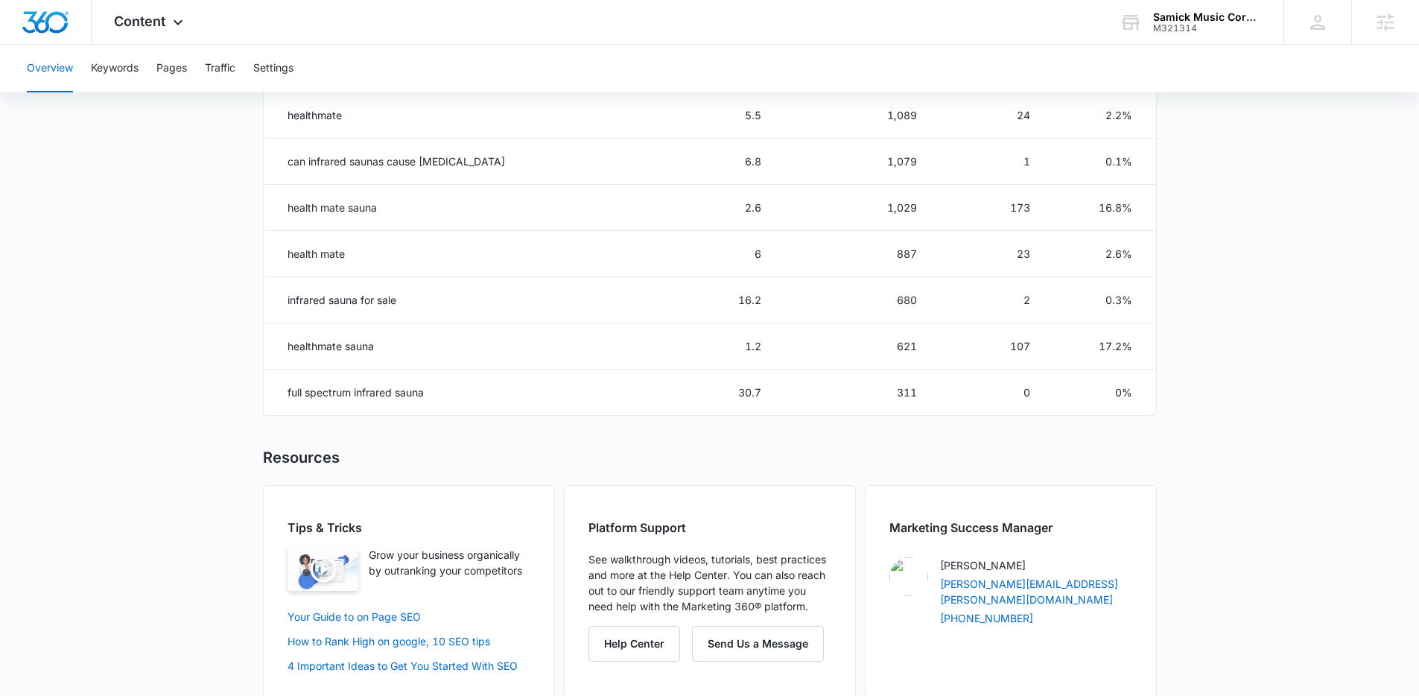
scroll to position [154, 0]
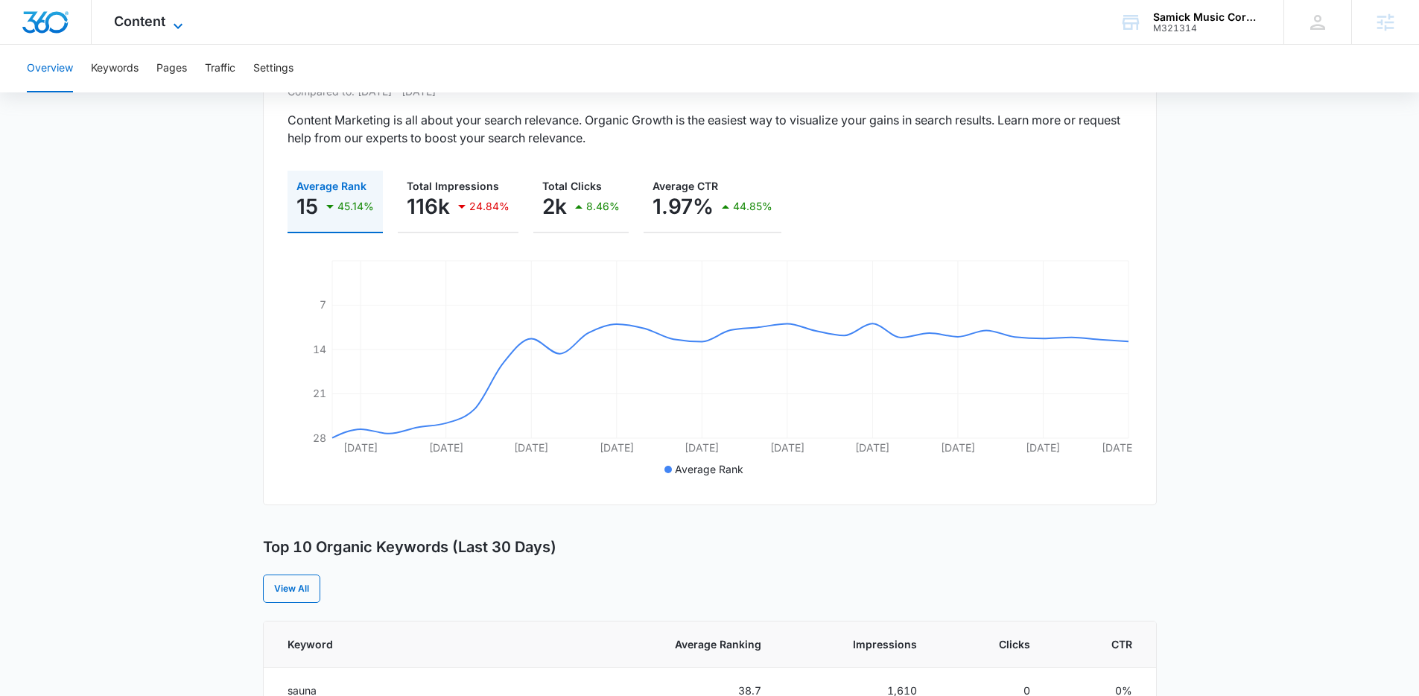
click at [136, 19] on span "Content" at bounding box center [139, 21] width 51 height 16
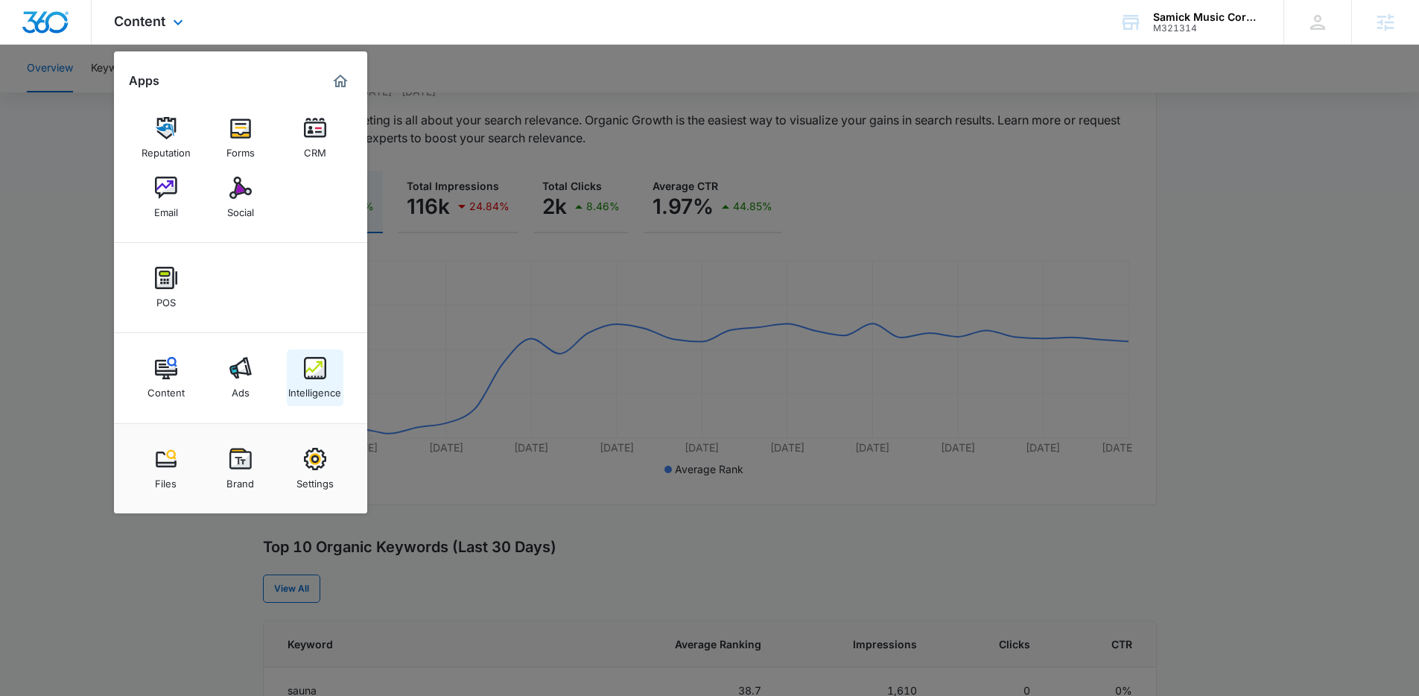
click at [304, 368] on img at bounding box center [315, 368] width 22 height 22
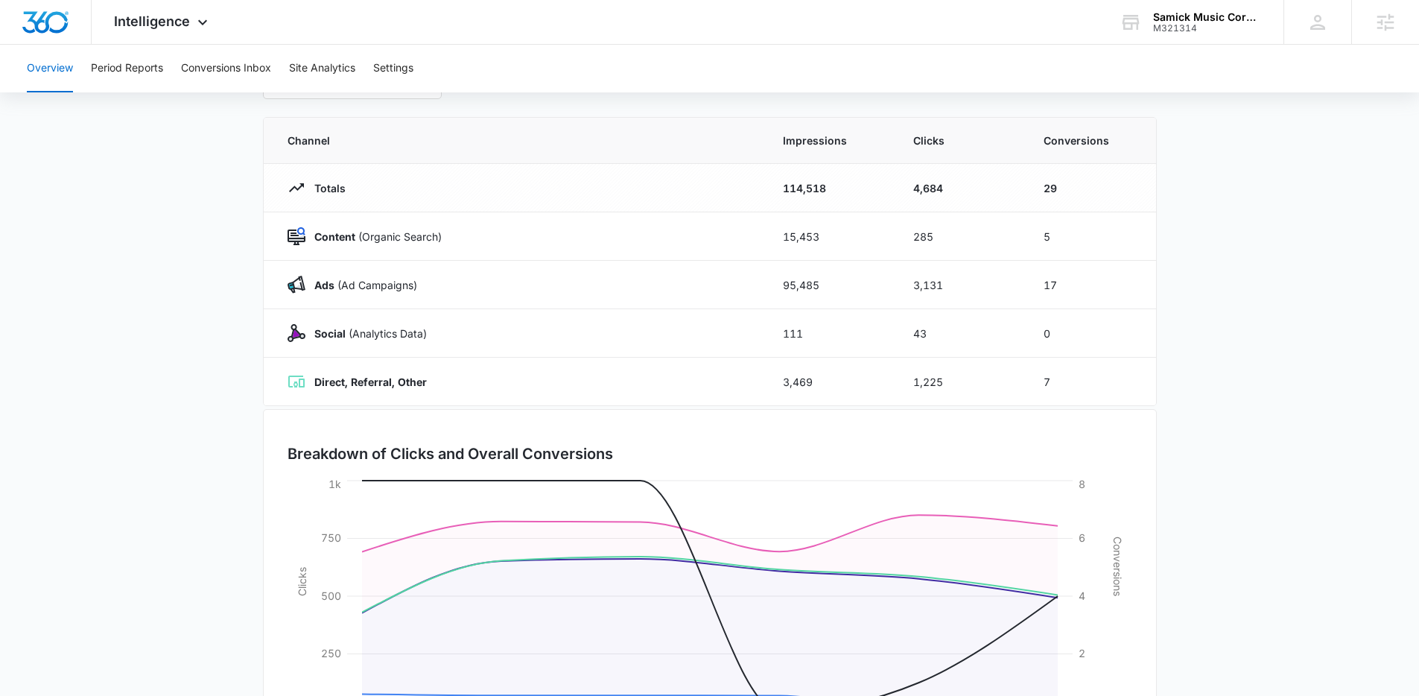
scroll to position [112, 0]
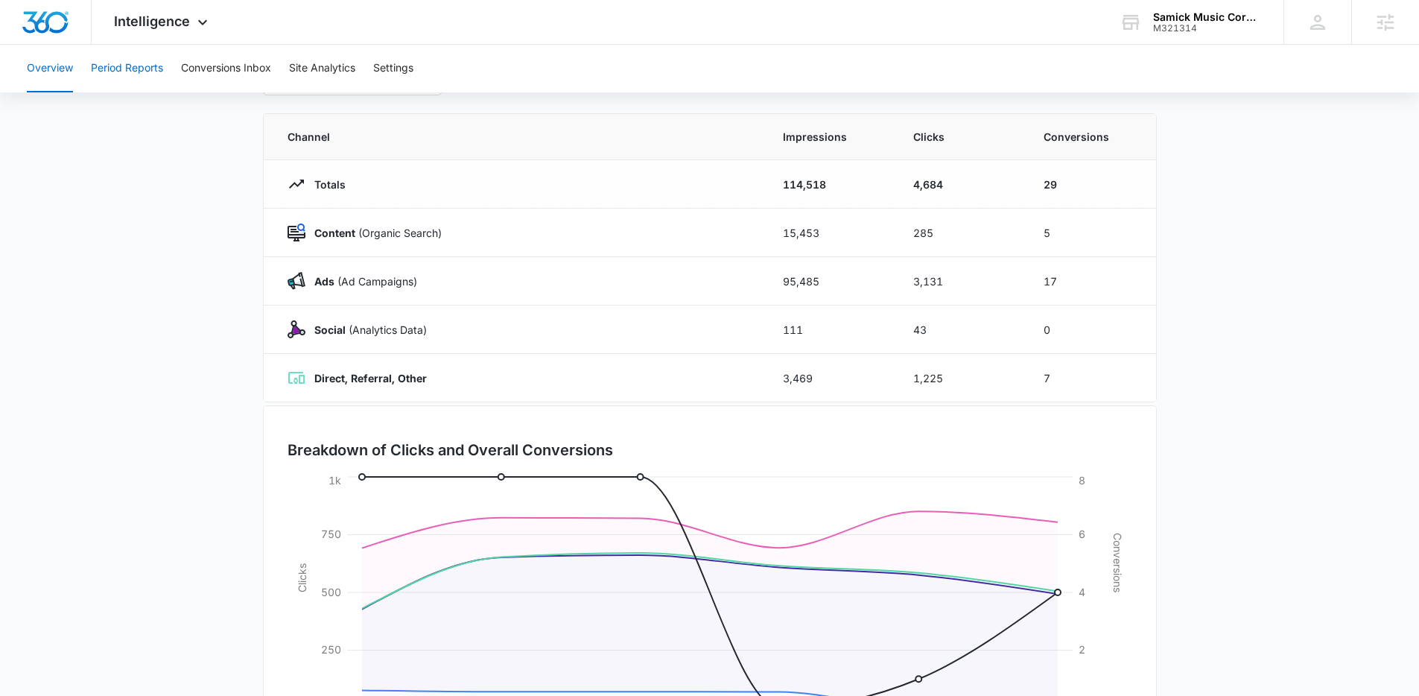
click at [153, 67] on button "Period Reports" at bounding box center [127, 69] width 72 height 48
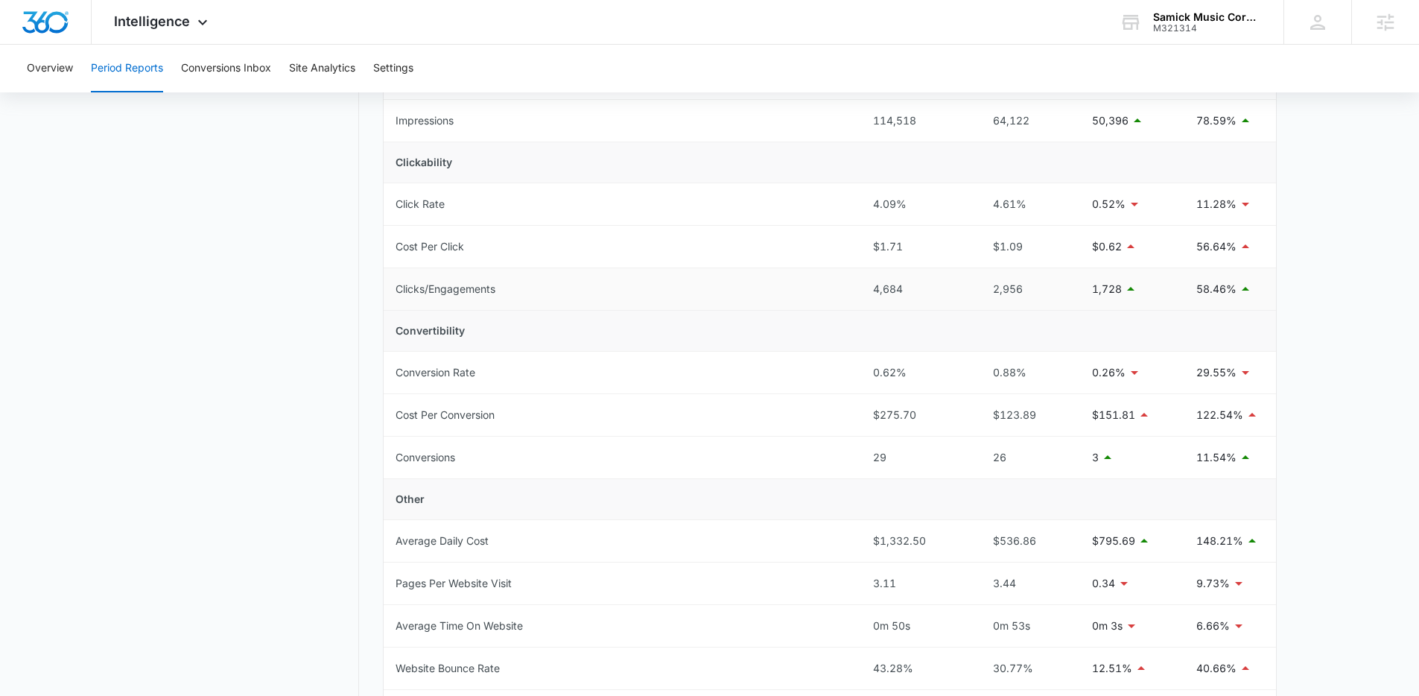
scroll to position [309, 0]
